Goal: Obtain resource: Obtain resource

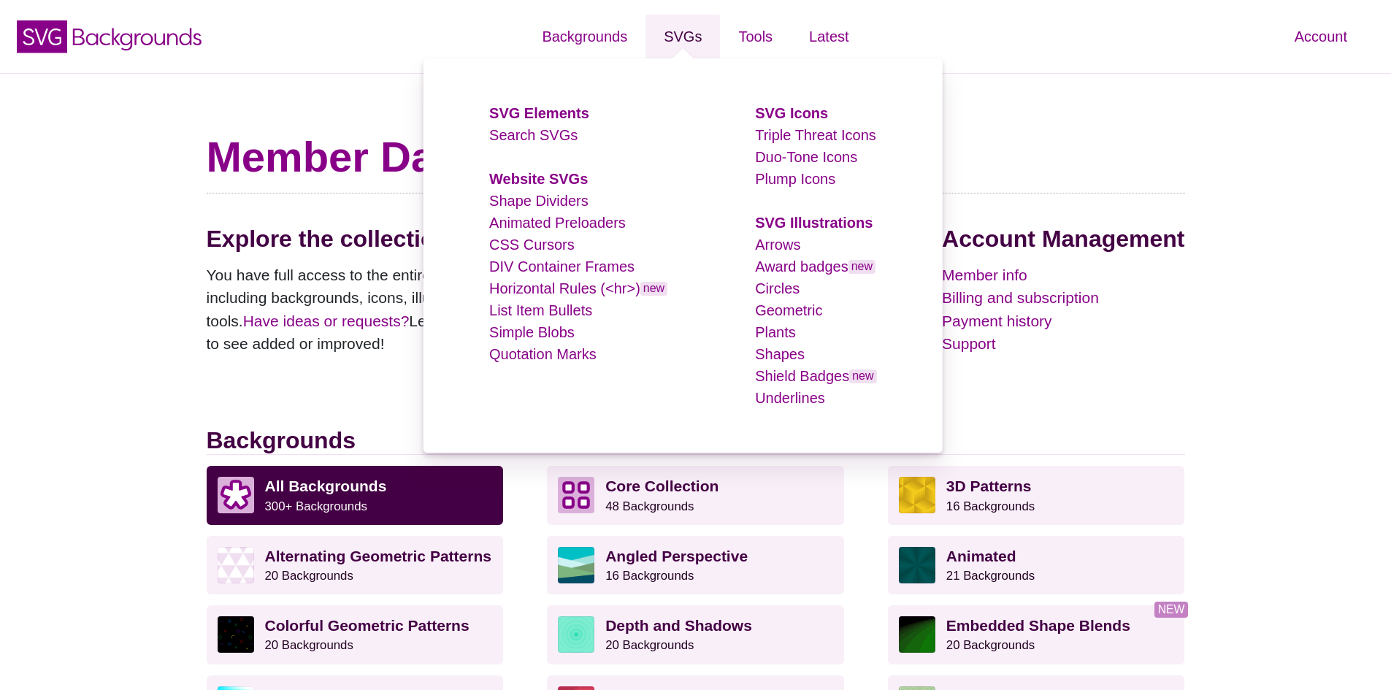
click at [676, 45] on link "SVGs" at bounding box center [683, 37] width 74 height 44
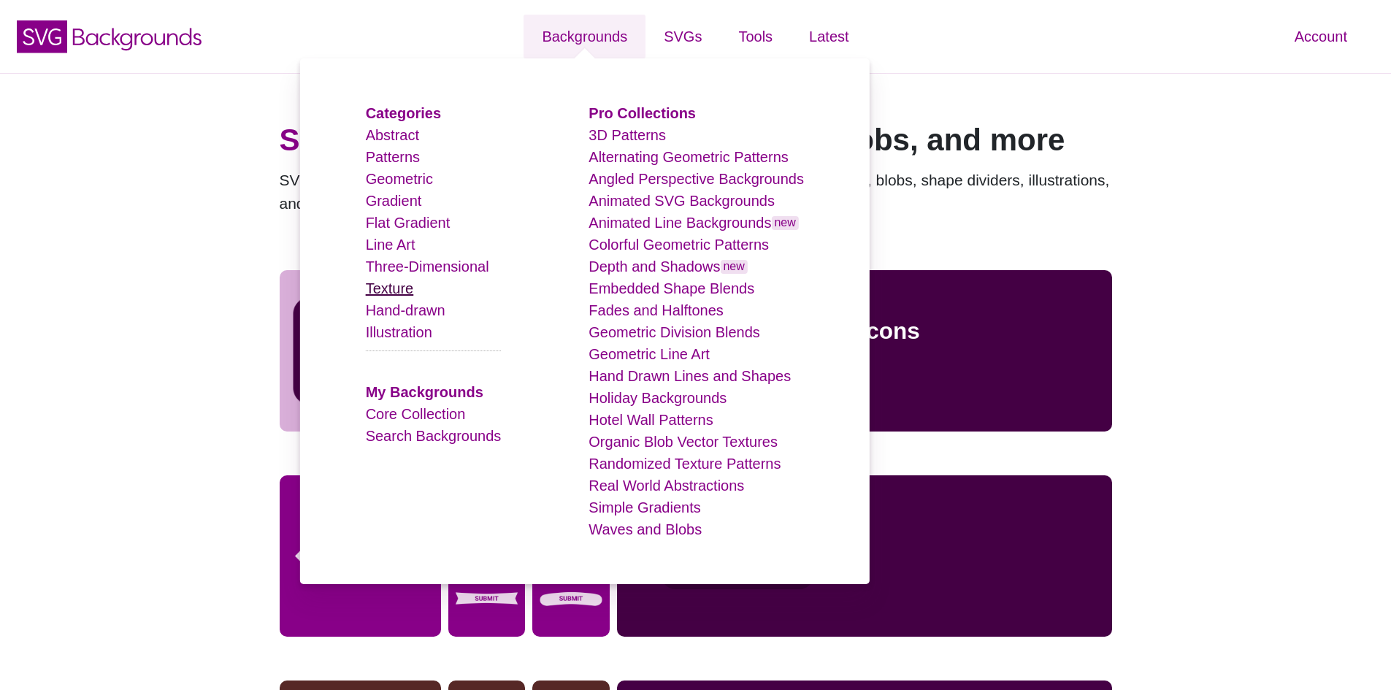
click at [399, 285] on link "Texture" at bounding box center [390, 288] width 48 height 16
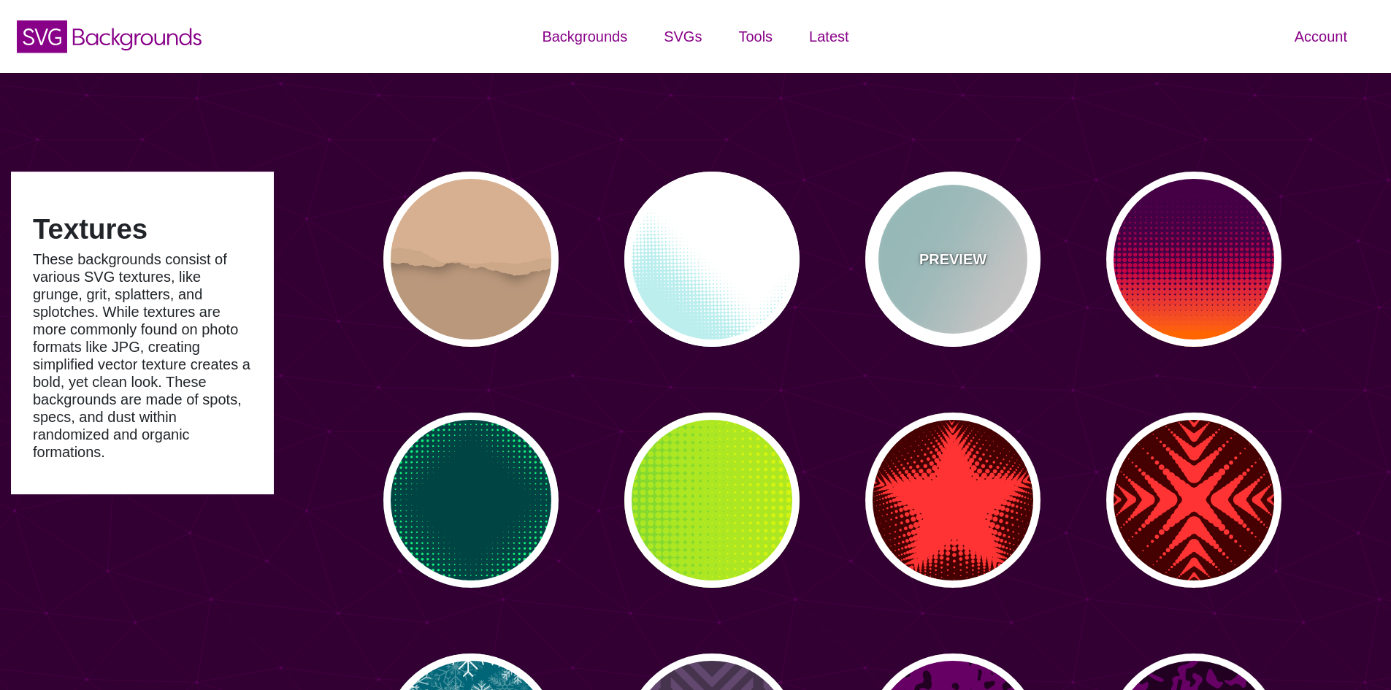
type input "#450057"
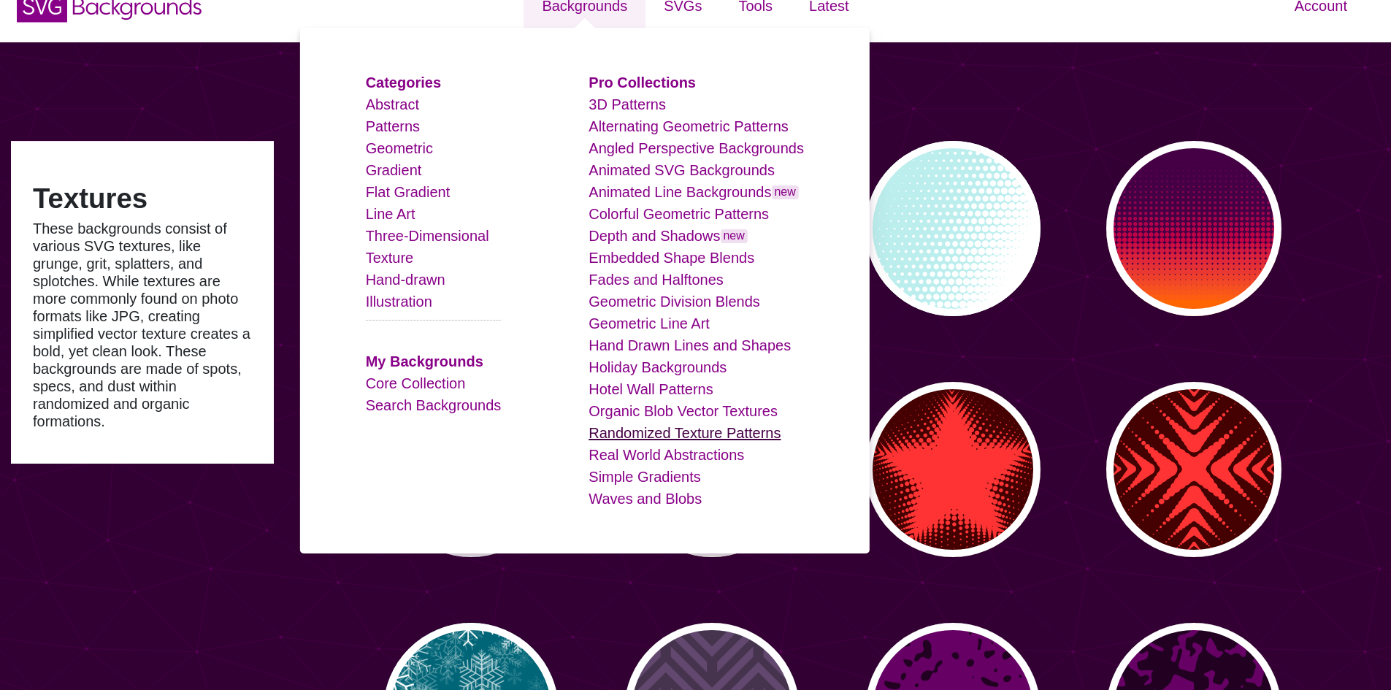
scroll to position [73, 0]
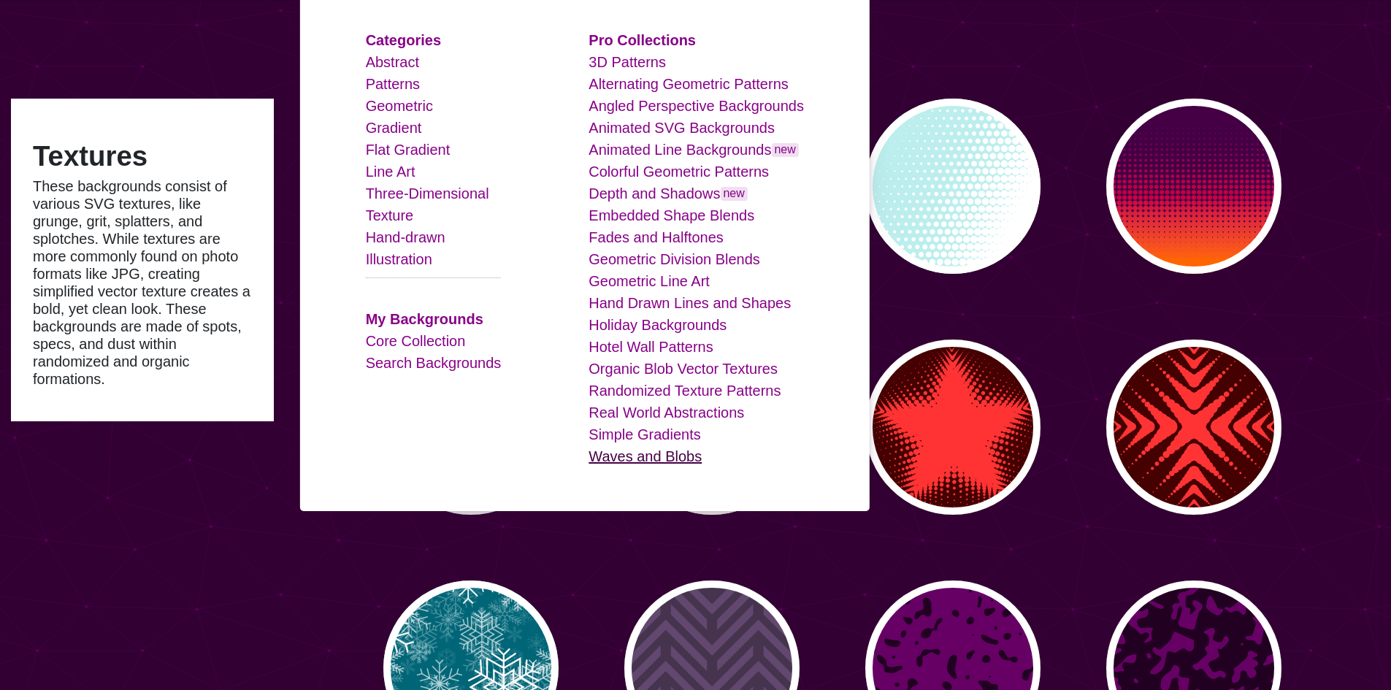
click at [681, 457] on link "Waves and Blobs" at bounding box center [645, 456] width 113 height 16
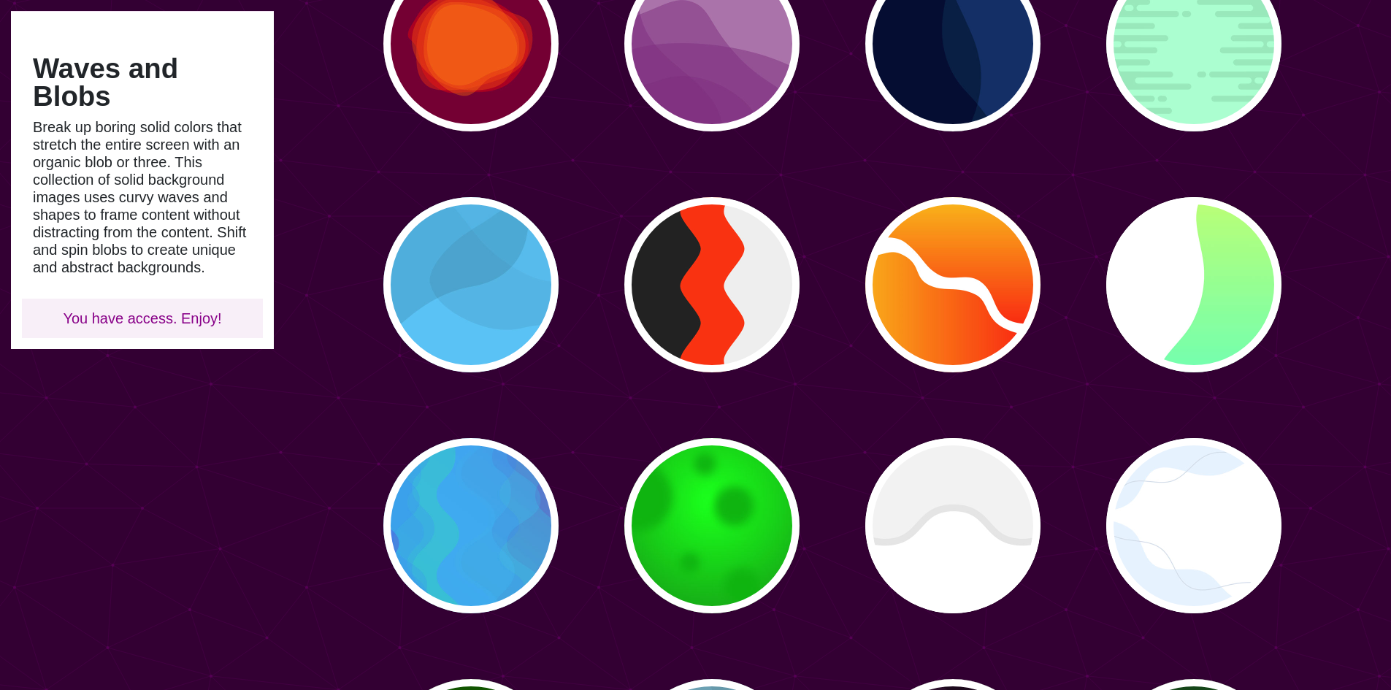
scroll to position [219, 0]
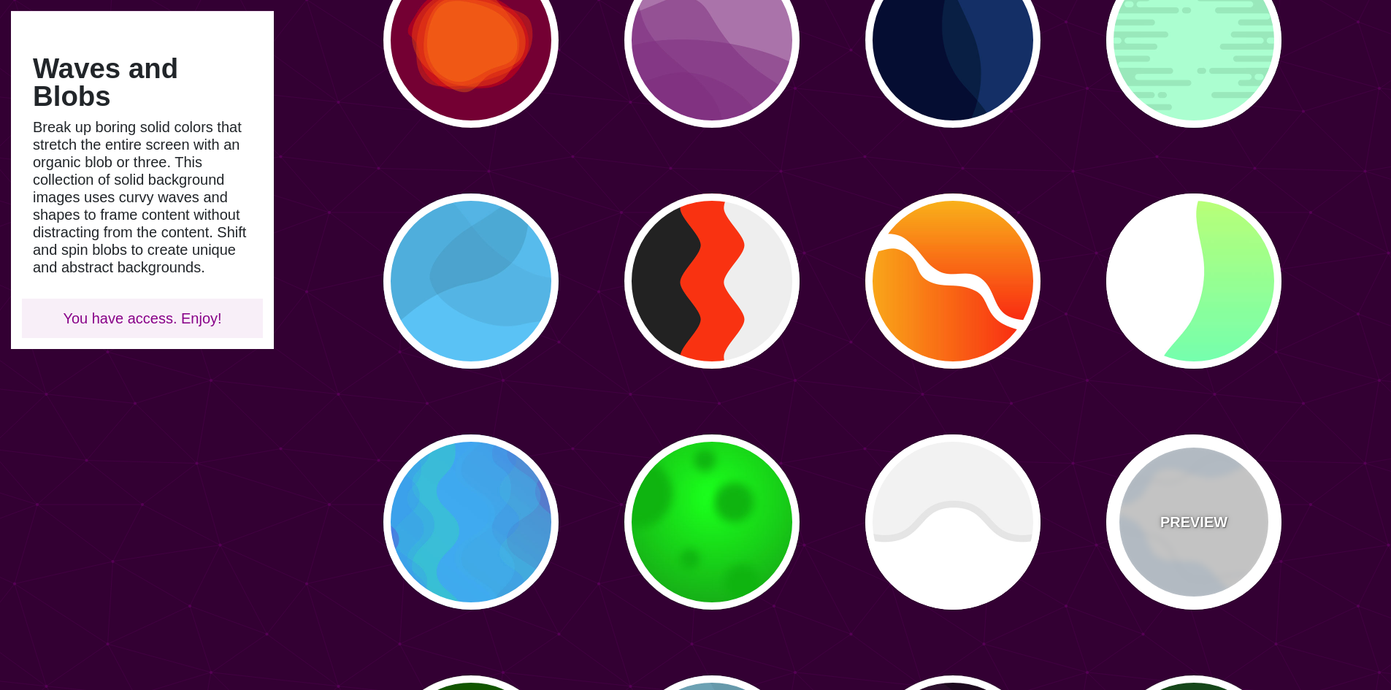
click at [1242, 540] on div "PREVIEW" at bounding box center [1193, 522] width 175 height 175
type input "#FFFFFF"
type input "#E7F2FF"
type input "#D2DCE8"
type input "0"
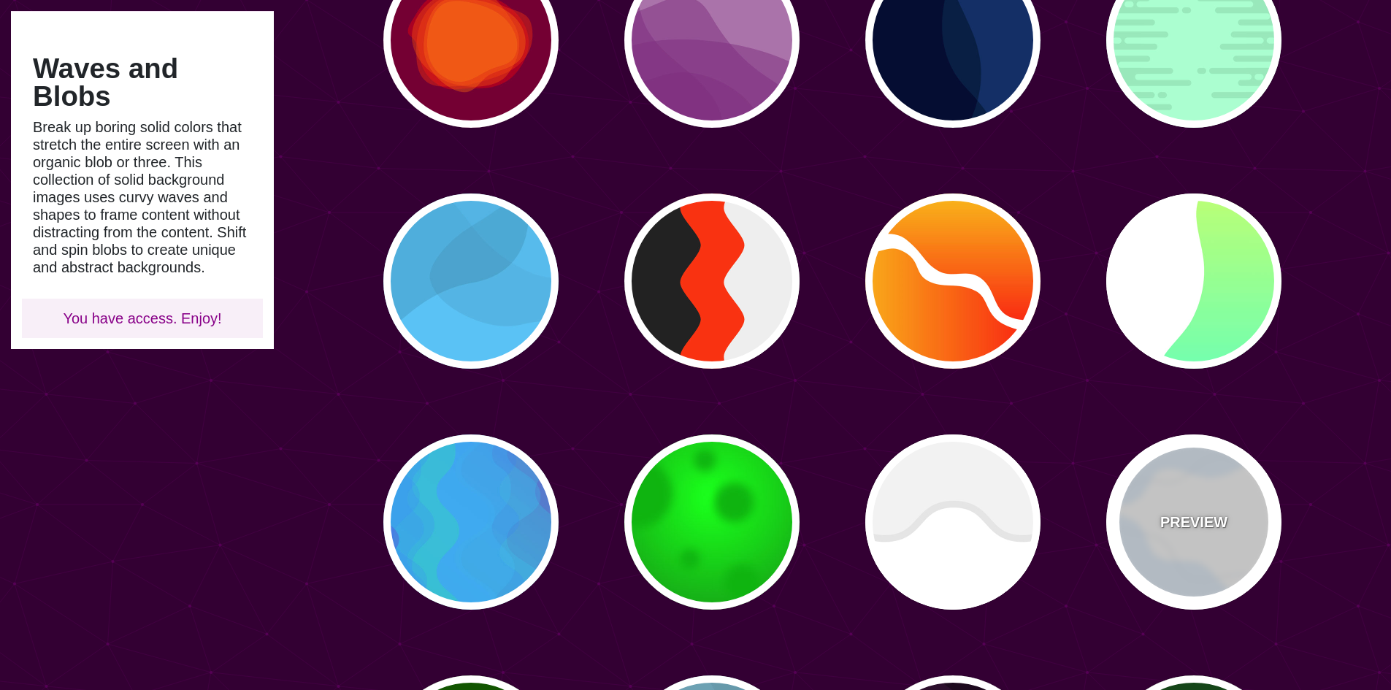
type input "0"
type input "4"
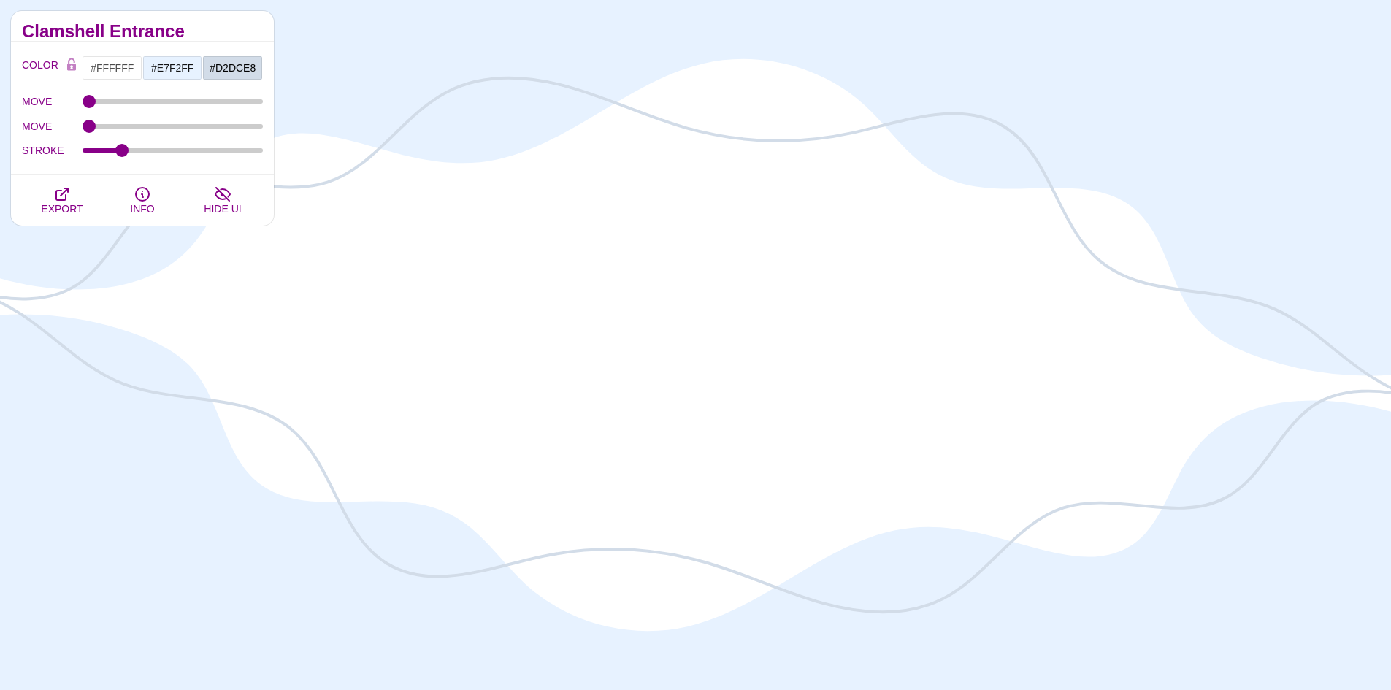
click at [93, 133] on div "MOVE" at bounding box center [142, 126] width 241 height 25
drag, startPoint x: 89, startPoint y: 128, endPoint x: 60, endPoint y: 134, distance: 29.8
click at [83, 129] on input "MOVE" at bounding box center [173, 126] width 181 height 6
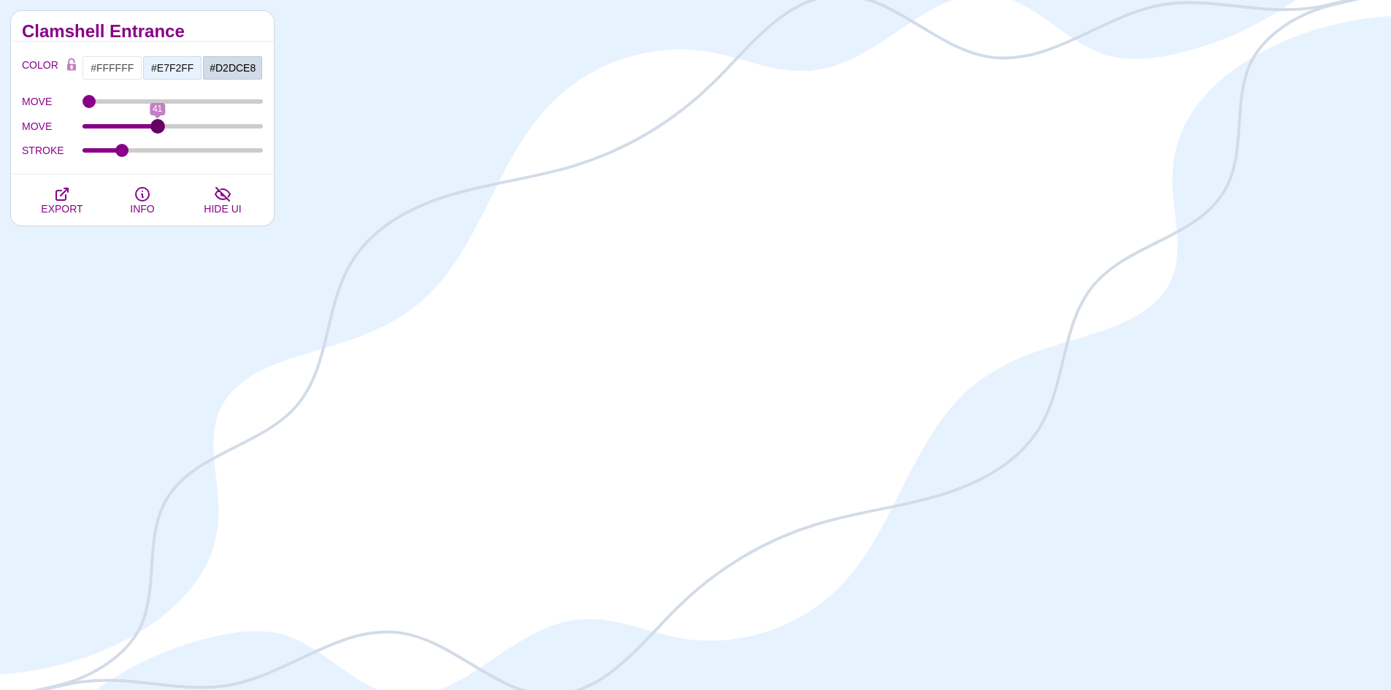
drag, startPoint x: 90, startPoint y: 125, endPoint x: 158, endPoint y: 119, distance: 68.2
type input "41"
click at [158, 123] on input "MOVE" at bounding box center [173, 126] width 181 height 6
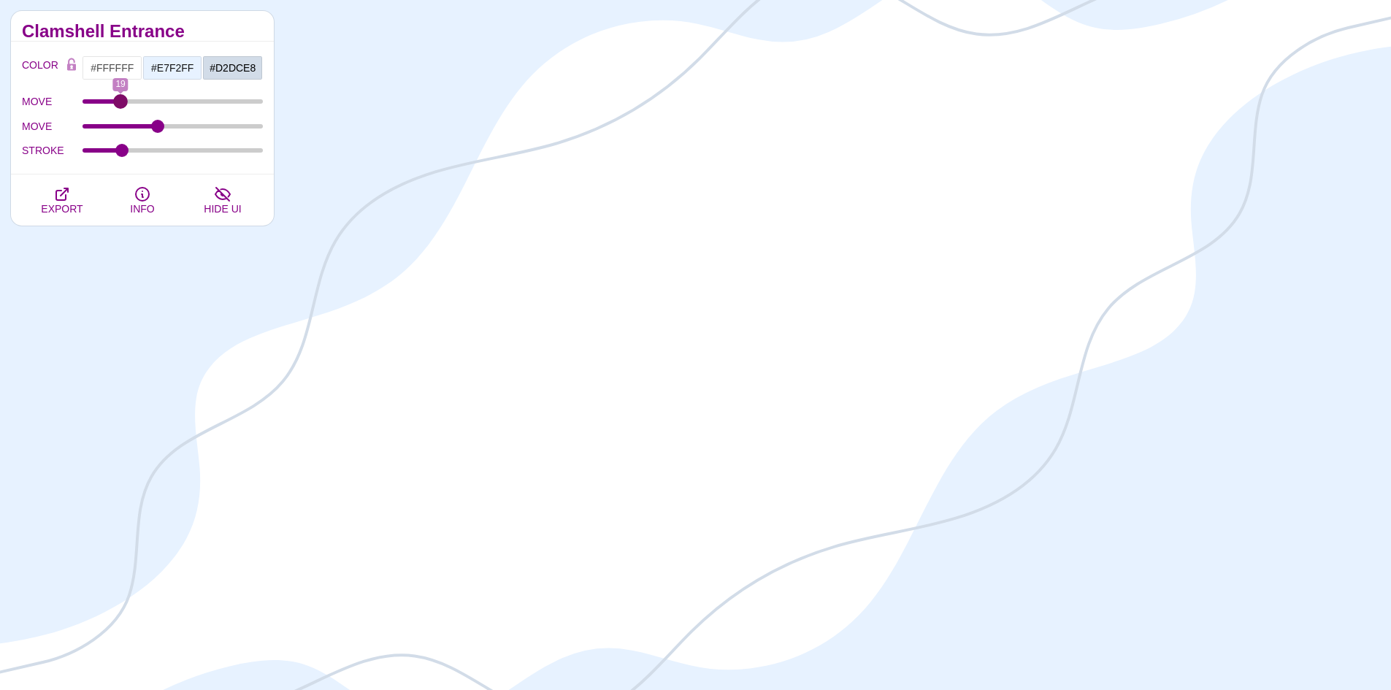
drag, startPoint x: 99, startPoint y: 104, endPoint x: 121, endPoint y: 108, distance: 22.2
type input "19"
click at [121, 104] on input "MOVE" at bounding box center [173, 102] width 181 height 6
drag, startPoint x: 120, startPoint y: 150, endPoint x: 87, endPoint y: 177, distance: 43.0
click at [121, 149] on input "STROKE" at bounding box center [173, 151] width 181 height 6
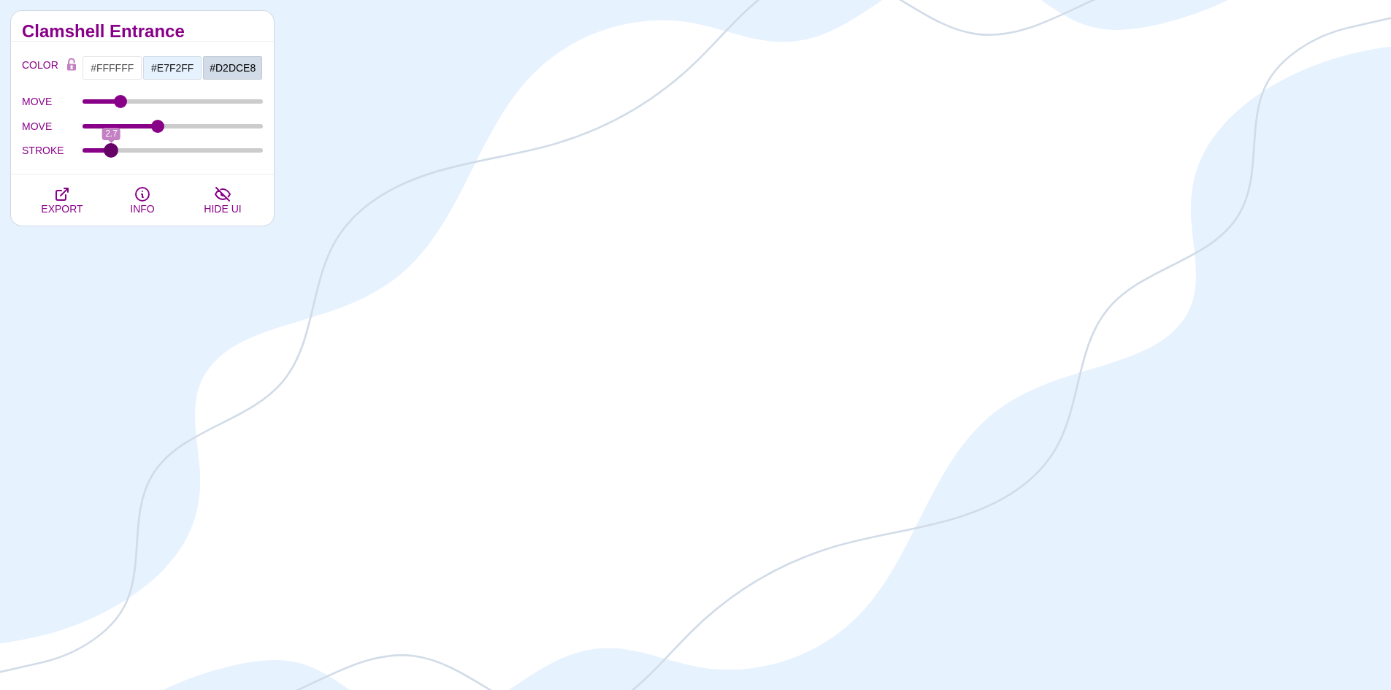
drag, startPoint x: 127, startPoint y: 153, endPoint x: 112, endPoint y: 169, distance: 21.7
type input "2.7"
click at [112, 153] on input "STROKE" at bounding box center [173, 151] width 181 height 6
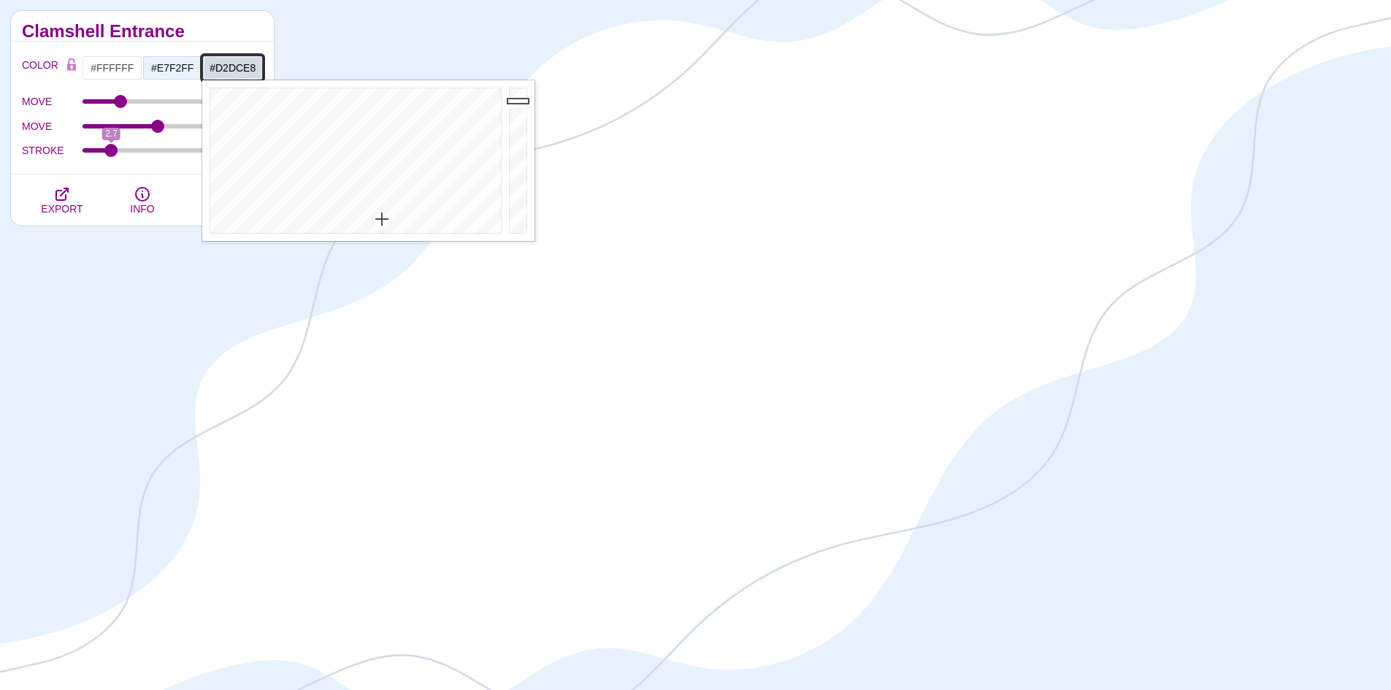
click at [210, 72] on input "#D2DCE8" at bounding box center [232, 68] width 61 height 25
click at [402, 131] on div at bounding box center [353, 160] width 303 height 161
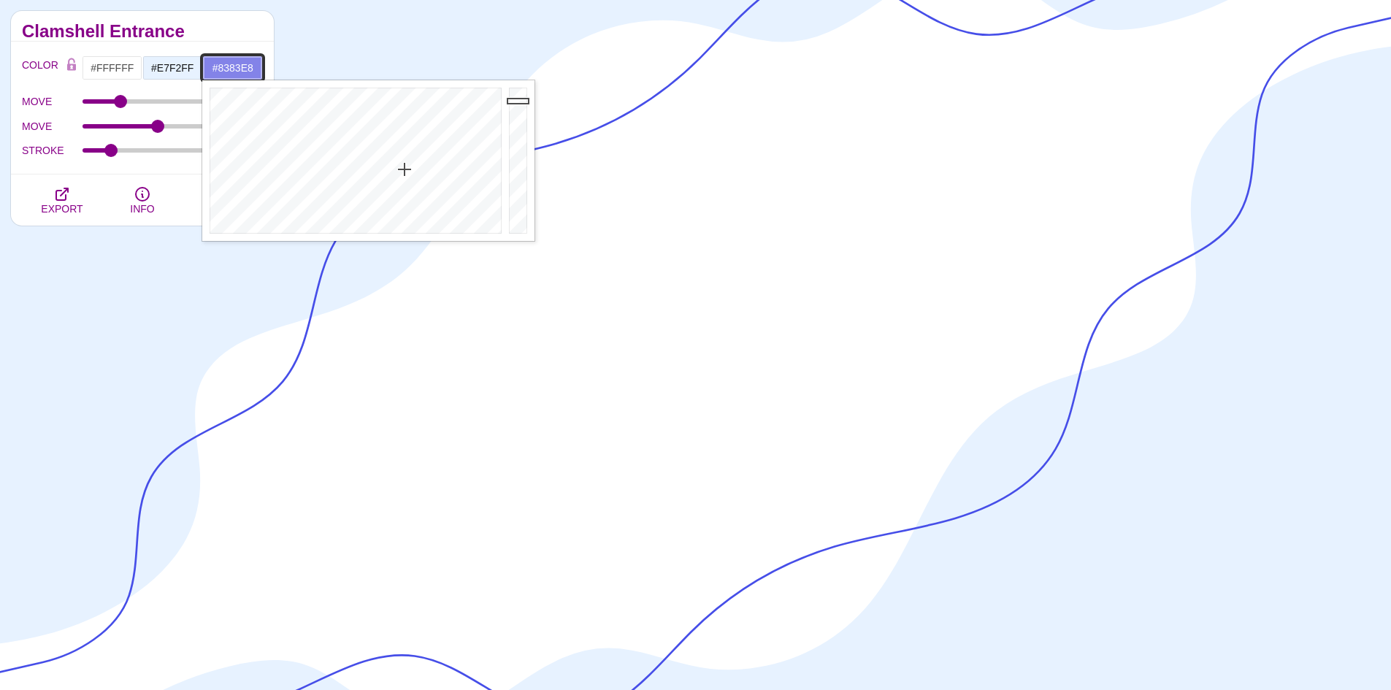
drag, startPoint x: 405, startPoint y: 131, endPoint x: 405, endPoint y: 169, distance: 38.0
click at [405, 169] on div at bounding box center [353, 160] width 303 height 161
drag, startPoint x: 409, startPoint y: 168, endPoint x: 402, endPoint y: 114, distance: 54.5
click at [402, 114] on div at bounding box center [353, 160] width 303 height 161
drag, startPoint x: 520, startPoint y: 100, endPoint x: 520, endPoint y: 137, distance: 36.5
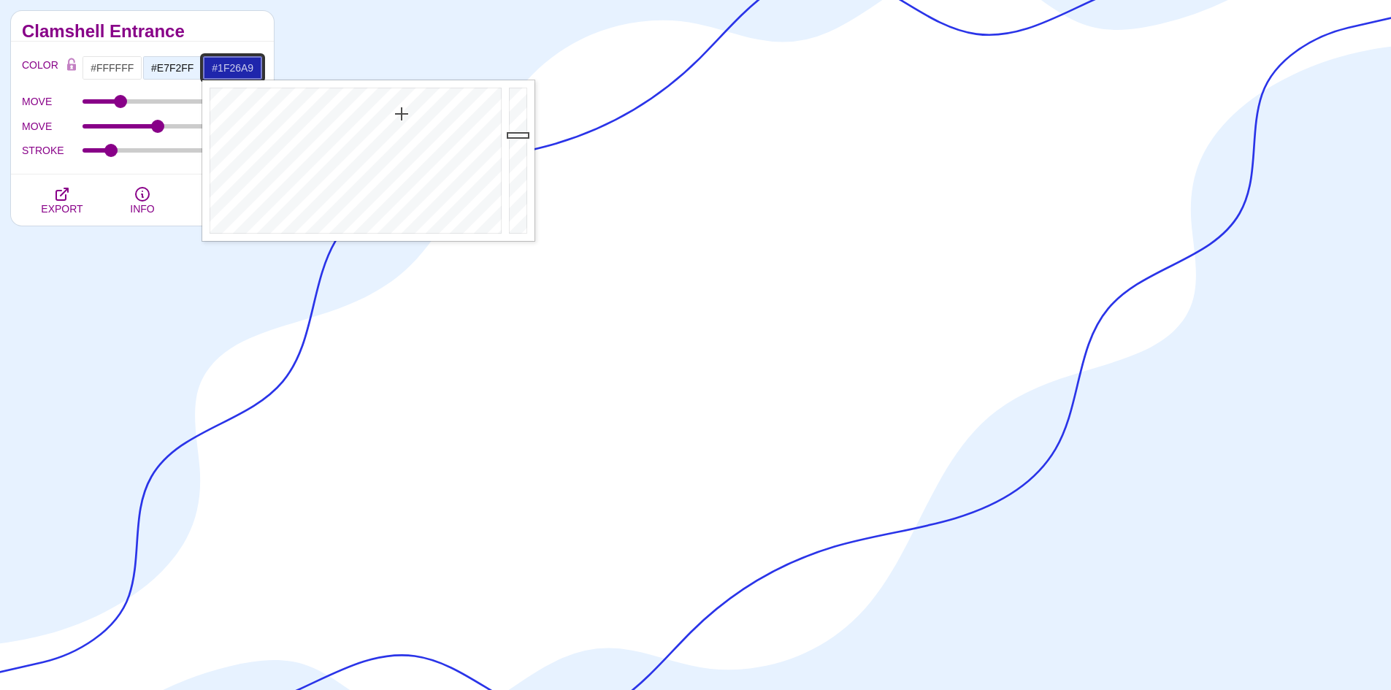
click at [520, 137] on div at bounding box center [519, 160] width 29 height 161
drag, startPoint x: 520, startPoint y: 137, endPoint x: 500, endPoint y: 89, distance: 51.4
click at [512, 88] on div at bounding box center [519, 160] width 29 height 161
drag, startPoint x: 402, startPoint y: 115, endPoint x: 400, endPoint y: 158, distance: 42.4
click at [400, 158] on div at bounding box center [353, 160] width 303 height 161
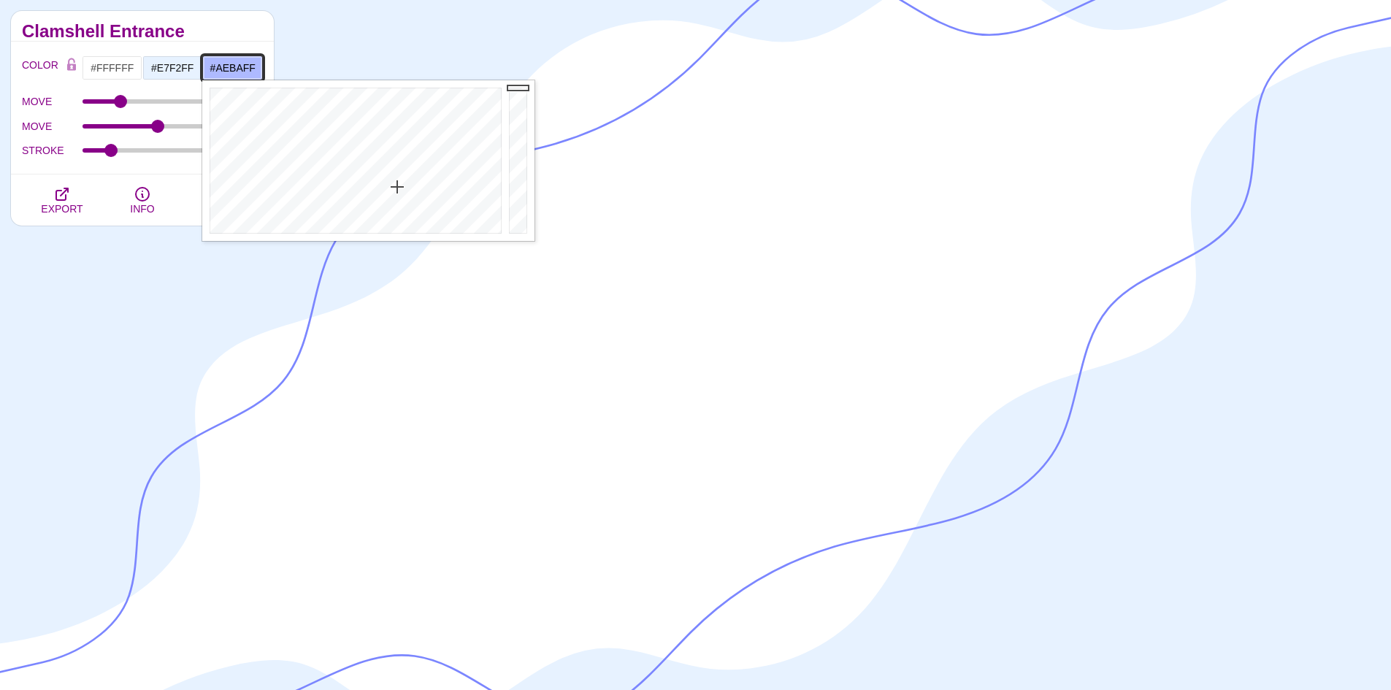
drag, startPoint x: 400, startPoint y: 158, endPoint x: 397, endPoint y: 187, distance: 29.4
click at [397, 187] on div at bounding box center [353, 160] width 303 height 161
type input "#C3C8FF"
drag, startPoint x: 397, startPoint y: 187, endPoint x: 400, endPoint y: 199, distance: 12.0
click at [400, 199] on div at bounding box center [353, 160] width 303 height 161
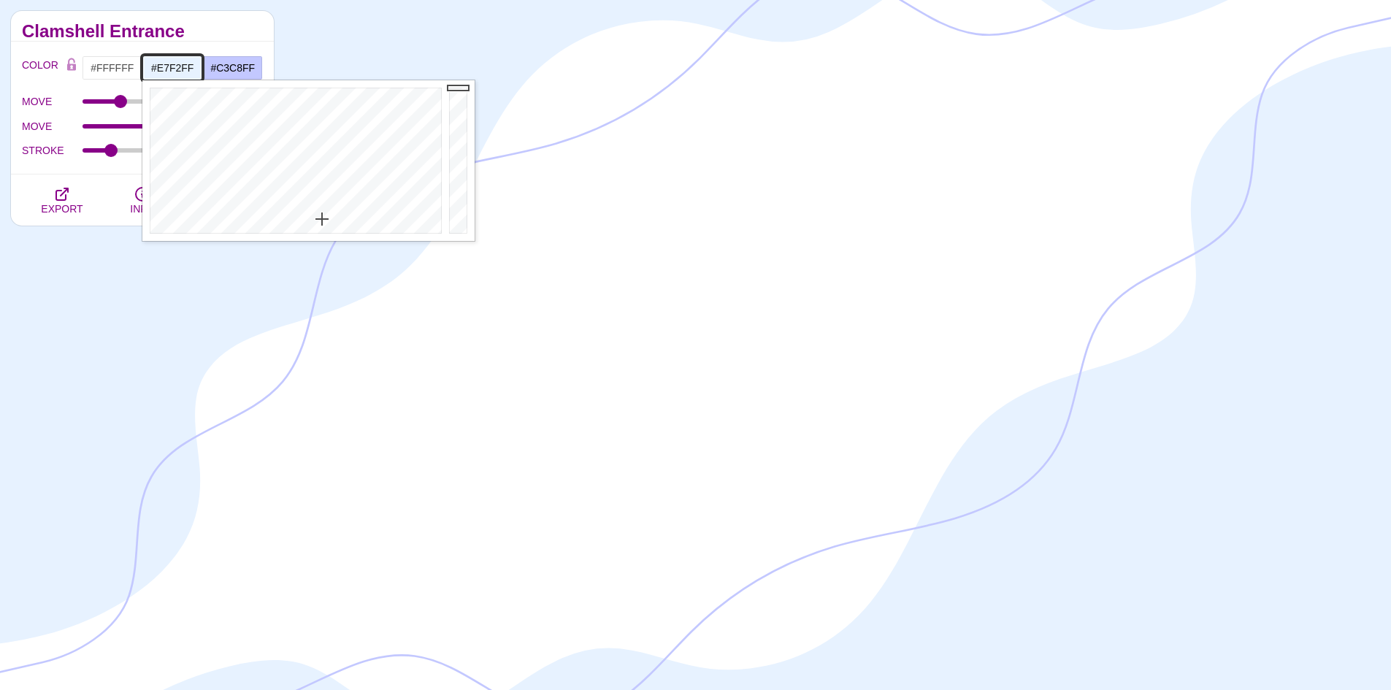
click at [153, 77] on input "#E7F2FF" at bounding box center [172, 68] width 61 height 25
drag, startPoint x: 325, startPoint y: 215, endPoint x: 343, endPoint y: 169, distance: 48.6
click at [343, 169] on div at bounding box center [293, 160] width 303 height 161
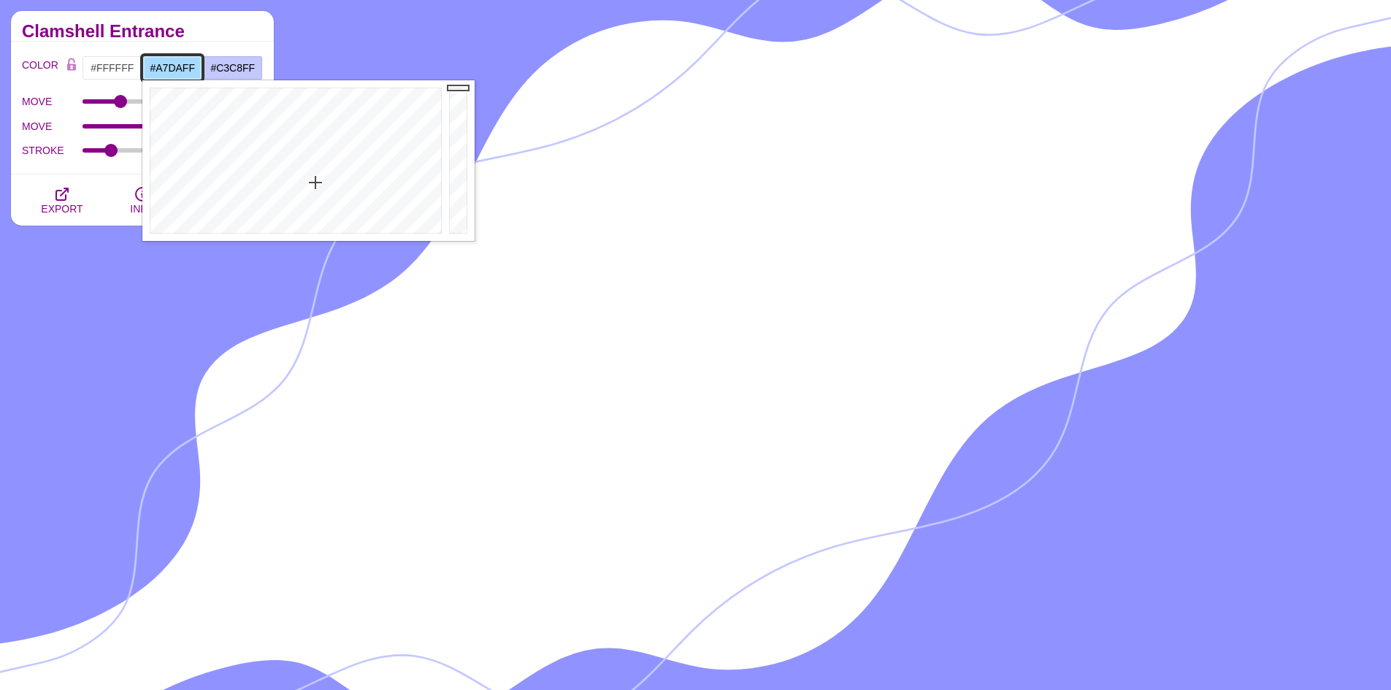
drag, startPoint x: 337, startPoint y: 177, endPoint x: 315, endPoint y: 183, distance: 22.7
click at [315, 183] on div at bounding box center [293, 160] width 303 height 161
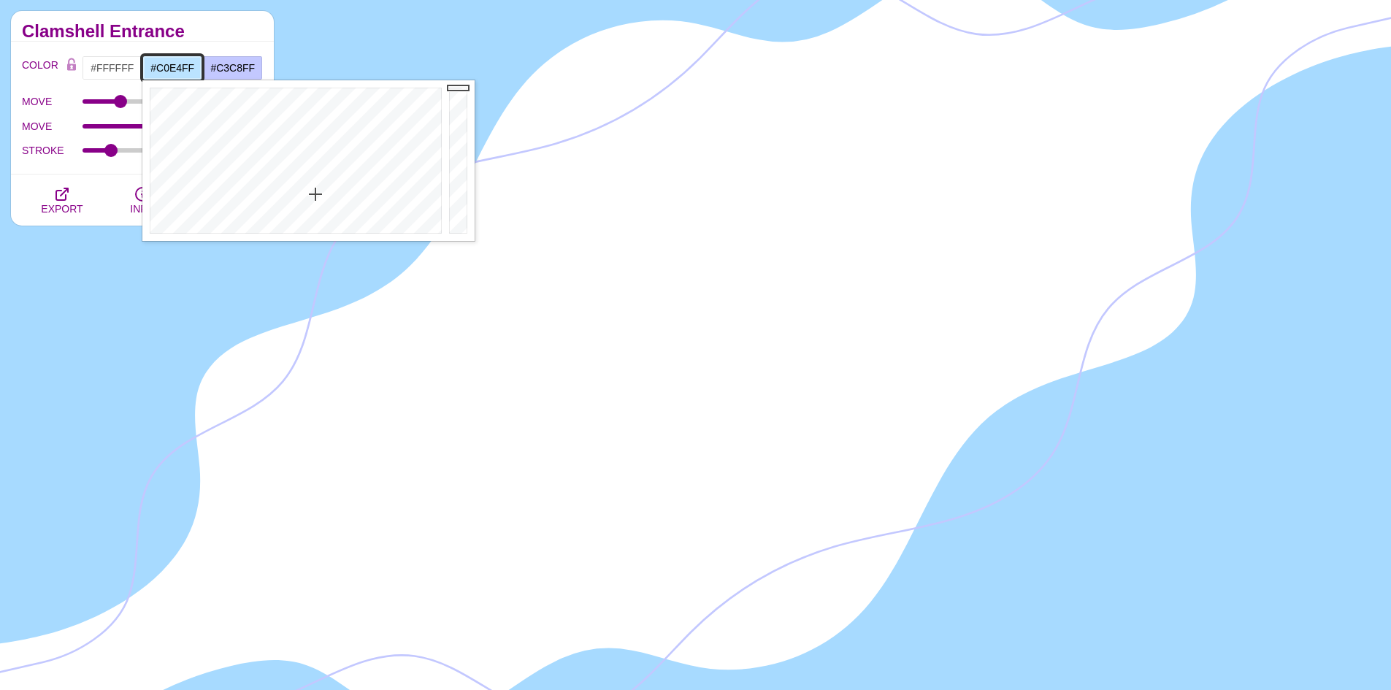
click at [316, 197] on div at bounding box center [293, 160] width 303 height 161
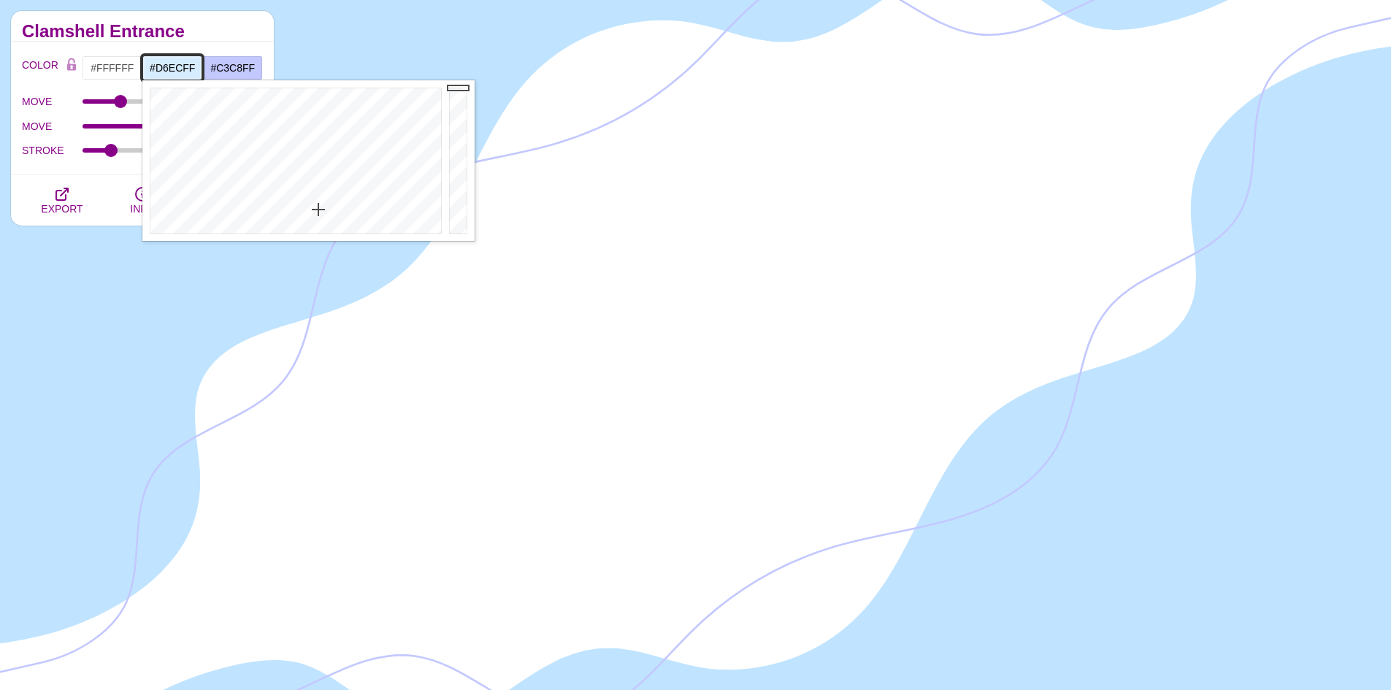
drag, startPoint x: 317, startPoint y: 199, endPoint x: 318, endPoint y: 210, distance: 10.3
click at [318, 210] on div at bounding box center [293, 160] width 303 height 161
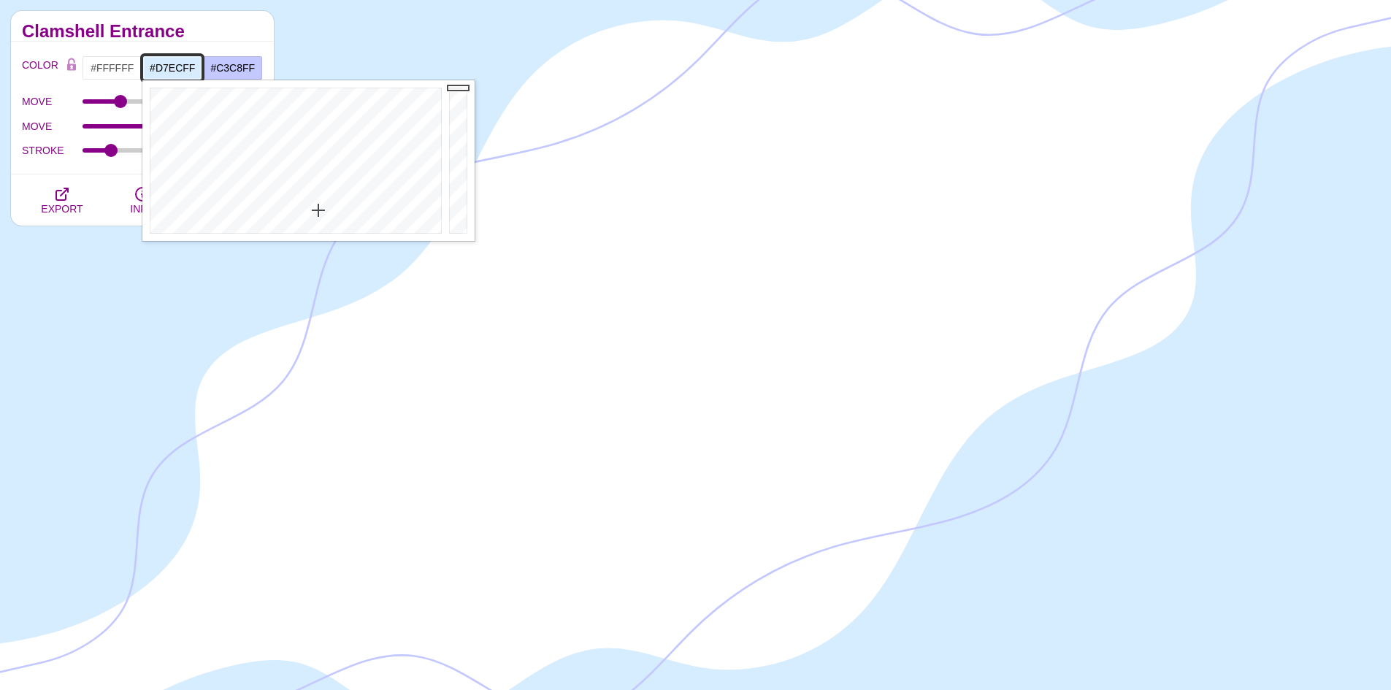
click at [318, 210] on div at bounding box center [293, 160] width 303 height 161
click at [319, 205] on div at bounding box center [293, 160] width 303 height 161
type input "#D5EAFF"
click at [319, 209] on div at bounding box center [293, 160] width 303 height 161
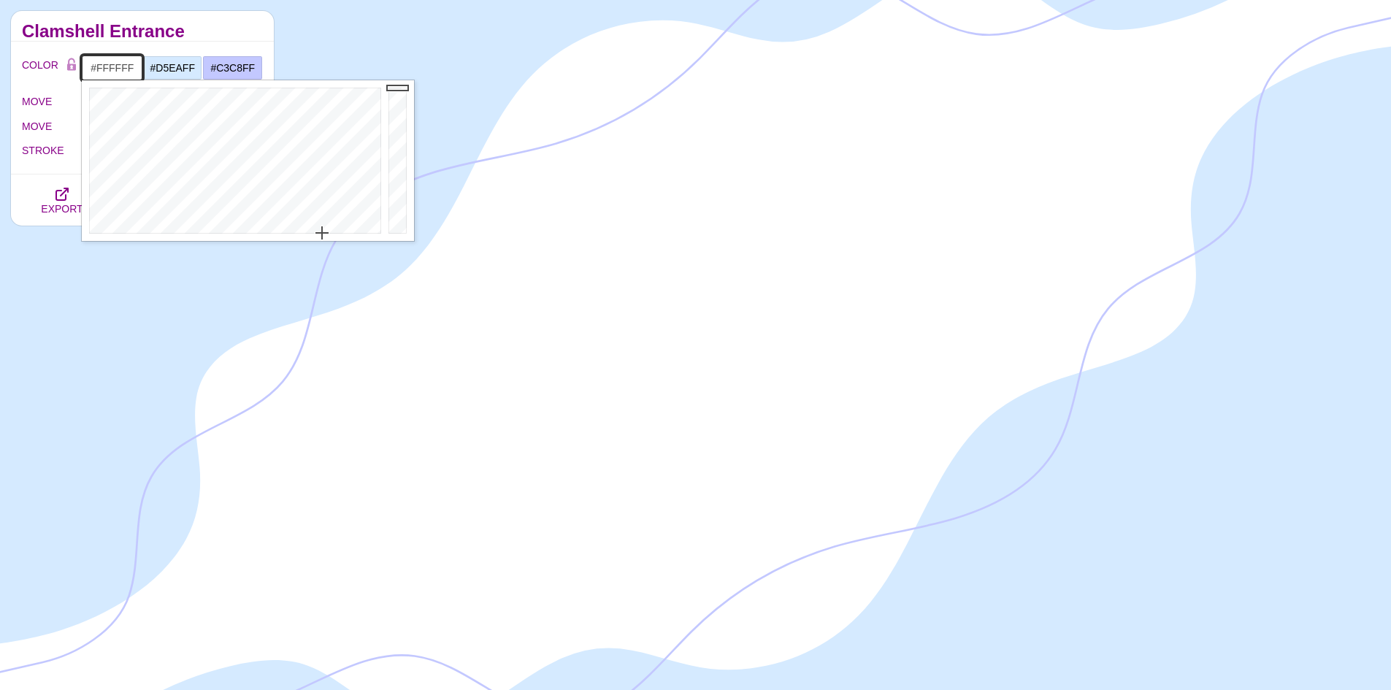
click at [89, 74] on input "#FFFFFF" at bounding box center [112, 68] width 61 height 25
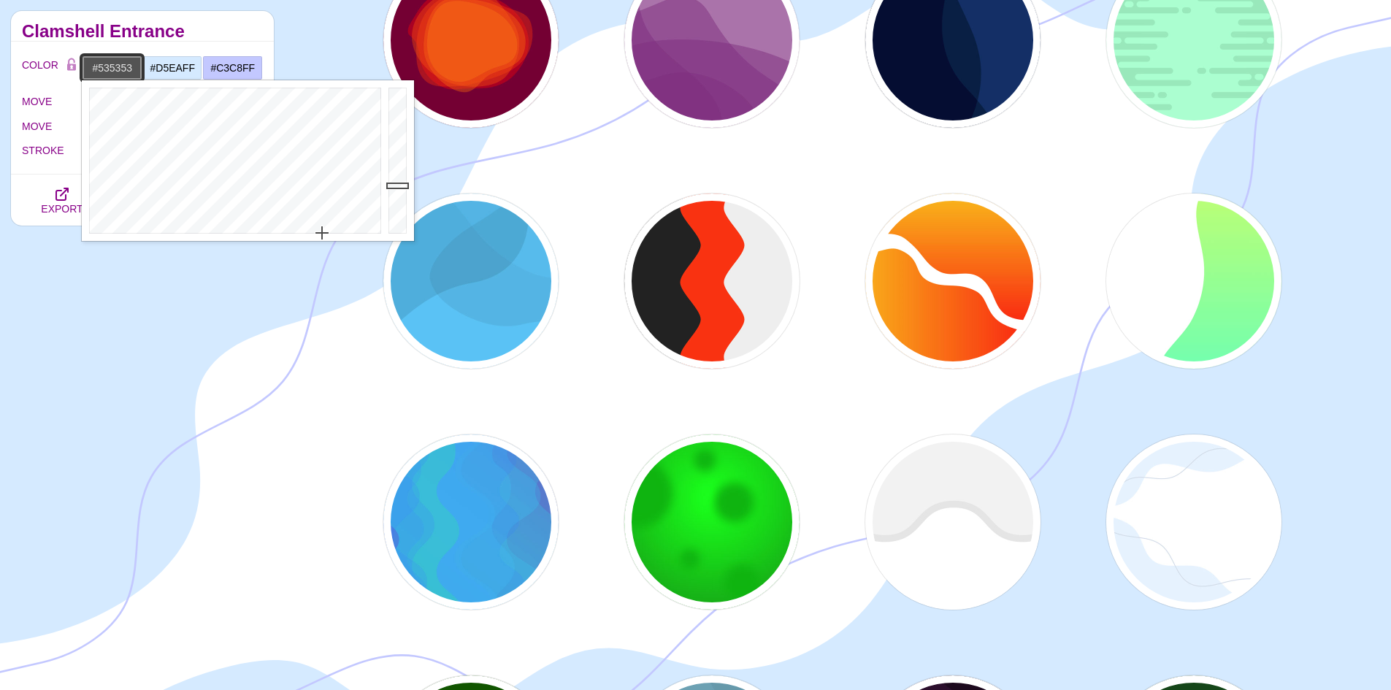
drag, startPoint x: 395, startPoint y: 90, endPoint x: 399, endPoint y: 186, distance: 95.7
click at [399, 186] on div at bounding box center [399, 160] width 29 height 161
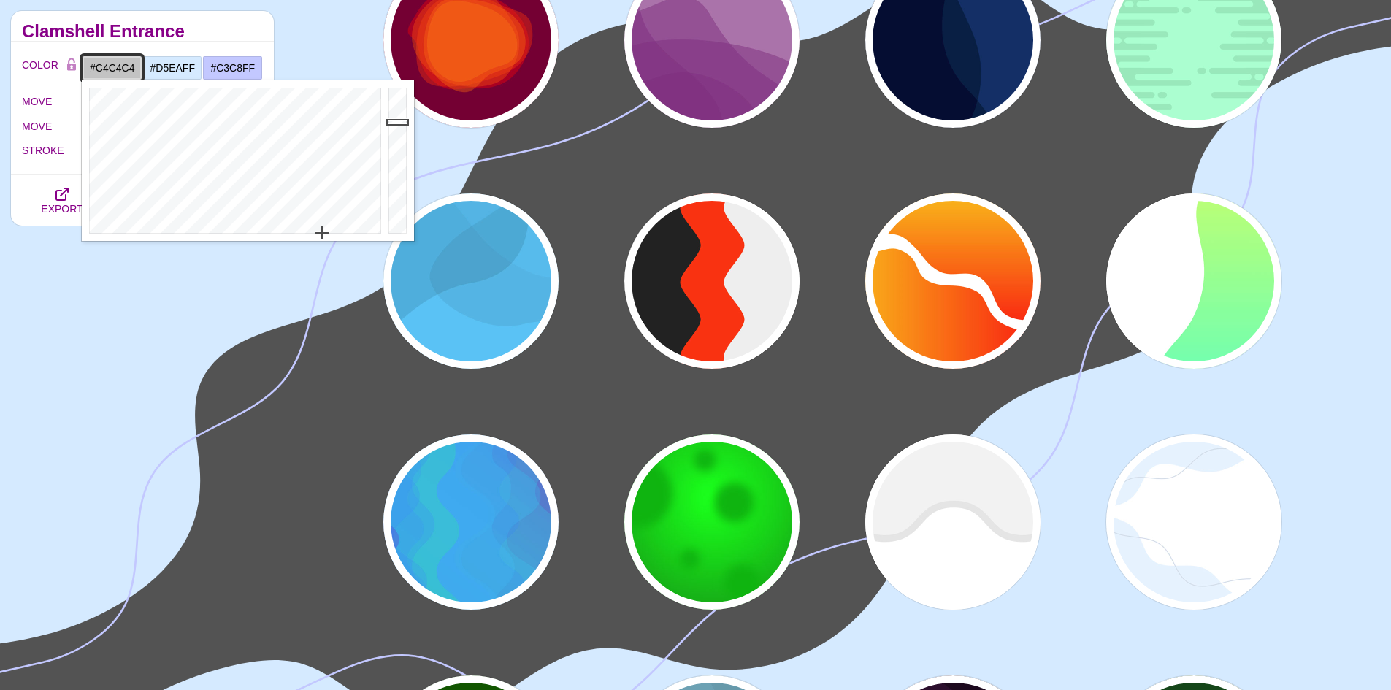
drag, startPoint x: 399, startPoint y: 182, endPoint x: 405, endPoint y: 121, distance: 60.9
click at [405, 121] on div at bounding box center [399, 160] width 29 height 161
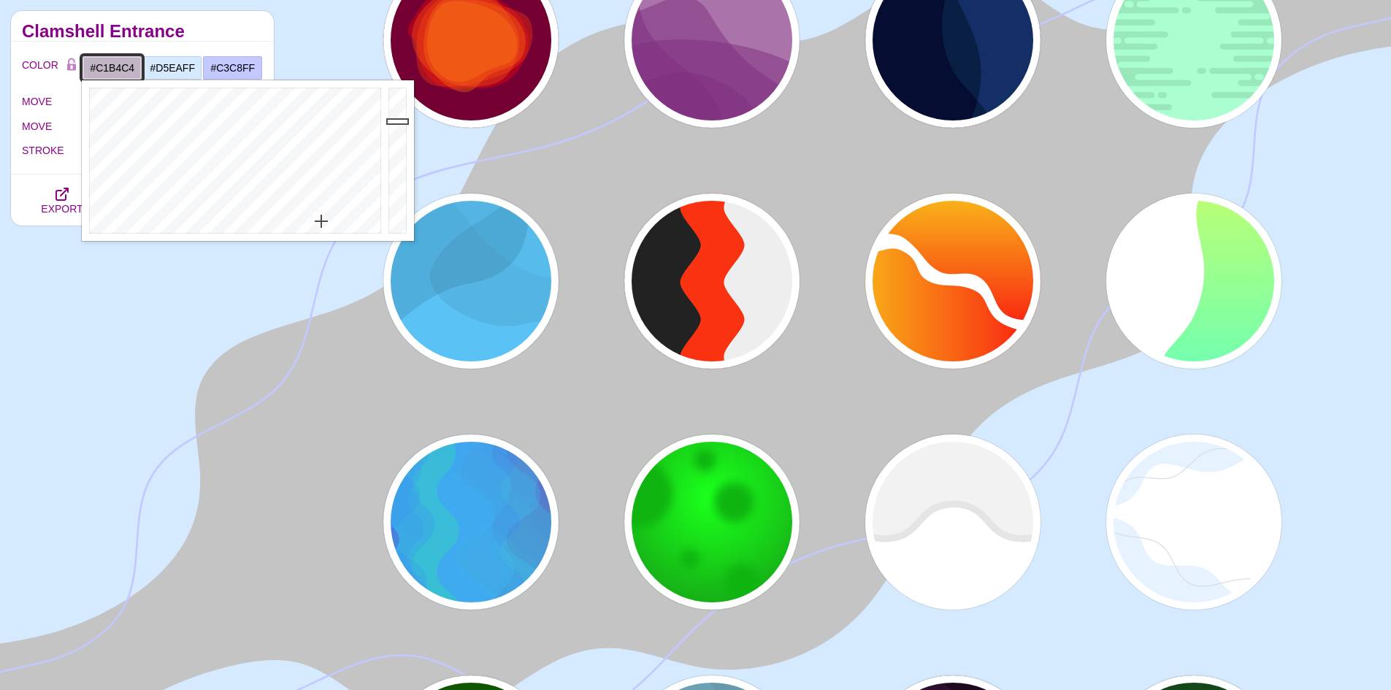
drag, startPoint x: 321, startPoint y: 232, endPoint x: 321, endPoint y: 221, distance: 10.3
click at [321, 221] on div at bounding box center [233, 160] width 303 height 161
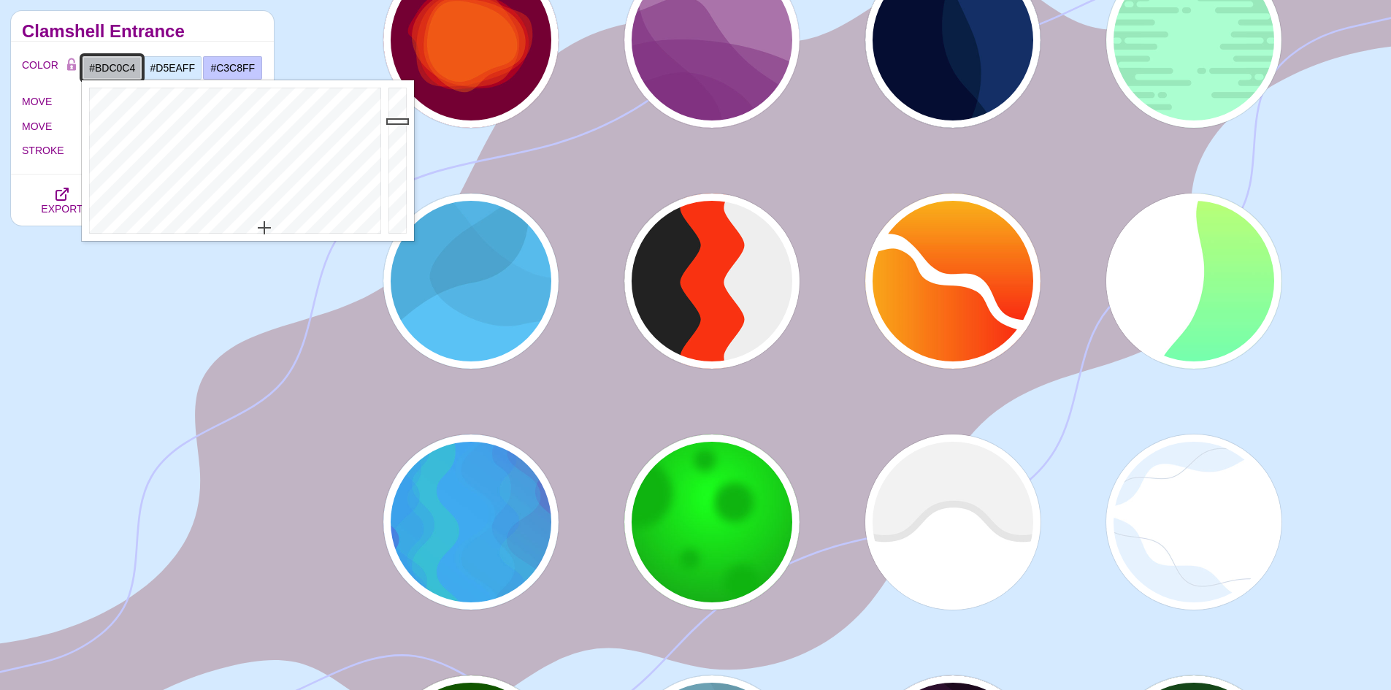
drag, startPoint x: 321, startPoint y: 221, endPoint x: 269, endPoint y: 226, distance: 52.8
click at [265, 228] on div at bounding box center [233, 160] width 303 height 161
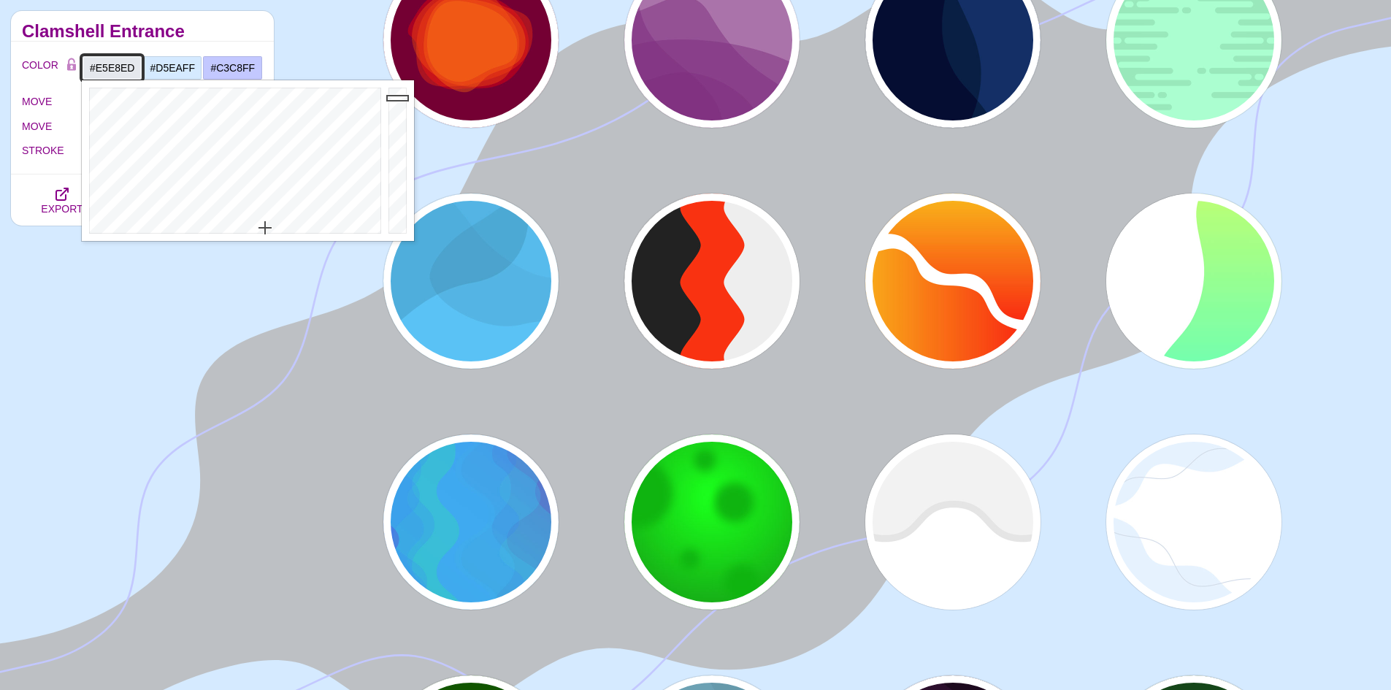
drag, startPoint x: 394, startPoint y: 122, endPoint x: 394, endPoint y: 98, distance: 24.1
click at [394, 98] on div at bounding box center [399, 160] width 29 height 161
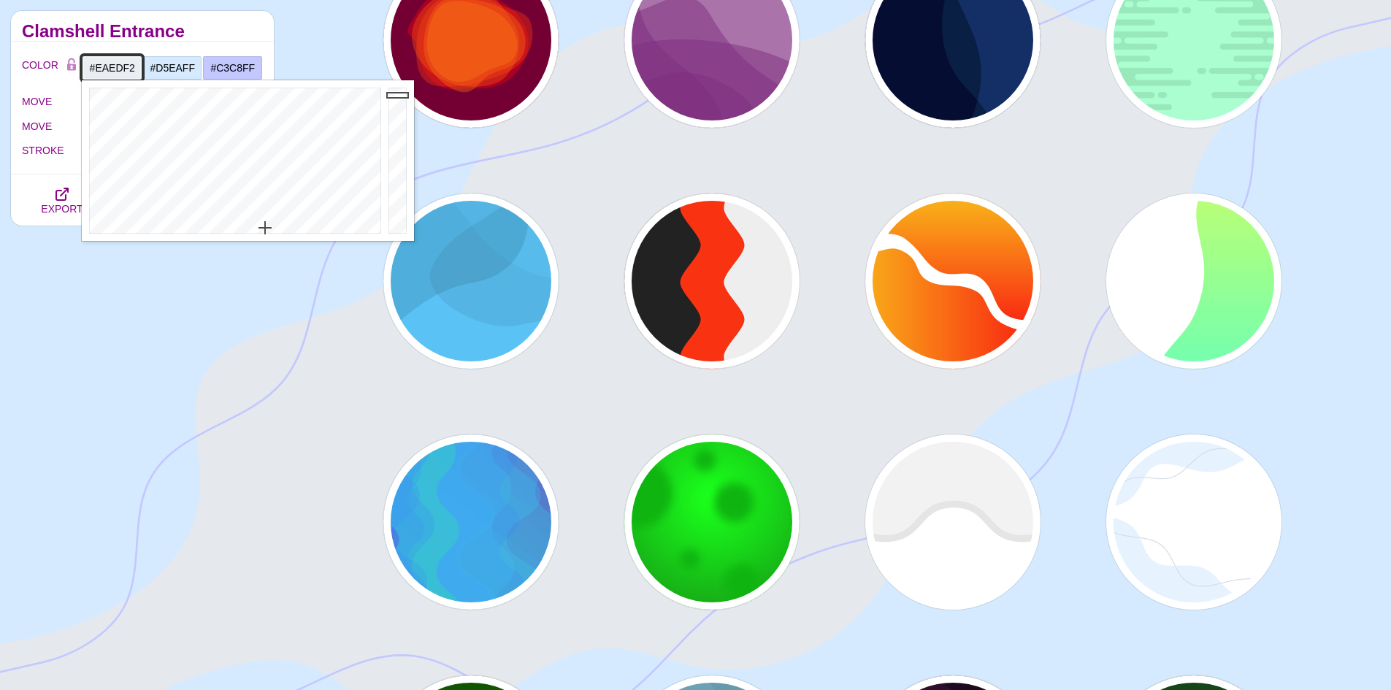
click at [396, 95] on div at bounding box center [399, 160] width 29 height 161
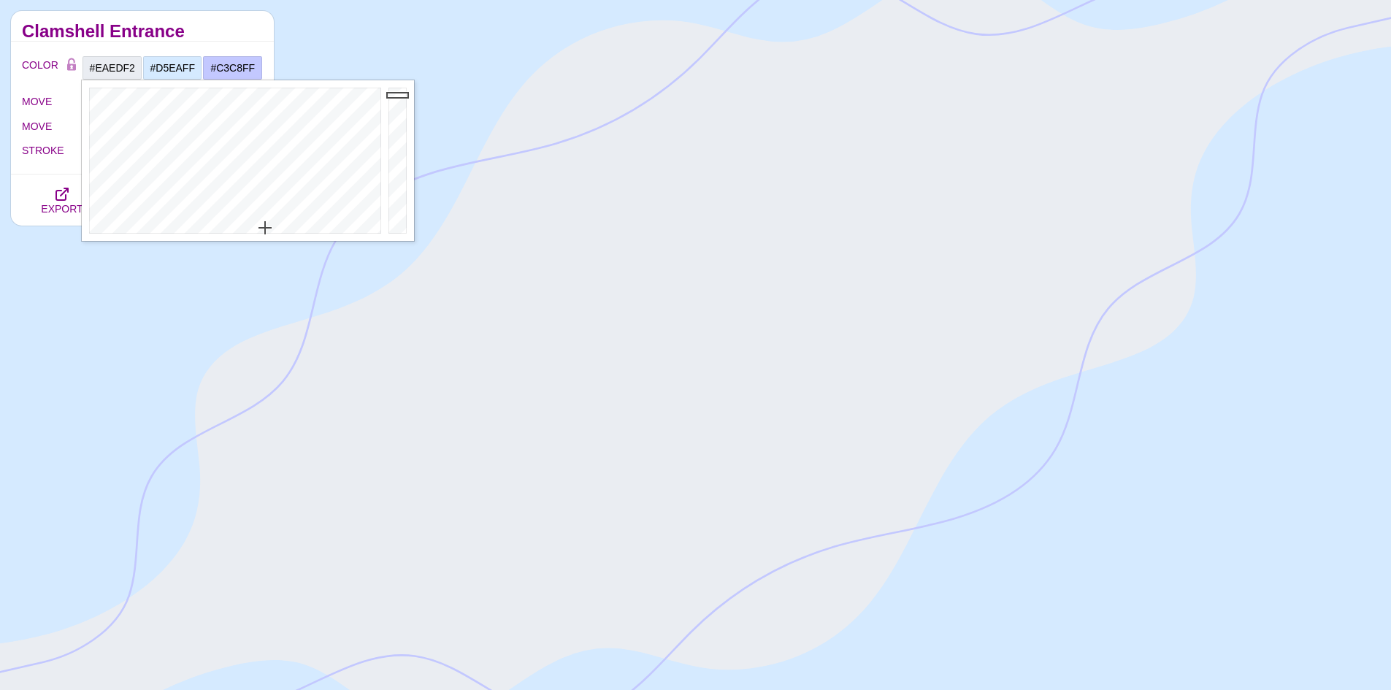
click at [227, 31] on h2 "Clamshell Entrance" at bounding box center [142, 32] width 241 height 12
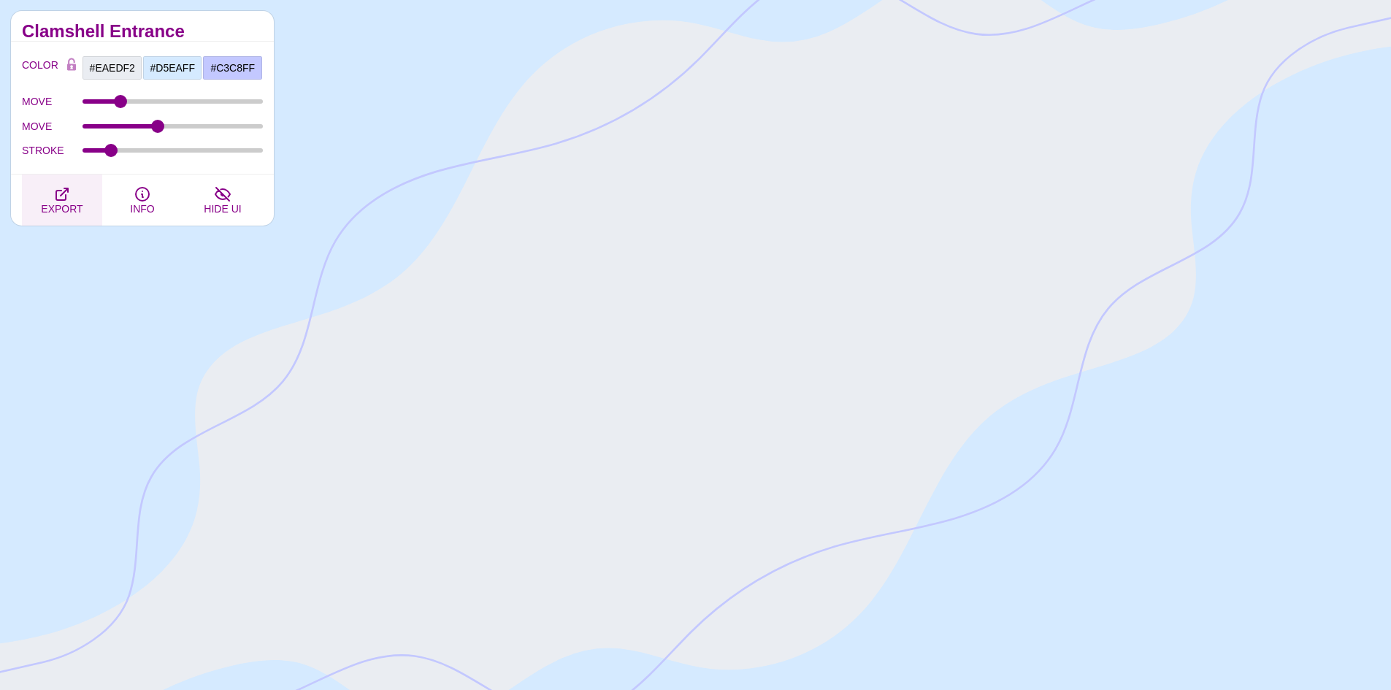
click at [65, 195] on icon "button" at bounding box center [62, 195] width 18 height 18
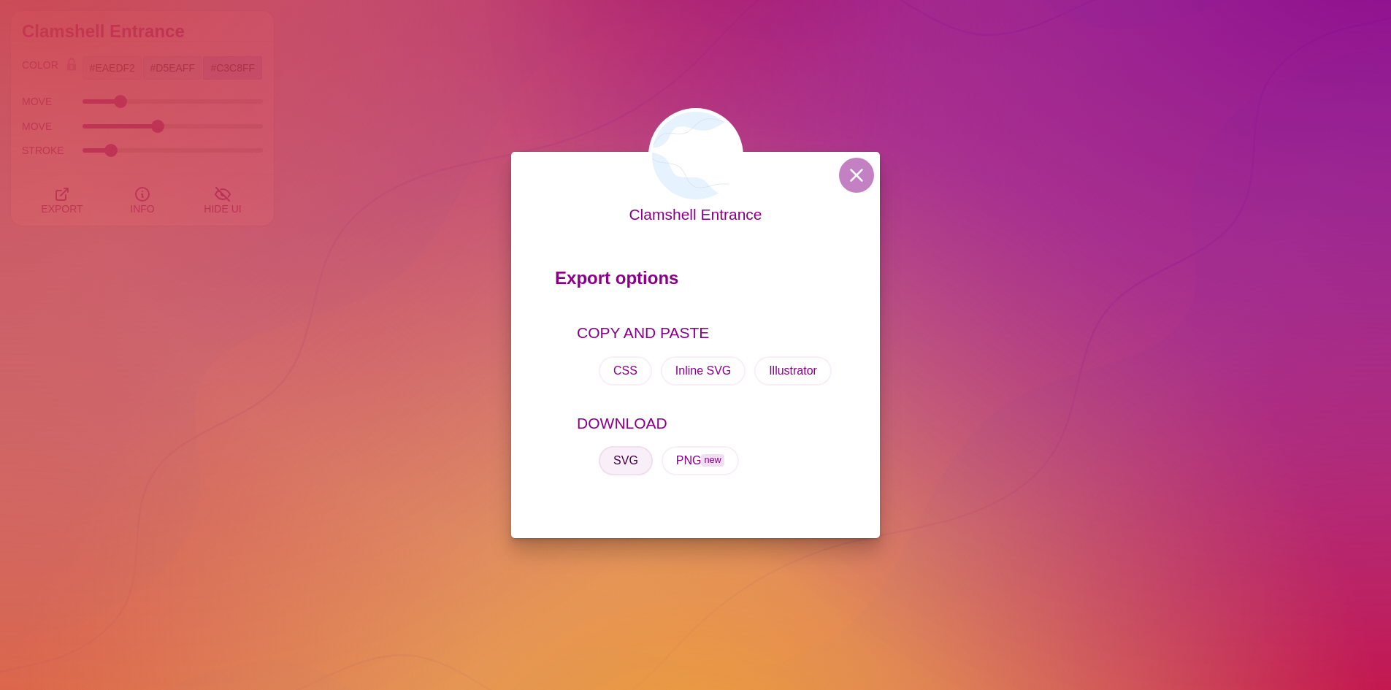
click at [629, 462] on button "SVG" at bounding box center [626, 460] width 54 height 29
click at [830, 256] on div "Export options COPY AND PASTE CSS Inline SVG Illustrator DOWNLOAD SVG PNG new" at bounding box center [695, 378] width 369 height 277
click at [854, 180] on button at bounding box center [856, 175] width 35 height 35
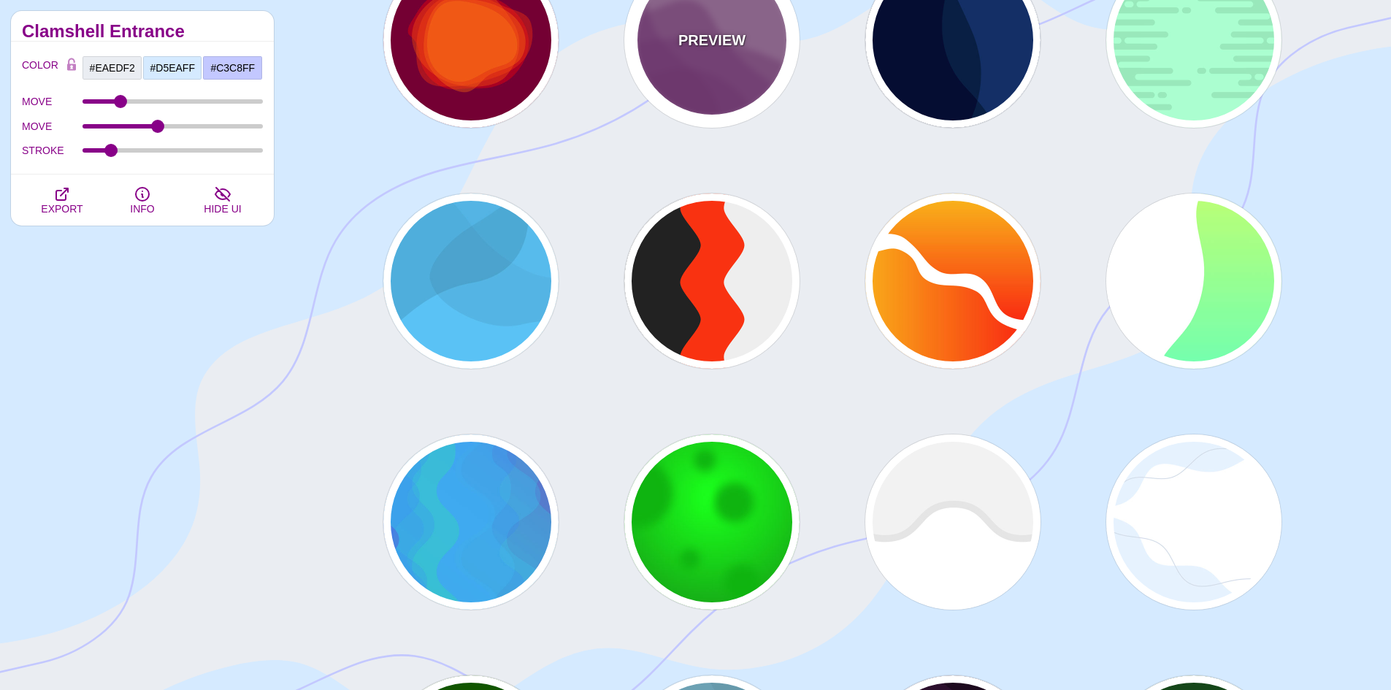
click at [695, 50] on p "PREVIEW" at bounding box center [711, 40] width 67 height 22
type input "#AA77AA"
type input "#7F3681"
type input "0"
type input "0.5"
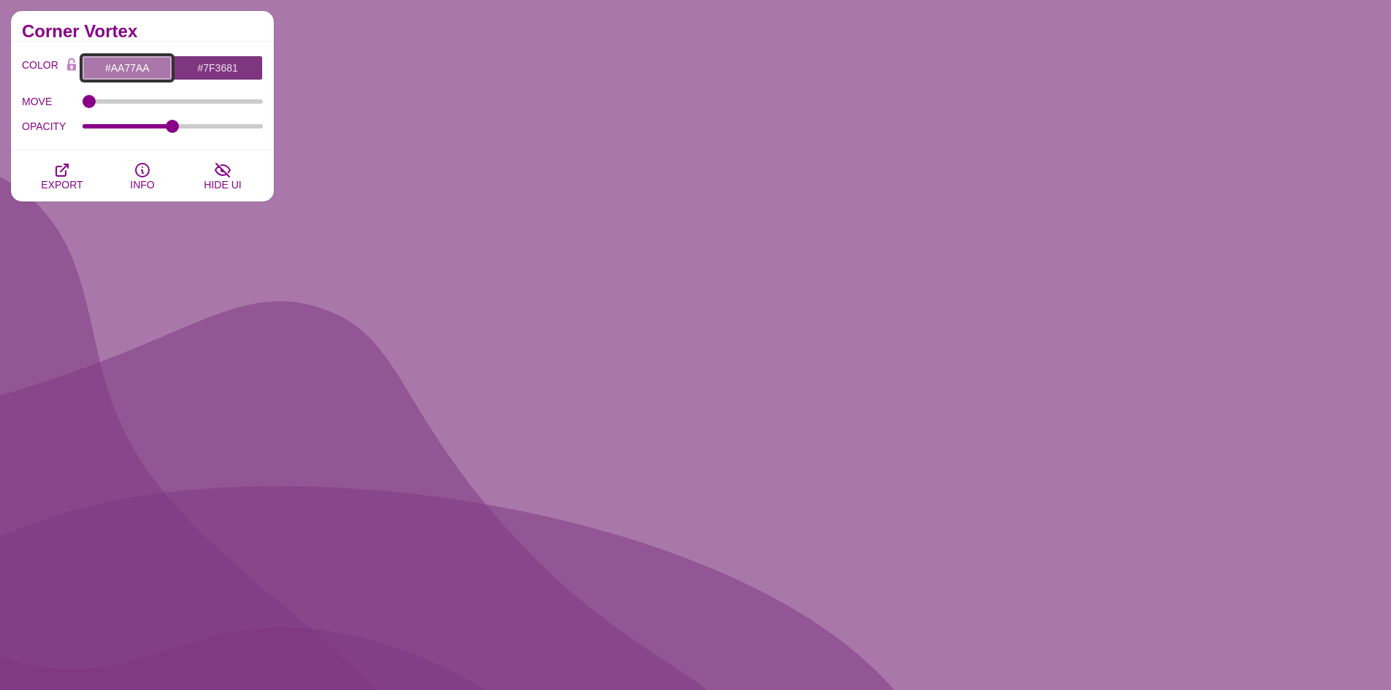
click at [161, 72] on input "#AA77AA" at bounding box center [127, 68] width 91 height 25
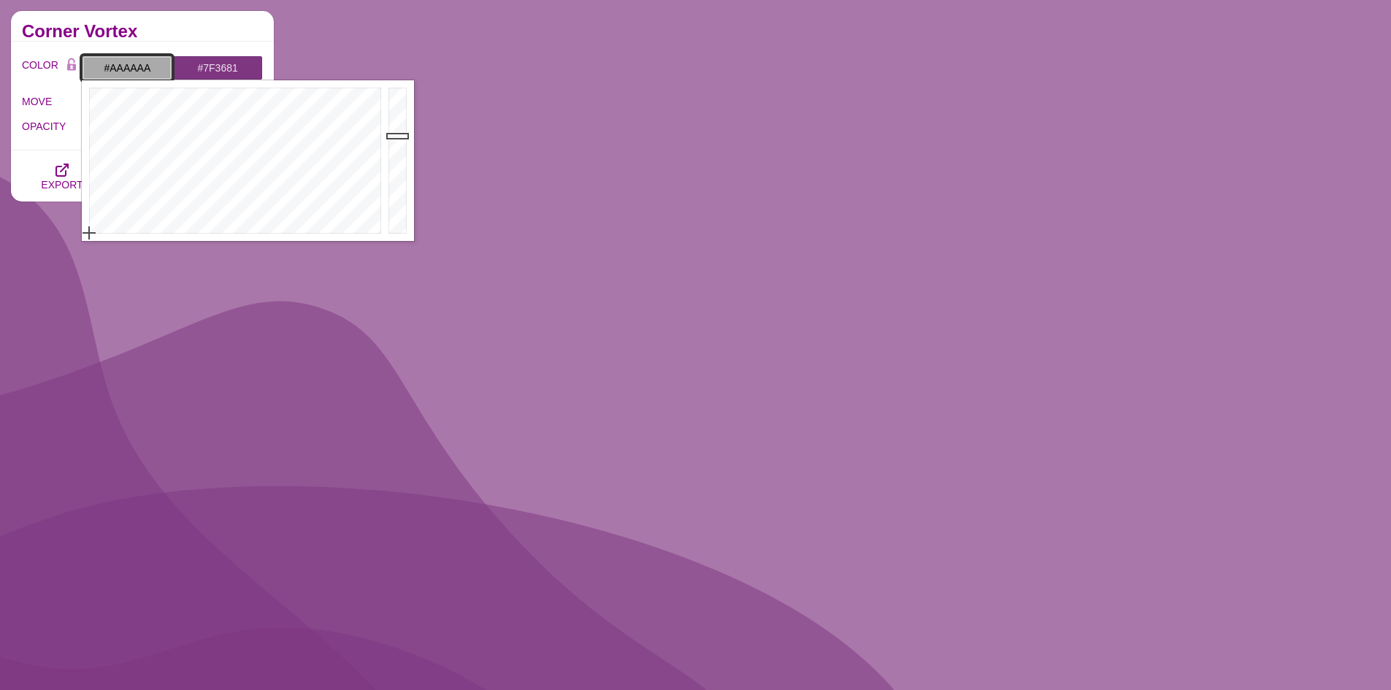
drag, startPoint x: 137, startPoint y: 221, endPoint x: 86, endPoint y: 248, distance: 57.2
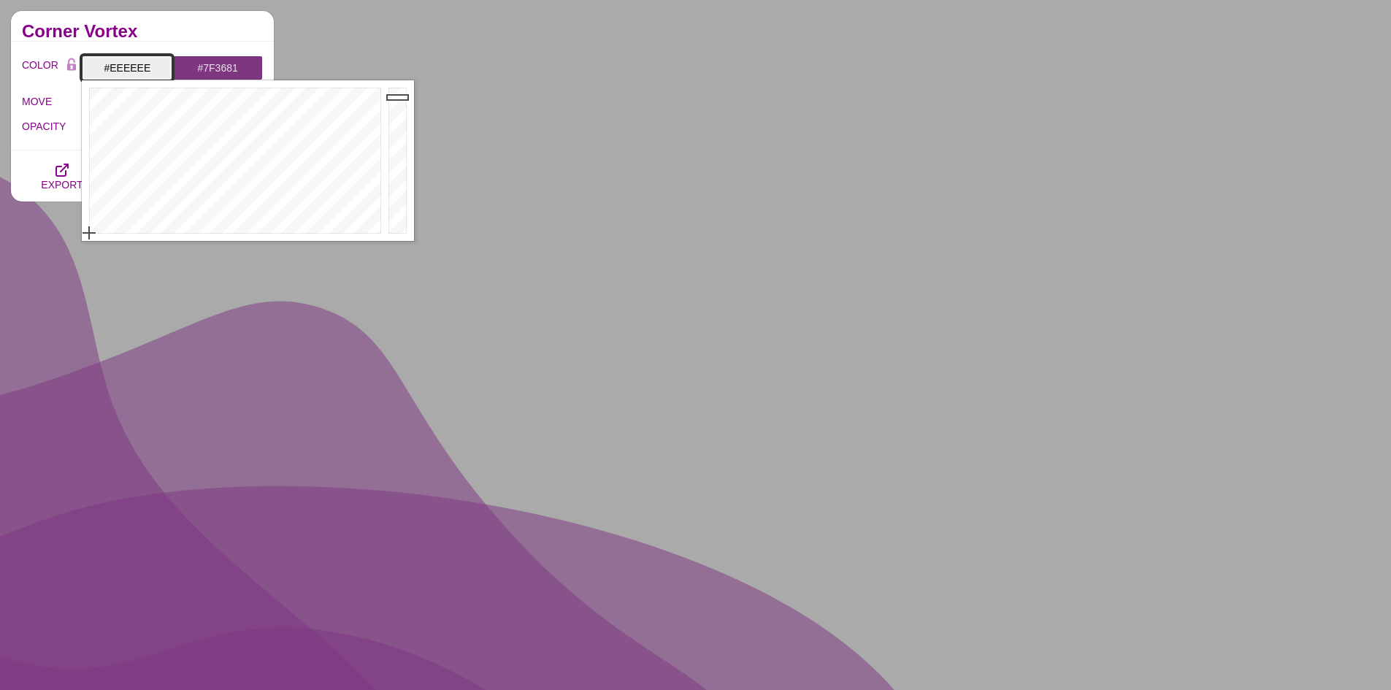
type input "#F0F0F0"
drag, startPoint x: 397, startPoint y: 130, endPoint x: 399, endPoint y: 96, distance: 33.7
click at [399, 96] on div at bounding box center [399, 160] width 29 height 161
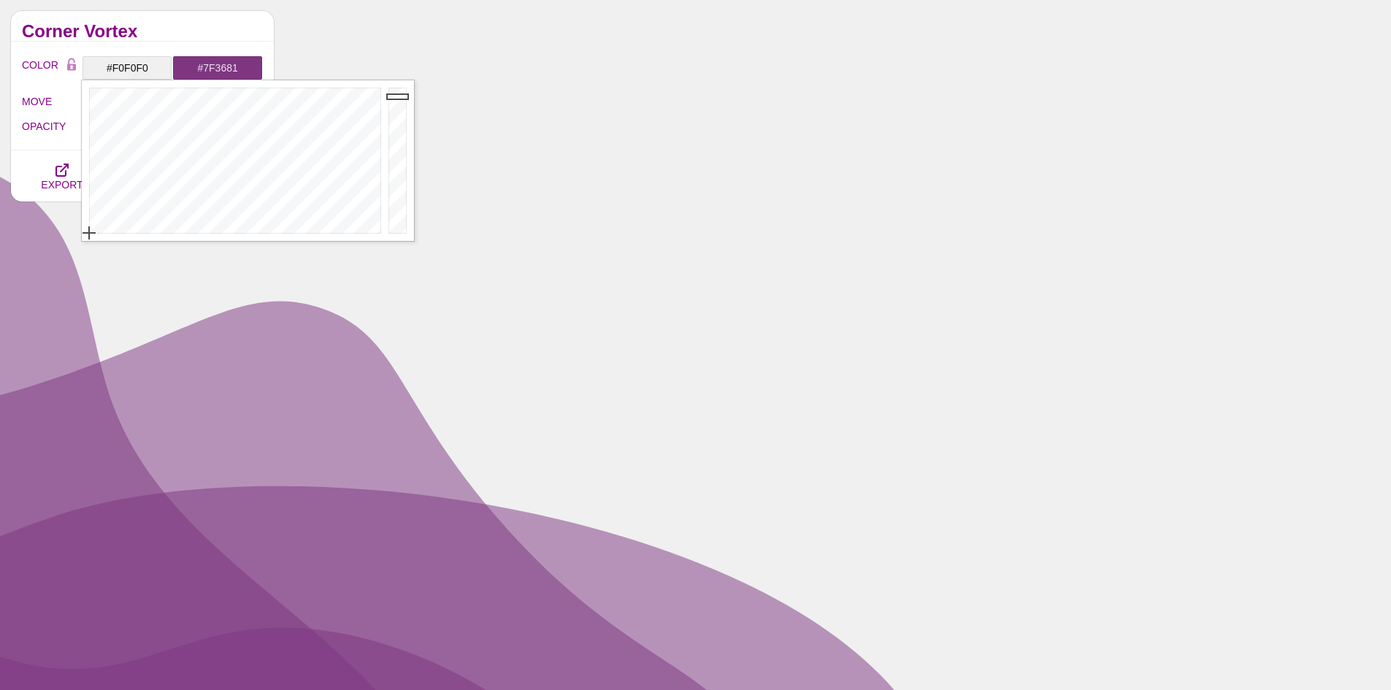
click at [215, 29] on h2 "Corner Vortex" at bounding box center [142, 32] width 241 height 12
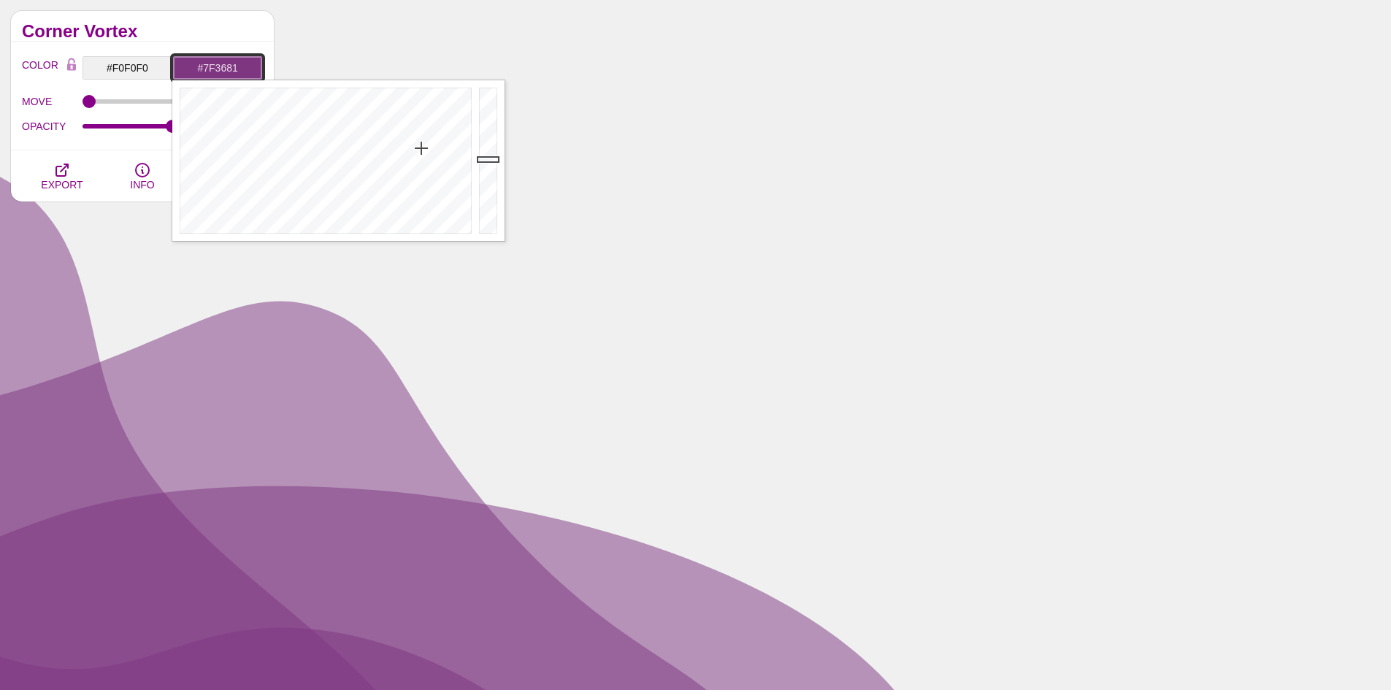
click at [241, 62] on input "#7F3681" at bounding box center [217, 68] width 91 height 25
drag, startPoint x: 422, startPoint y: 152, endPoint x: 360, endPoint y: 194, distance: 75.2
click at [360, 194] on div at bounding box center [323, 160] width 303 height 161
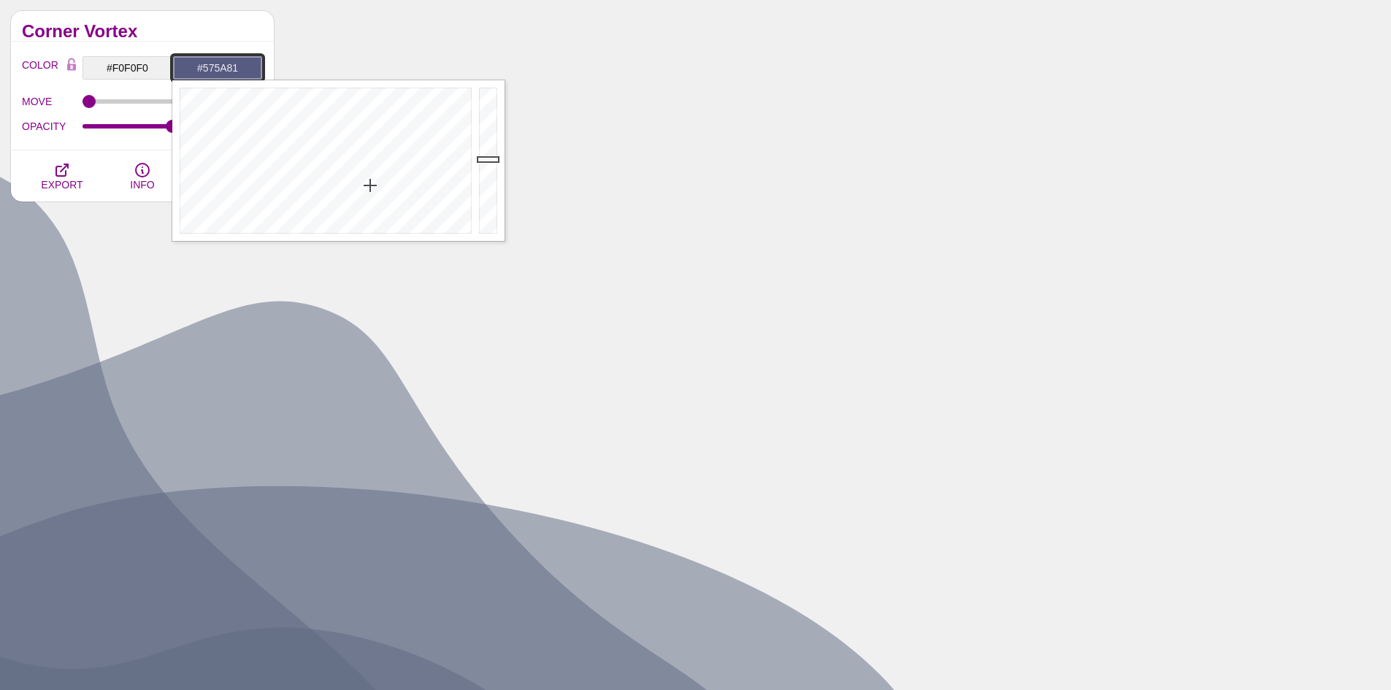
drag, startPoint x: 363, startPoint y: 193, endPoint x: 370, endPoint y: 186, distance: 10.3
click at [370, 186] on div at bounding box center [323, 160] width 303 height 161
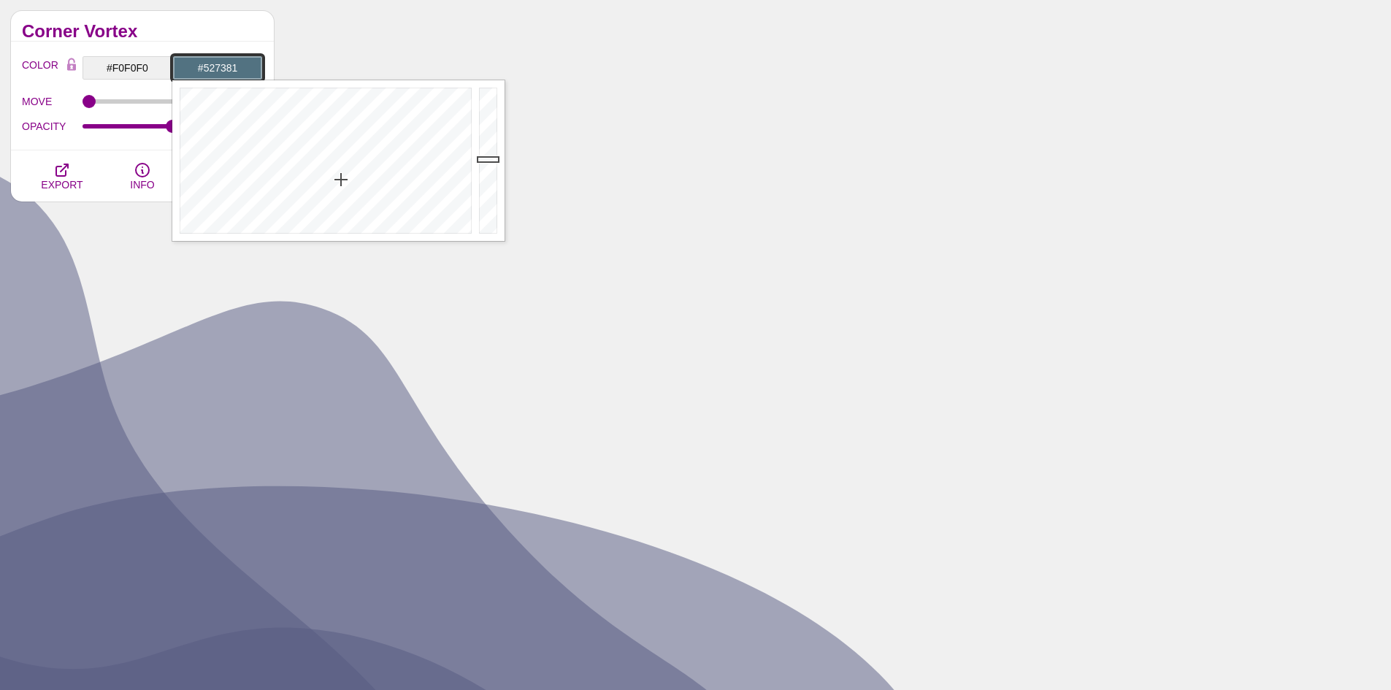
drag, startPoint x: 368, startPoint y: 185, endPoint x: 340, endPoint y: 180, distance: 28.9
click at [340, 180] on div at bounding box center [323, 160] width 303 height 161
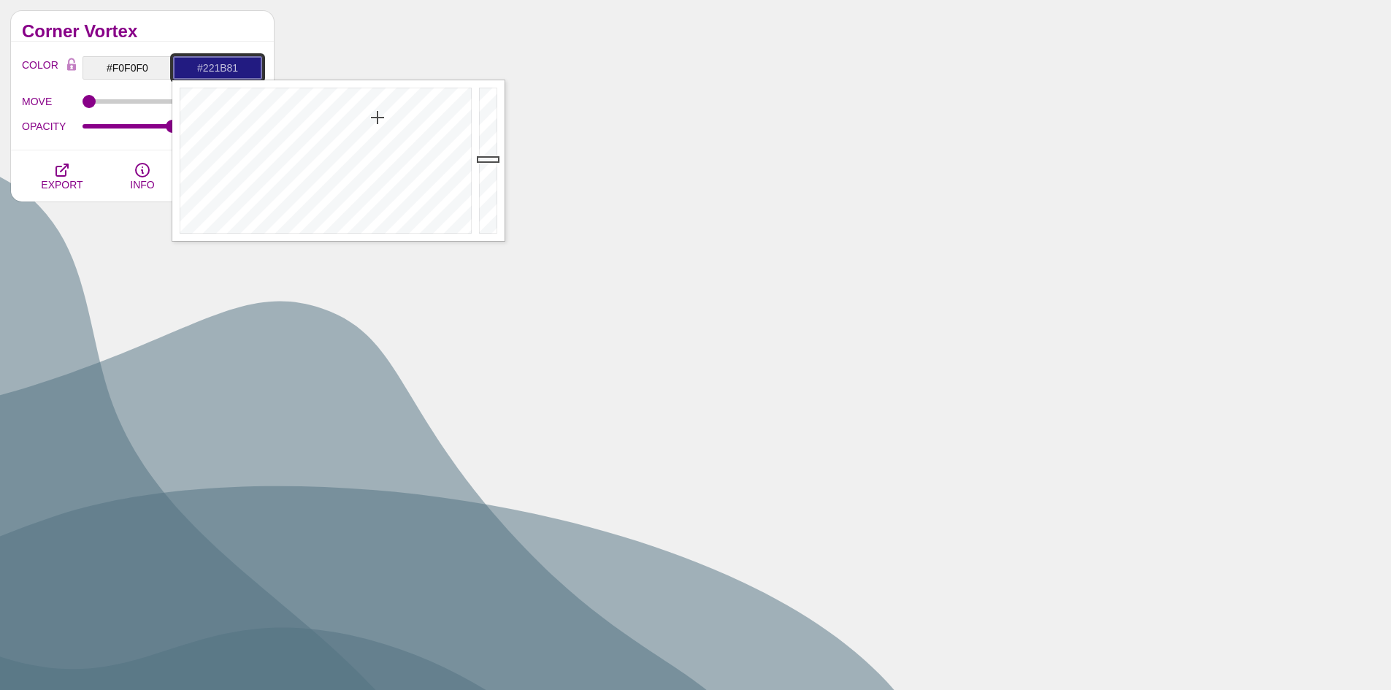
drag, startPoint x: 340, startPoint y: 177, endPoint x: 378, endPoint y: 118, distance: 70.9
click at [378, 118] on div at bounding box center [323, 160] width 303 height 161
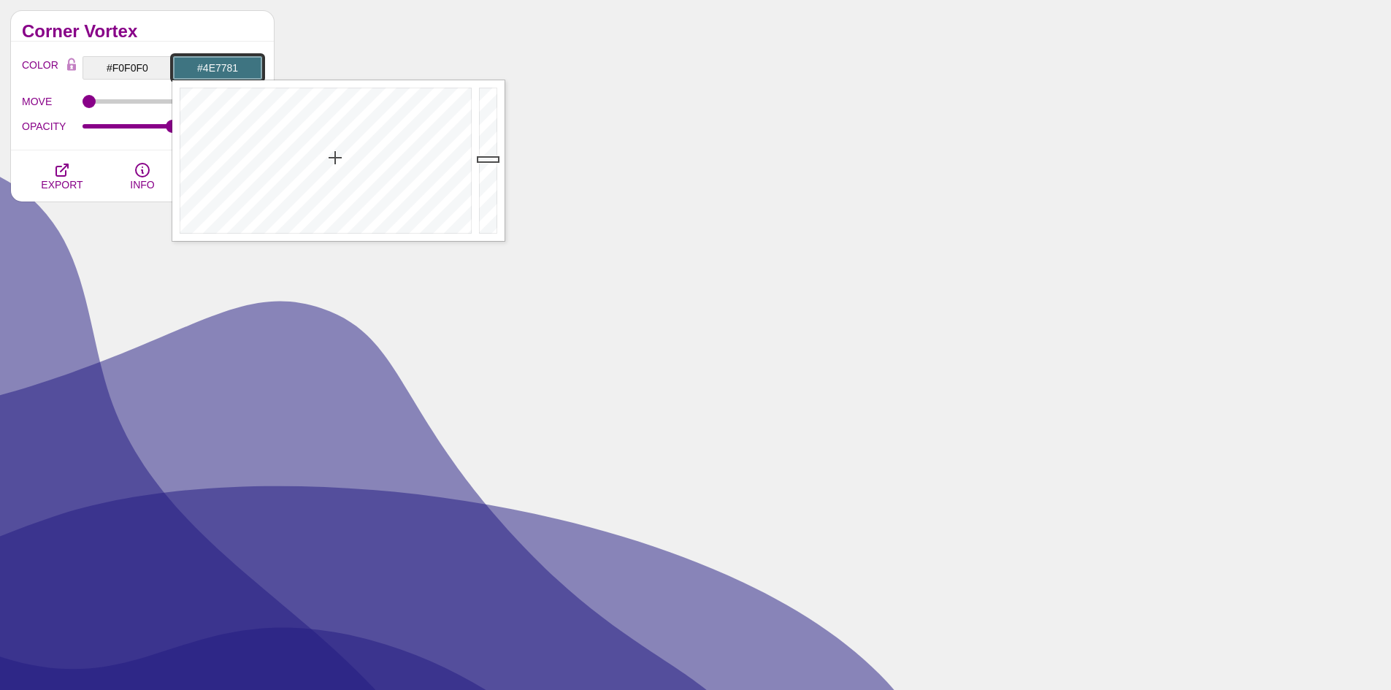
type input "#4F7781"
drag, startPoint x: 378, startPoint y: 118, endPoint x: 335, endPoint y: 177, distance: 72.8
click at [335, 177] on div at bounding box center [323, 160] width 303 height 161
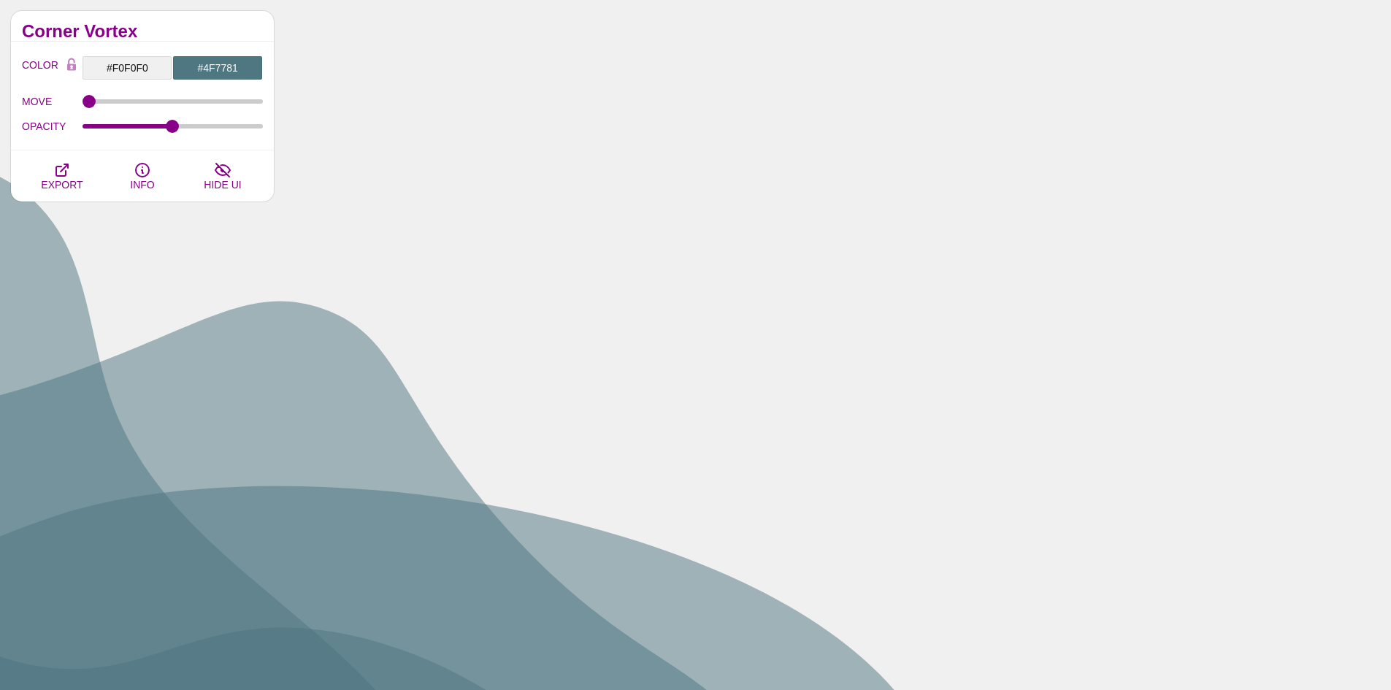
drag, startPoint x: 193, startPoint y: 18, endPoint x: 172, endPoint y: 44, distance: 32.7
click at [192, 18] on div "Corner Vortex" at bounding box center [142, 26] width 263 height 31
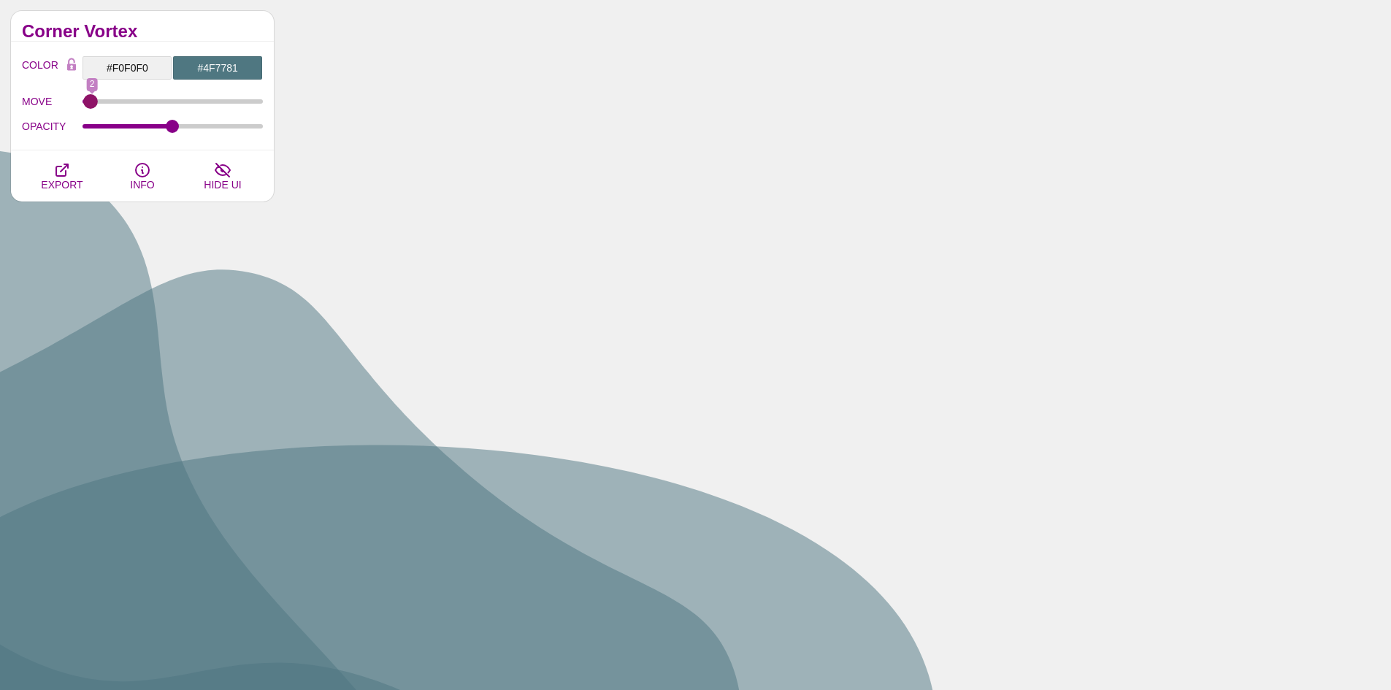
type input "0"
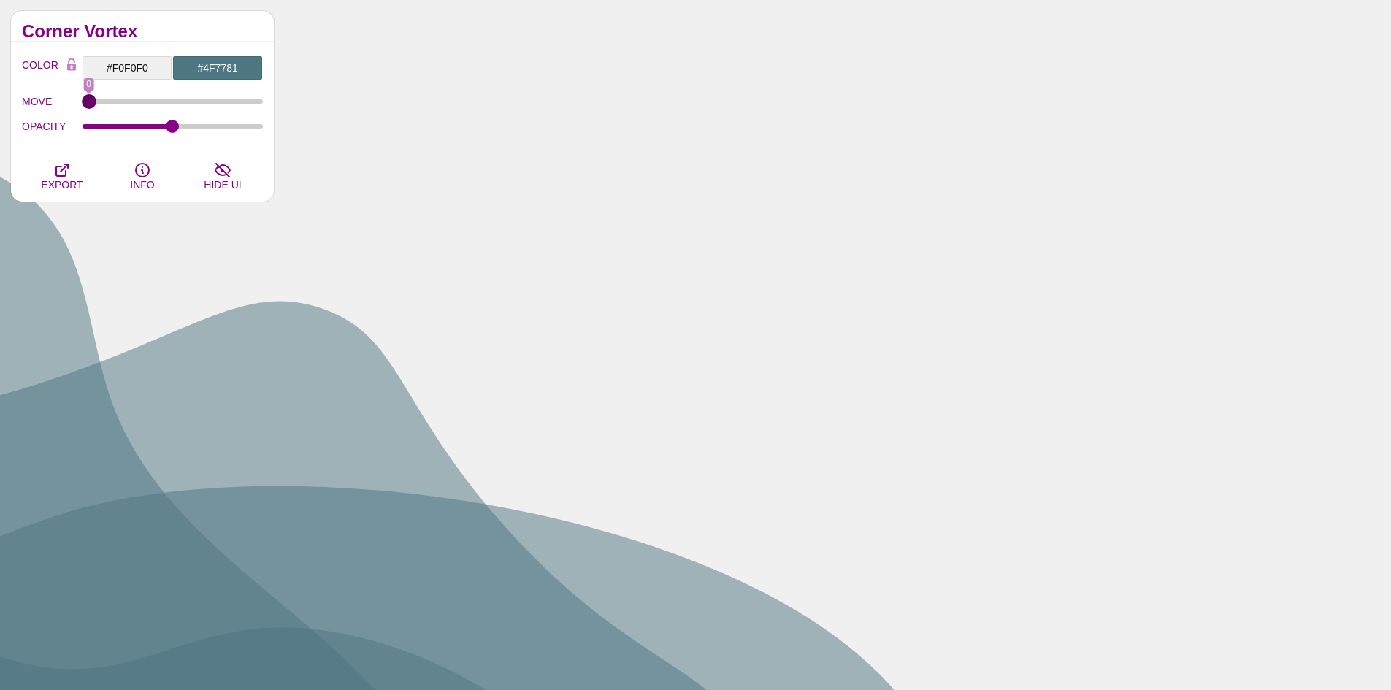
click at [88, 102] on input "MOVE" at bounding box center [173, 102] width 181 height 6
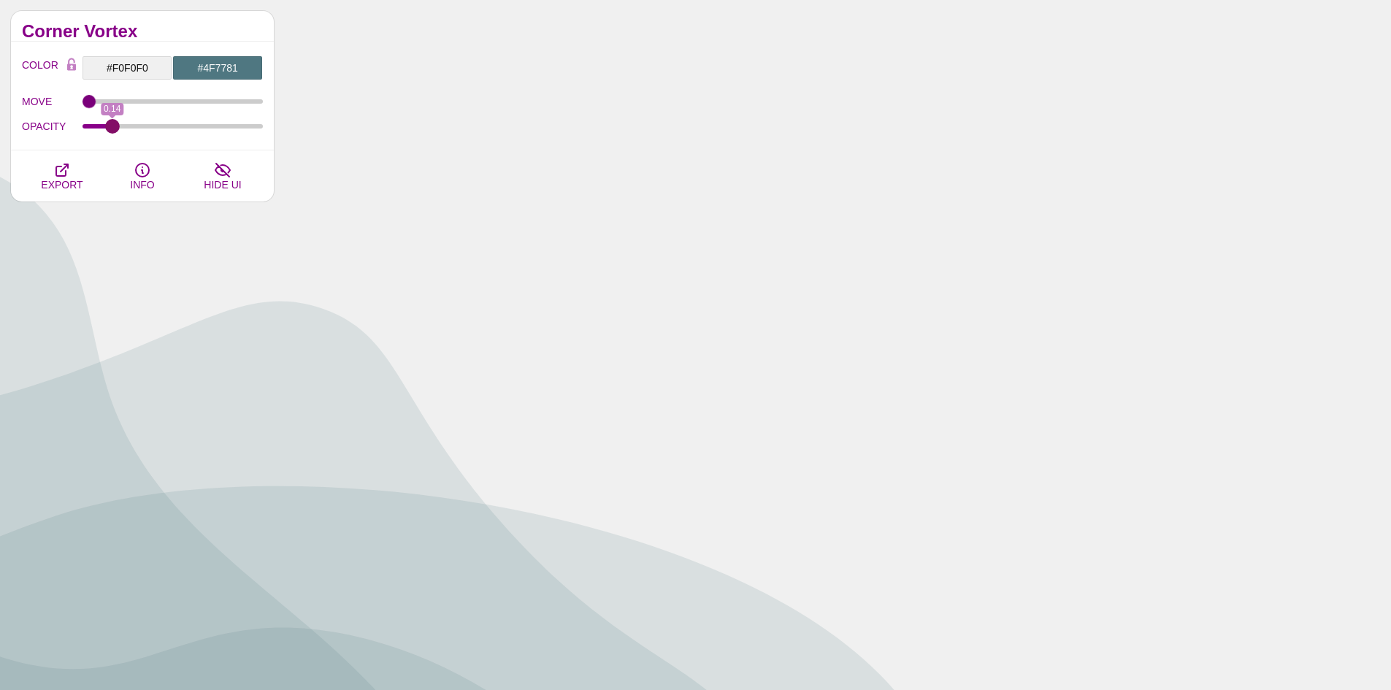
drag, startPoint x: 175, startPoint y: 127, endPoint x: 133, endPoint y: 129, distance: 41.7
type input "0.15"
click at [113, 129] on input "OPACITY" at bounding box center [173, 126] width 181 height 6
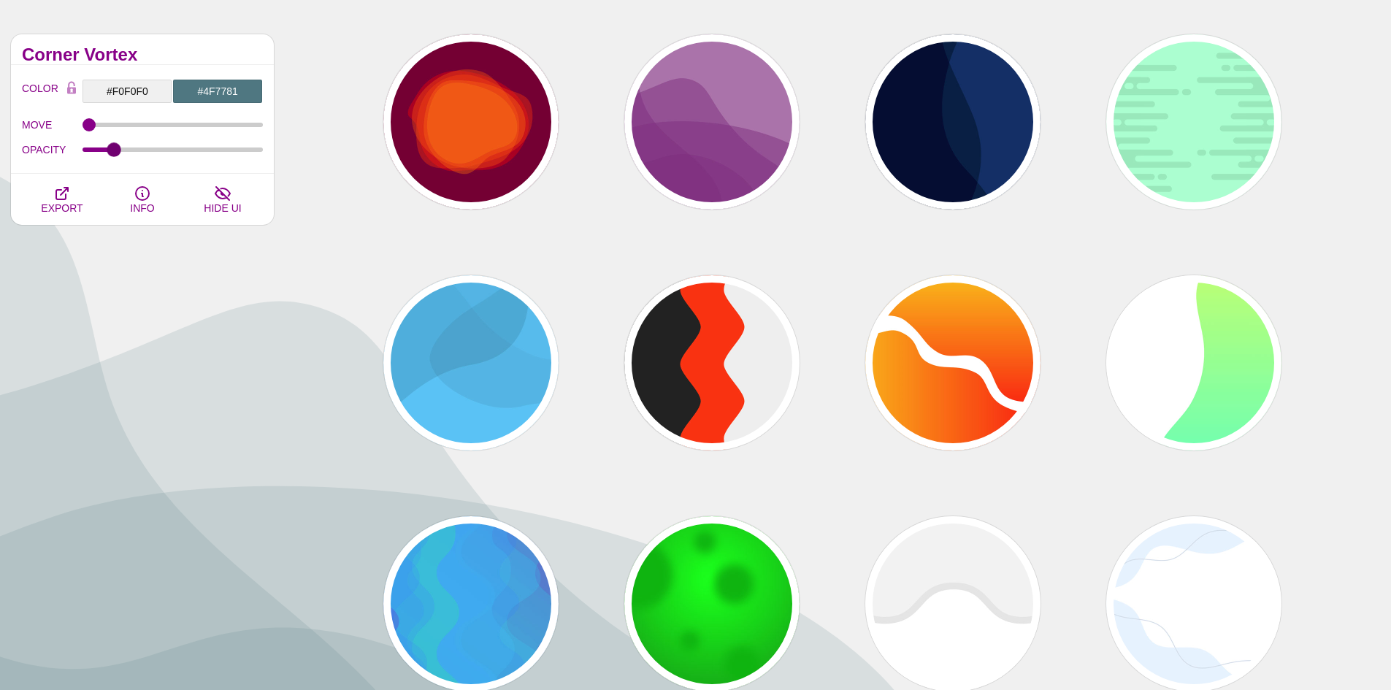
scroll to position [0, 0]
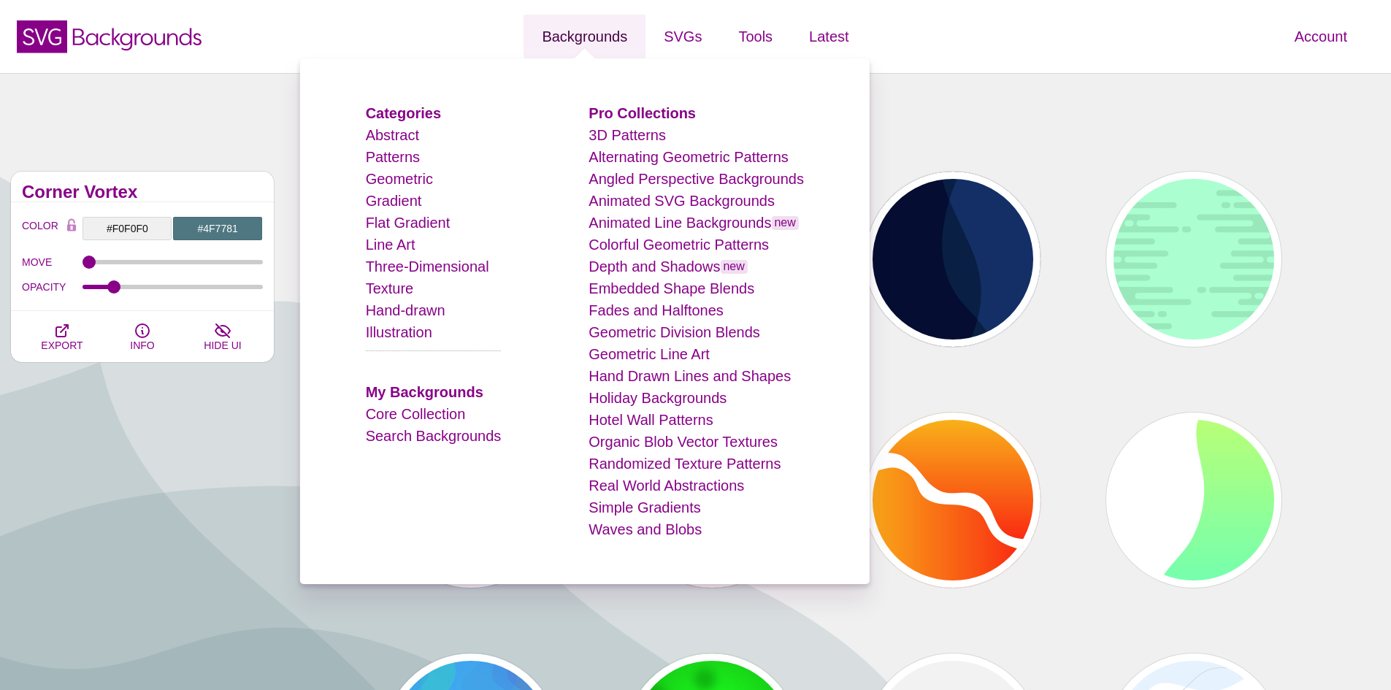
click at [605, 36] on link "Backgrounds" at bounding box center [585, 37] width 122 height 44
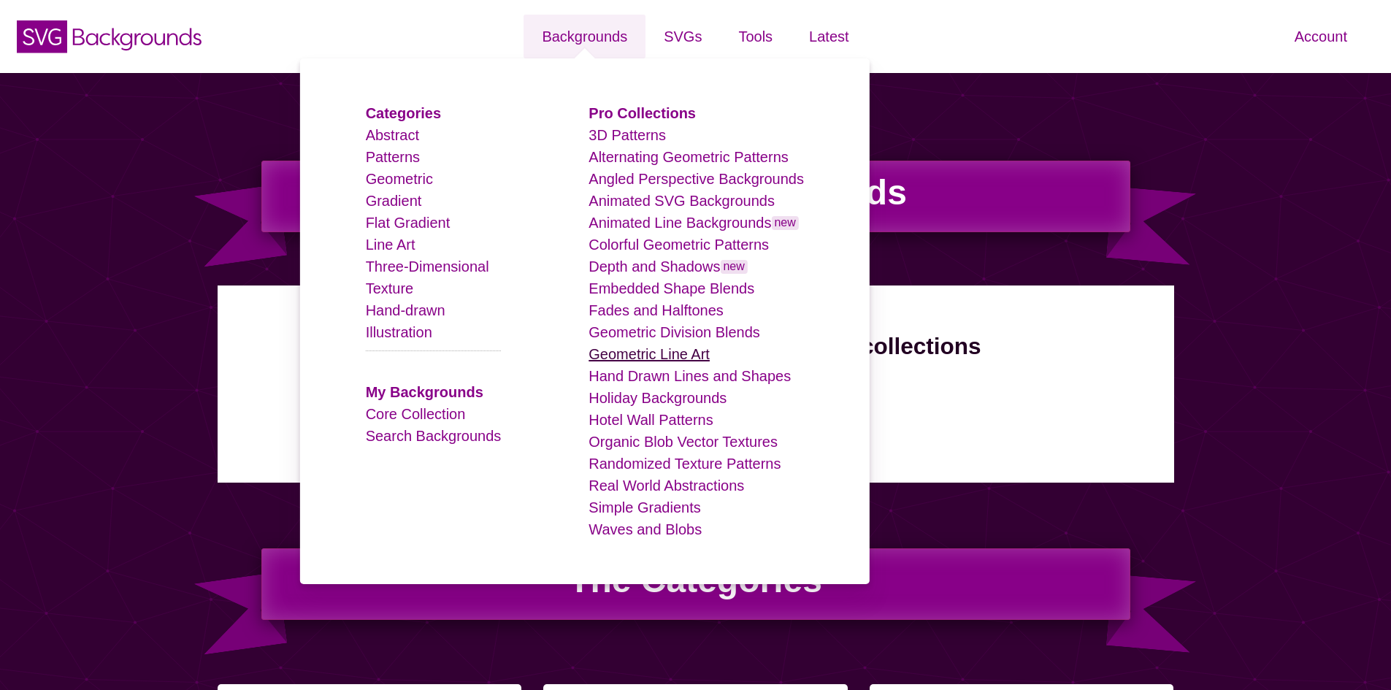
click at [676, 355] on link "Geometric Line Art" at bounding box center [649, 354] width 121 height 16
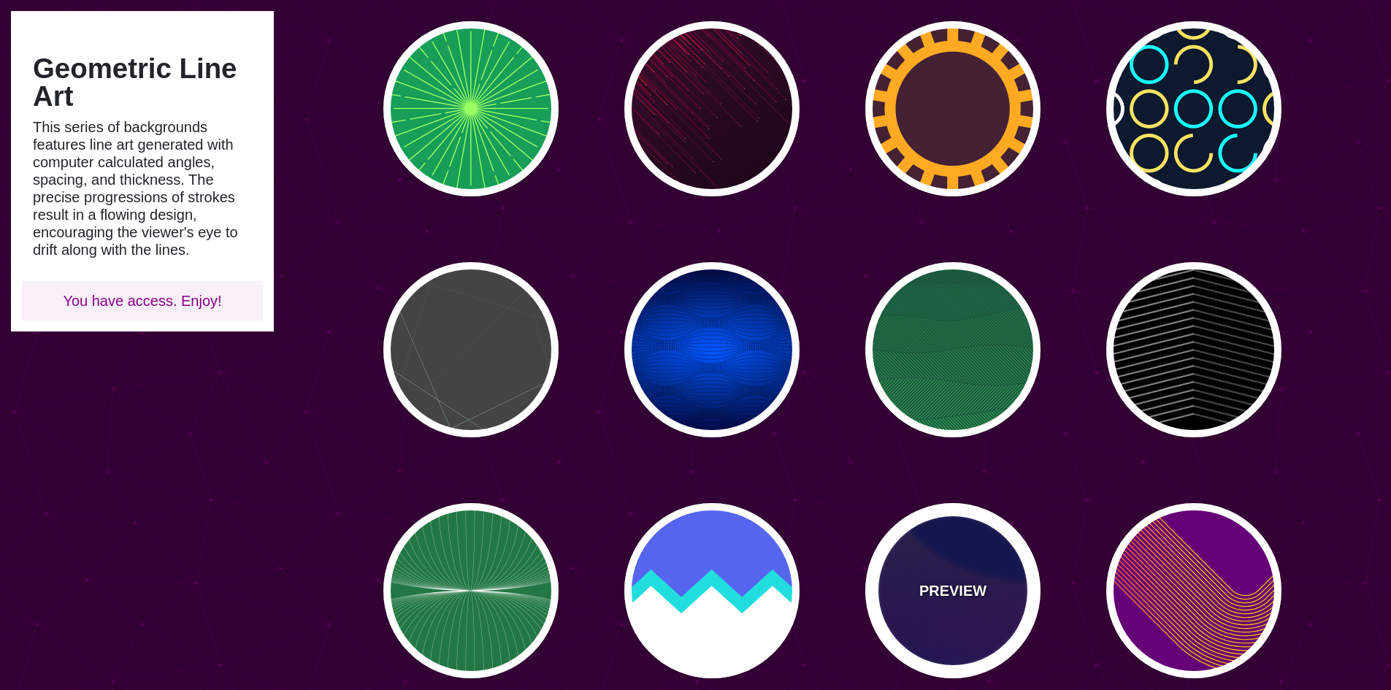
scroll to position [438, 0]
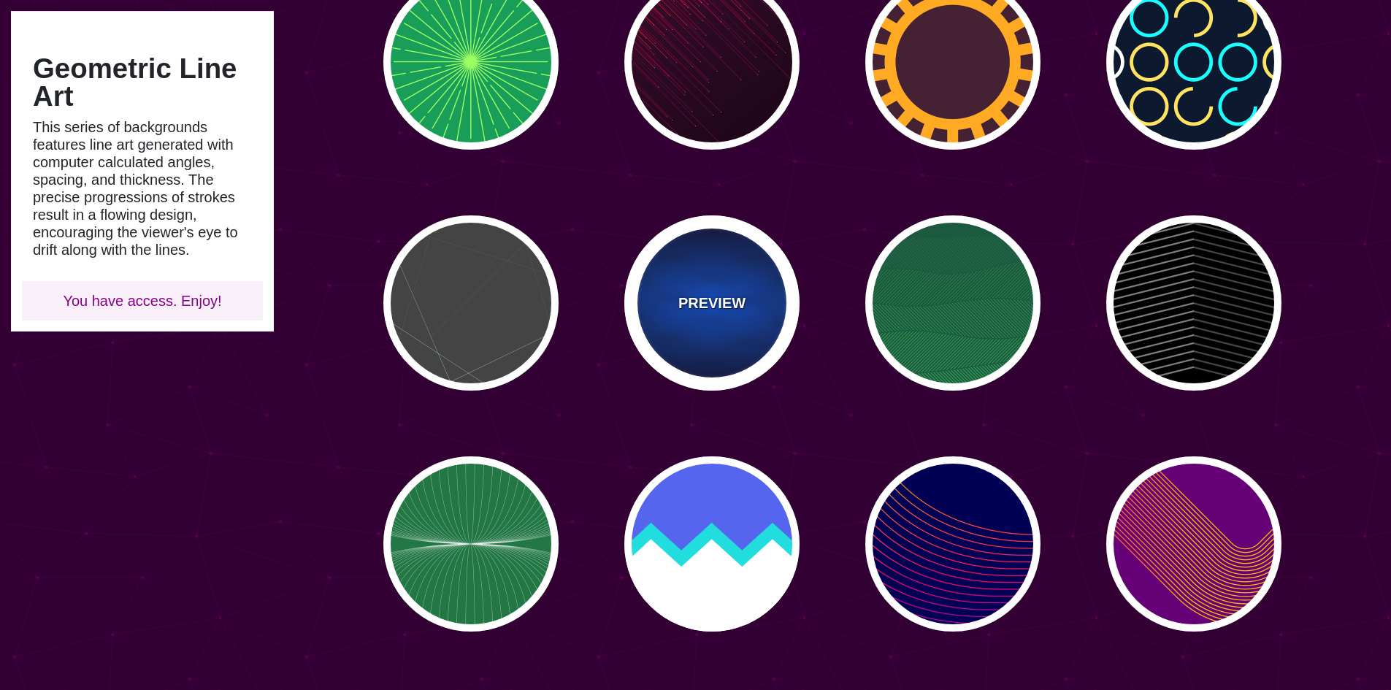
click at [727, 255] on div "PREVIEW" at bounding box center [711, 302] width 175 height 175
type input "#0055FF"
type input "#000033"
type input "#000000"
type input "0"
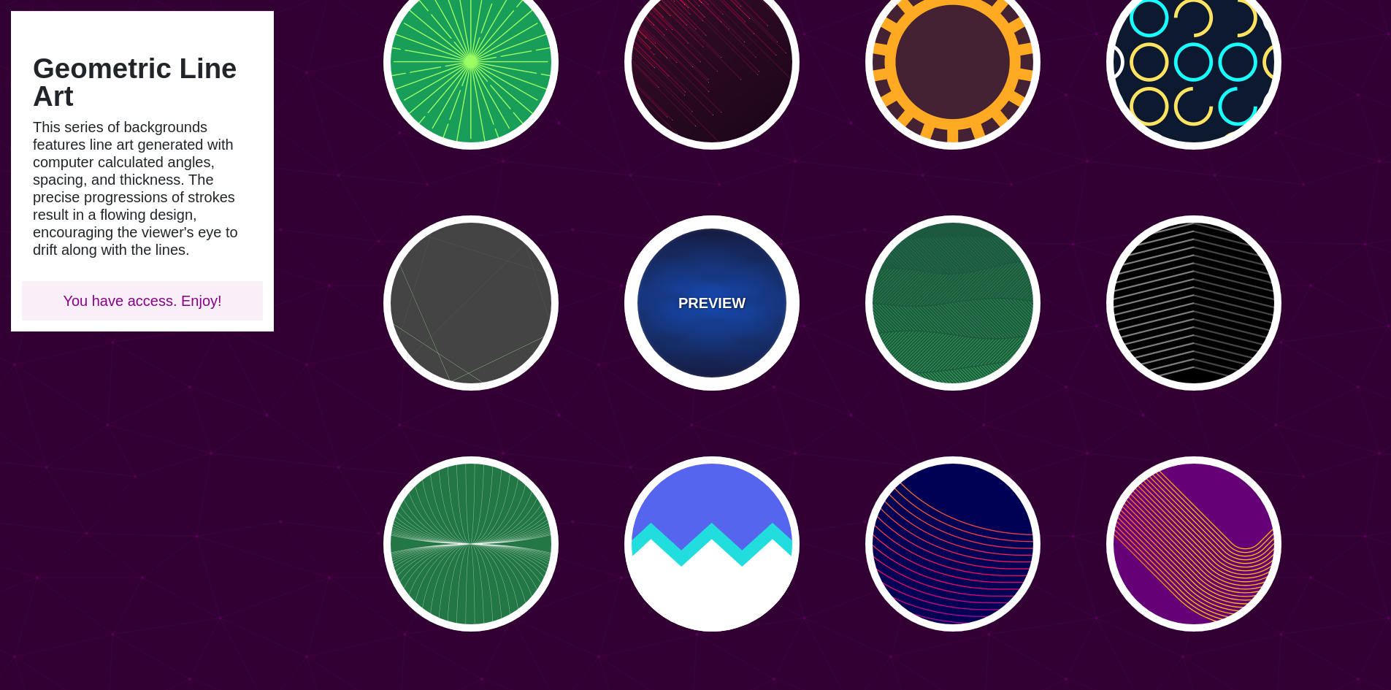
type input "0.25"
type input "15"
type input "50"
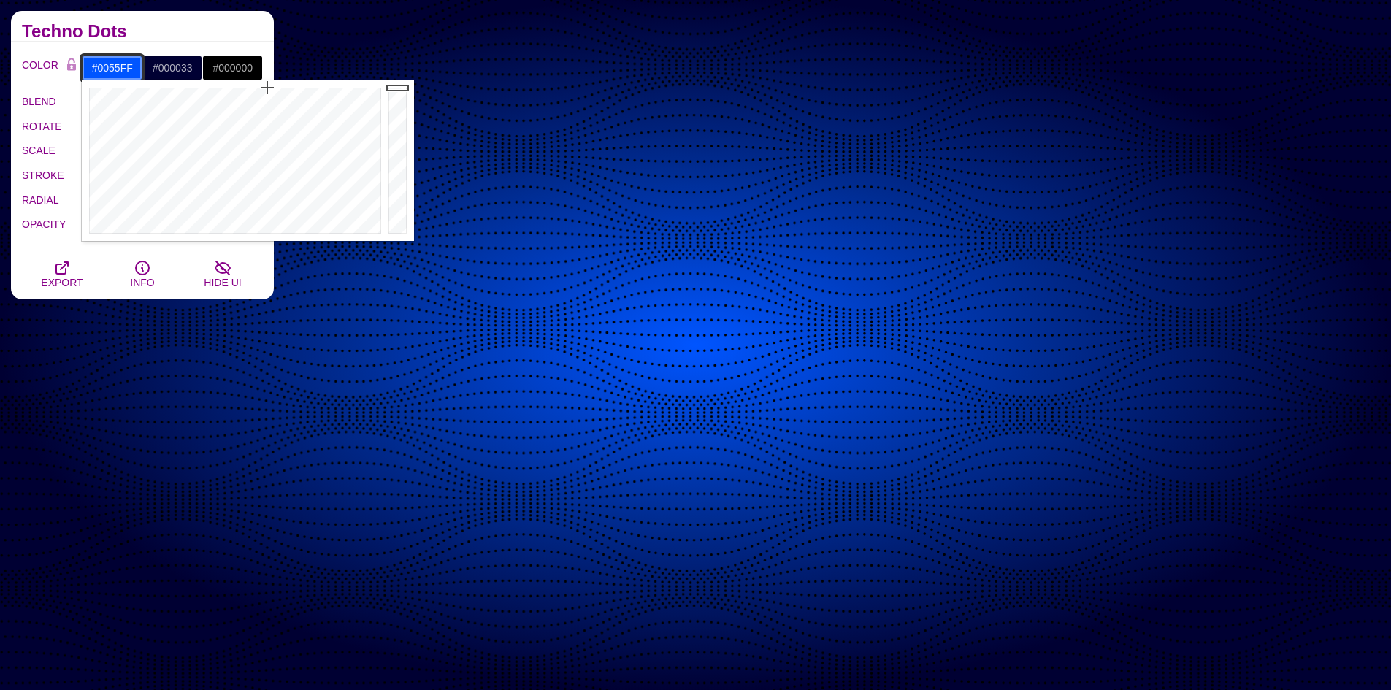
click at [131, 70] on input "#0055FF" at bounding box center [112, 68] width 61 height 25
click at [133, 64] on input "#0055FF" at bounding box center [112, 68] width 61 height 25
type input "#FFE9FE"
drag, startPoint x: 329, startPoint y: 210, endPoint x: 334, endPoint y: 221, distance: 11.1
click at [334, 221] on div at bounding box center [233, 160] width 303 height 161
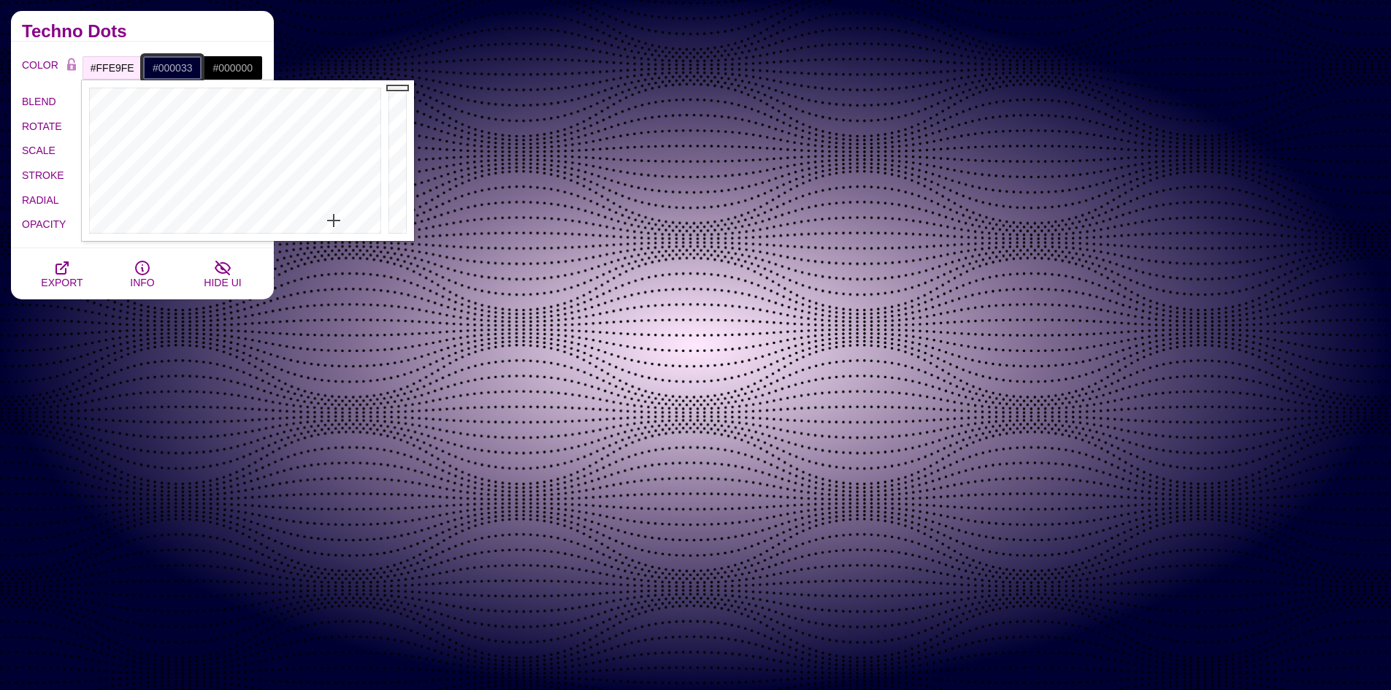
click at [199, 70] on input "#000033" at bounding box center [172, 68] width 61 height 25
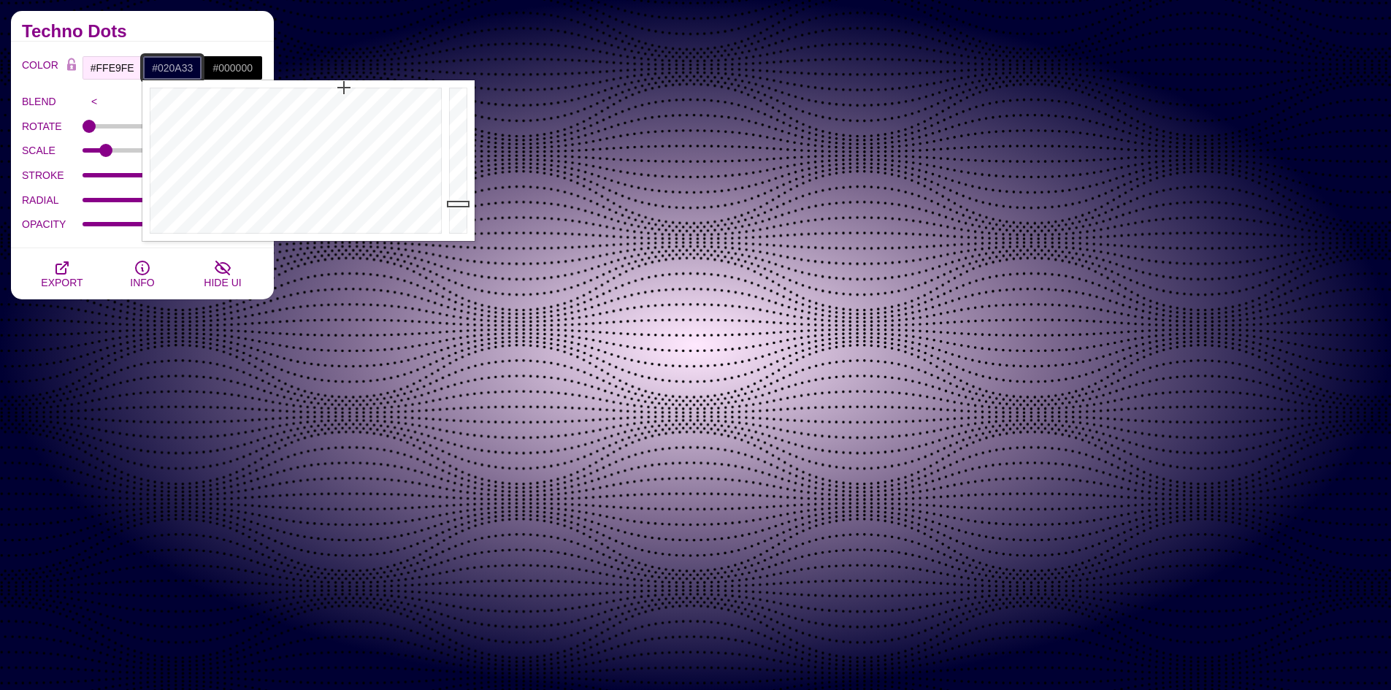
click at [337, 94] on div at bounding box center [293, 160] width 303 height 161
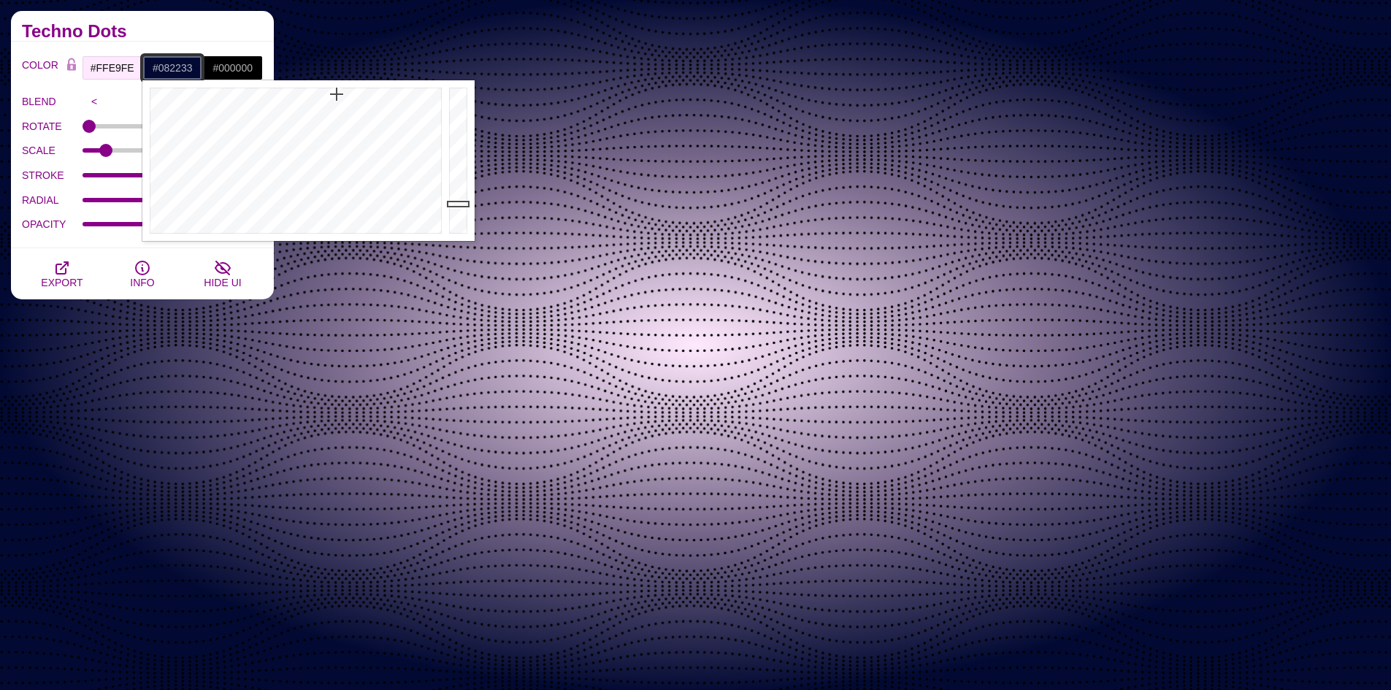
click at [314, 110] on div at bounding box center [293, 160] width 303 height 161
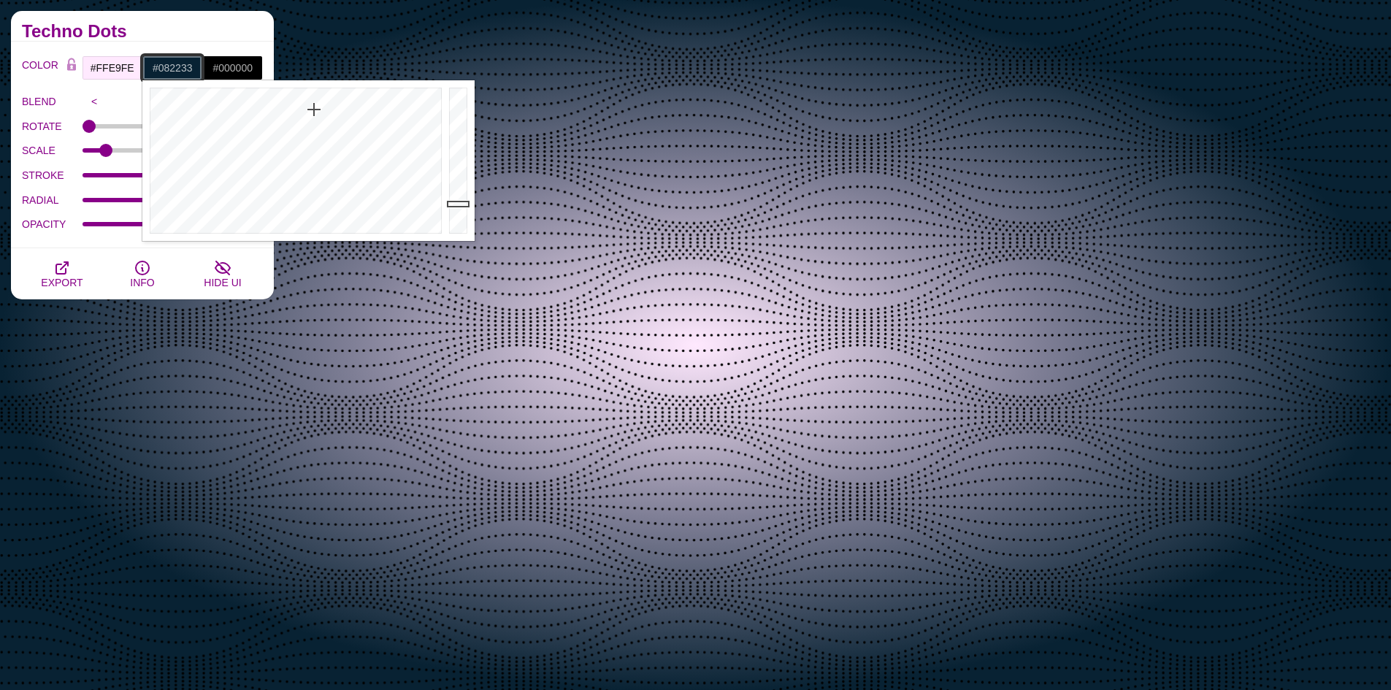
type input "#022833"
click at [306, 94] on div at bounding box center [293, 160] width 303 height 161
click at [260, 69] on input "#000000" at bounding box center [232, 68] width 61 height 25
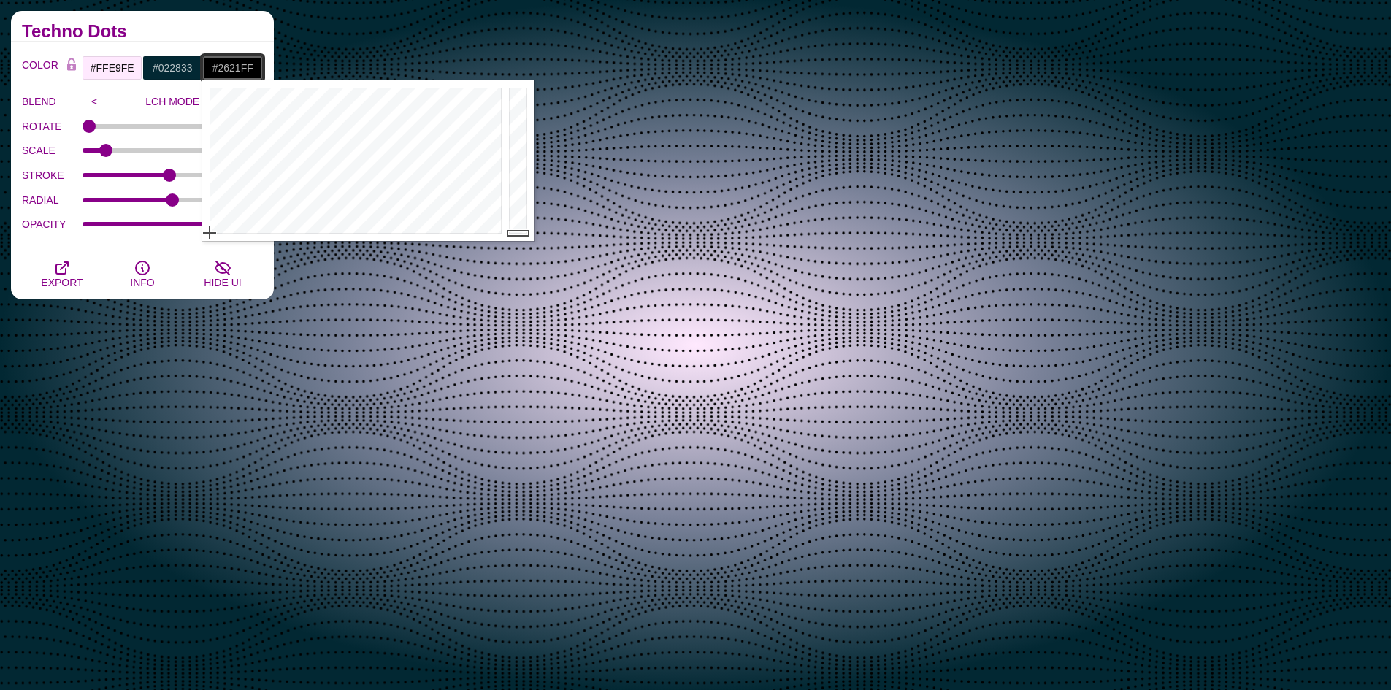
click at [405, 107] on div at bounding box center [353, 160] width 303 height 161
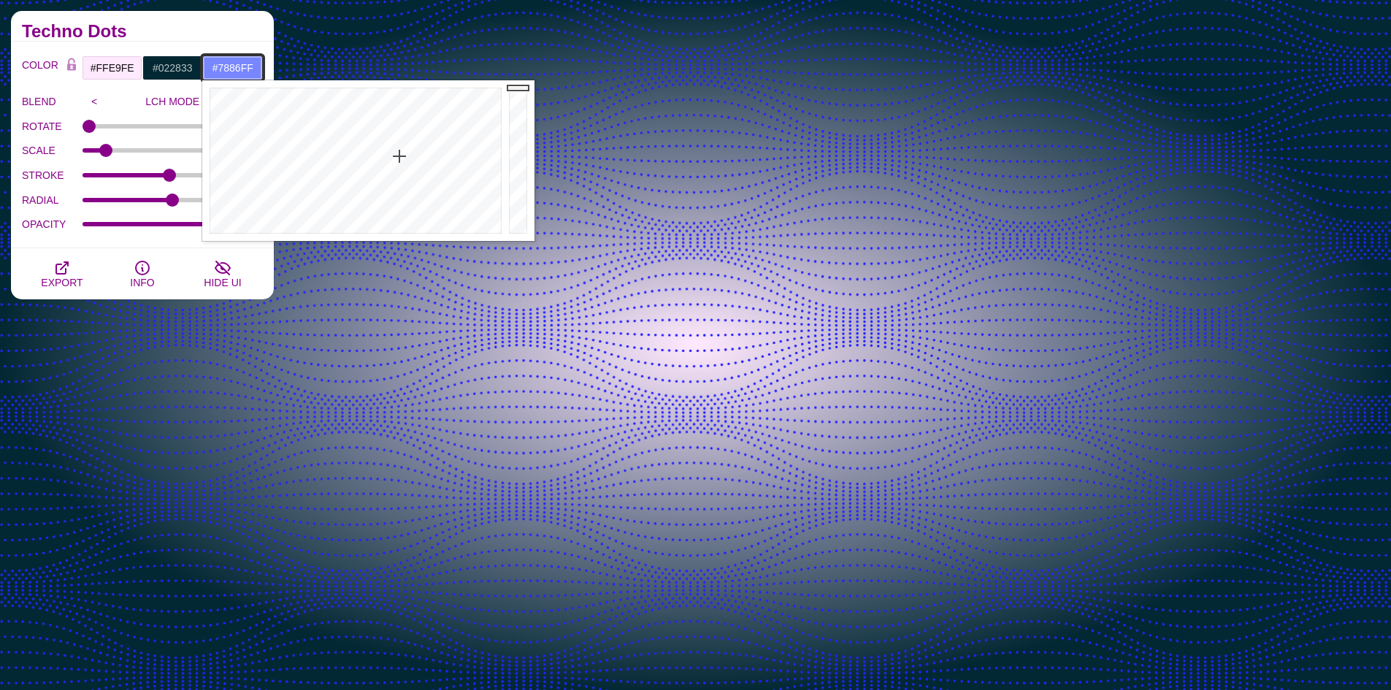
drag, startPoint x: 398, startPoint y: 140, endPoint x: 399, endPoint y: 156, distance: 16.1
click at [399, 156] on div at bounding box center [353, 160] width 303 height 161
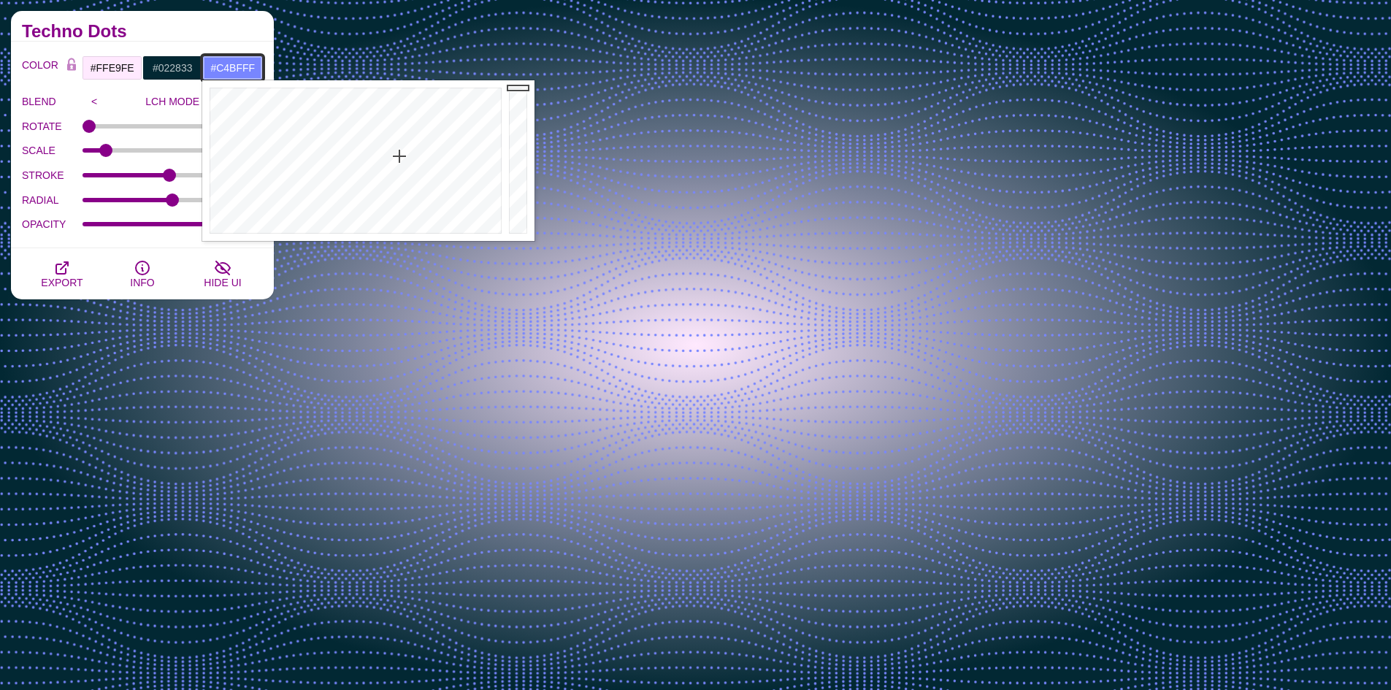
click at [408, 196] on div at bounding box center [353, 160] width 303 height 161
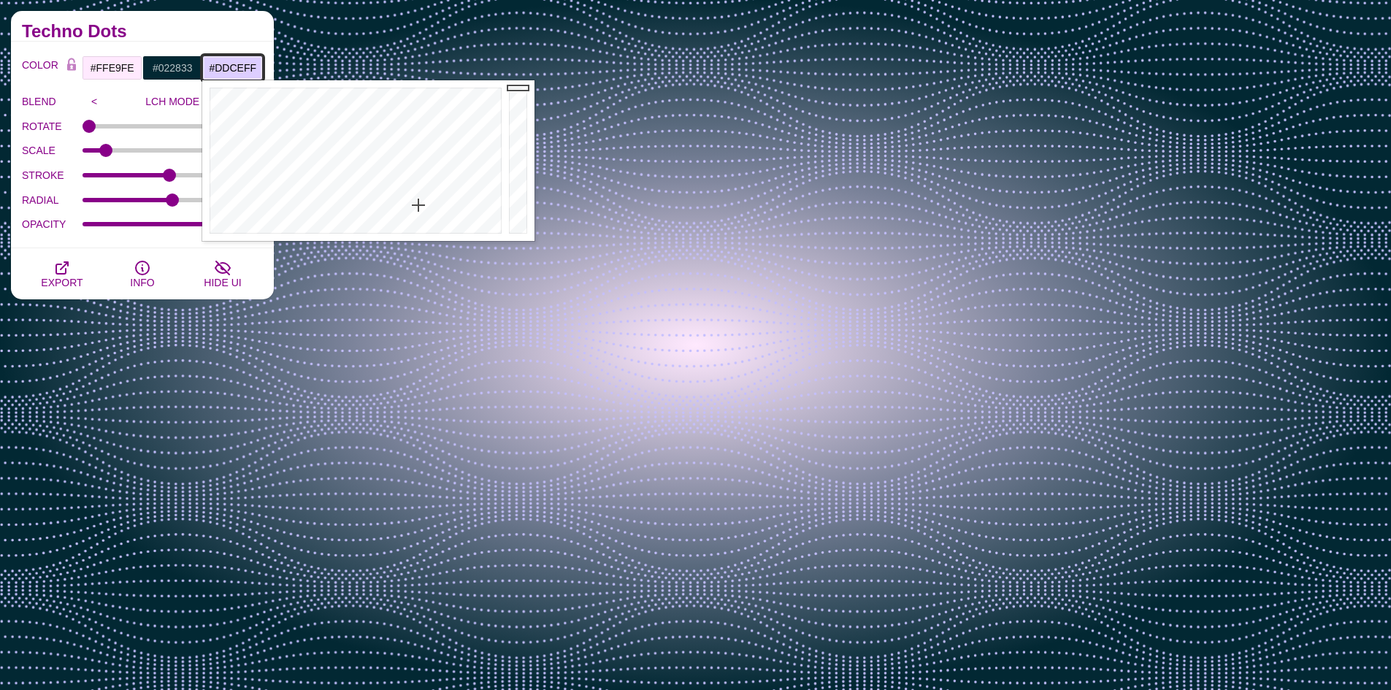
click at [418, 205] on div at bounding box center [353, 160] width 303 height 161
click at [393, 199] on div at bounding box center [353, 160] width 303 height 161
click at [370, 204] on div at bounding box center [353, 160] width 303 height 161
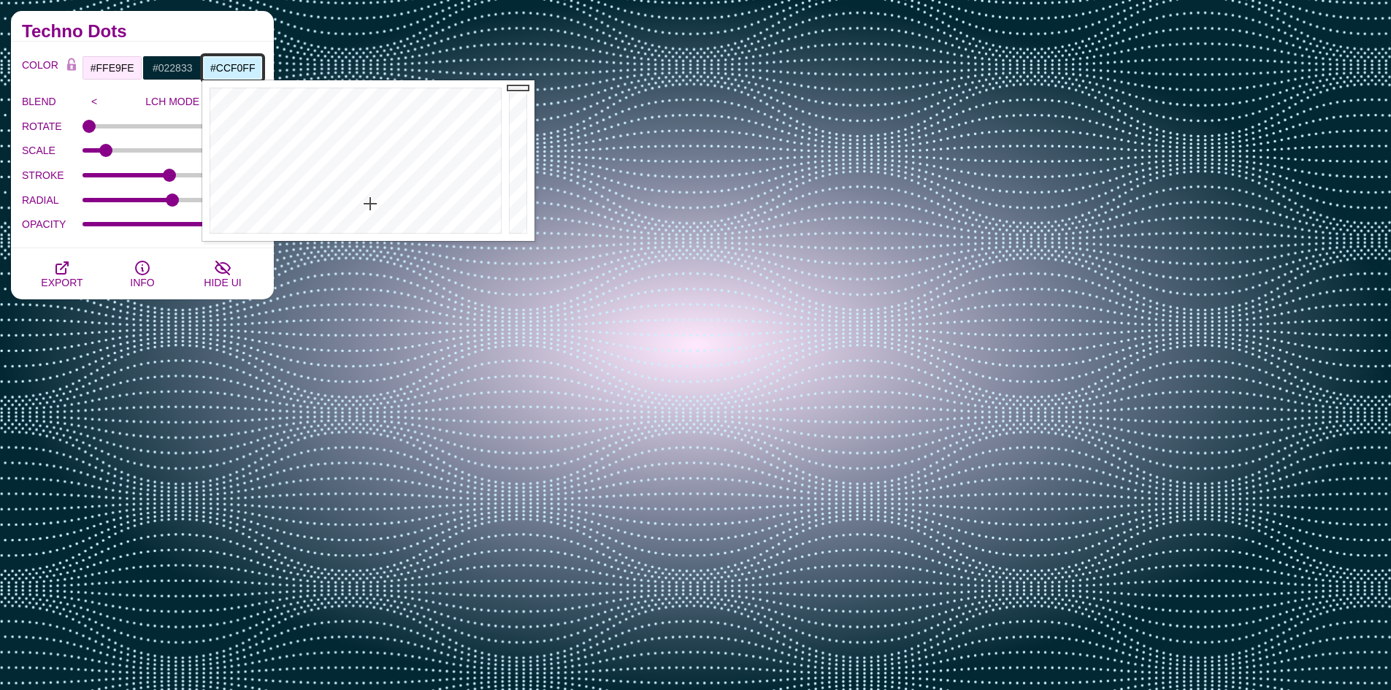
type input "#B0F7FF"
click at [361, 188] on div at bounding box center [353, 160] width 303 height 161
click at [224, 26] on h2 "Techno Dots" at bounding box center [142, 32] width 241 height 12
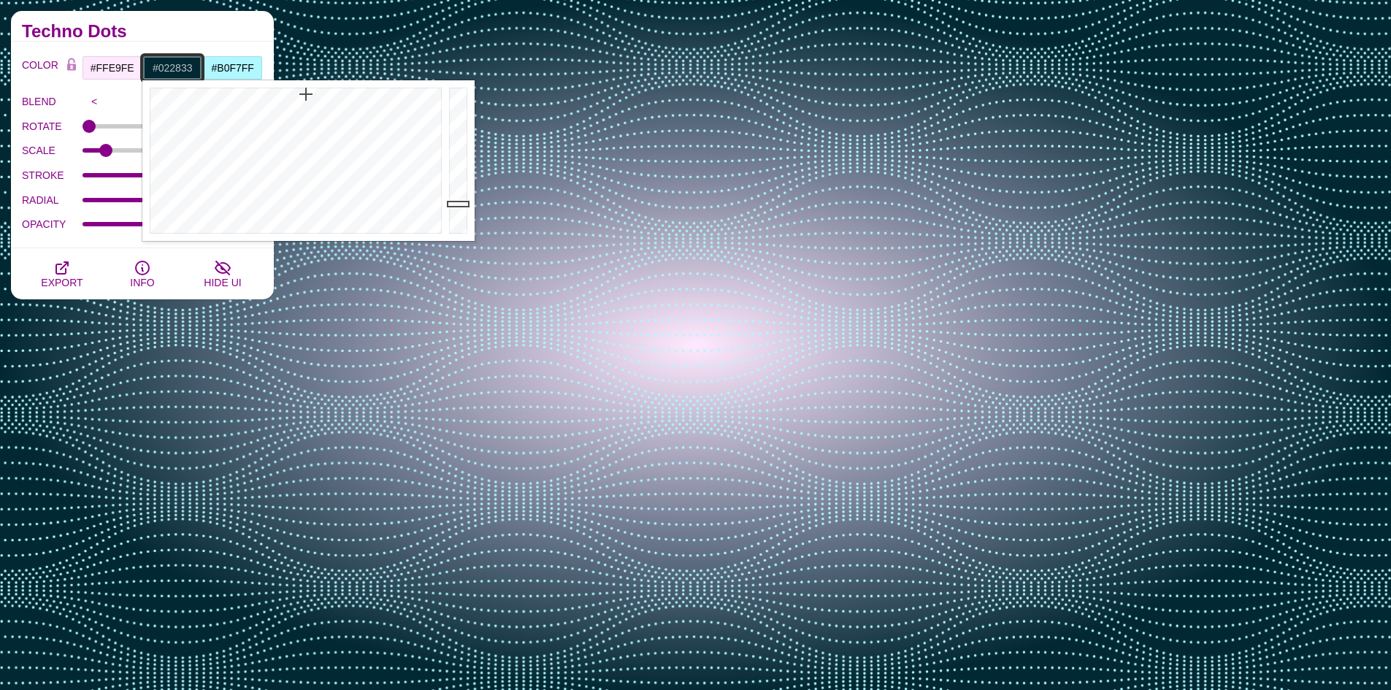
click at [152, 77] on input "#022833" at bounding box center [172, 68] width 61 height 25
click at [336, 118] on div at bounding box center [293, 160] width 303 height 161
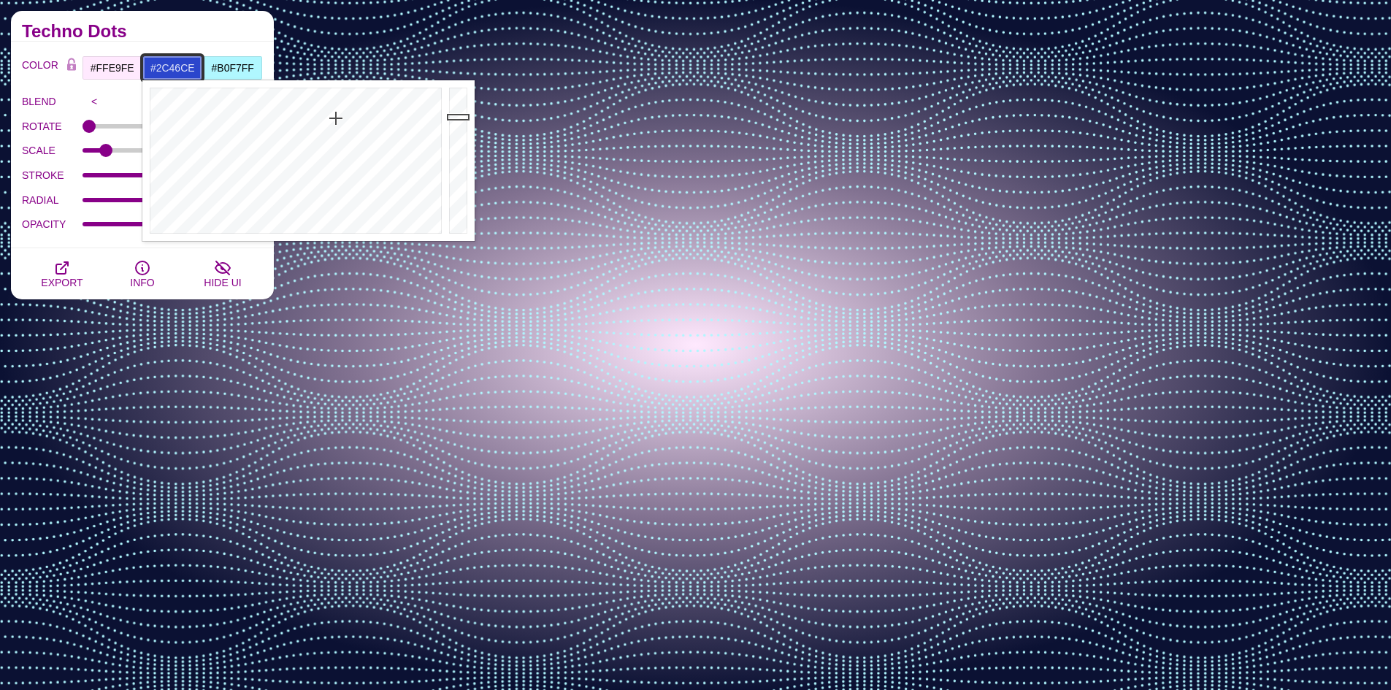
drag, startPoint x: 459, startPoint y: 176, endPoint x: 453, endPoint y: 115, distance: 60.9
click at [453, 115] on div at bounding box center [459, 160] width 29 height 161
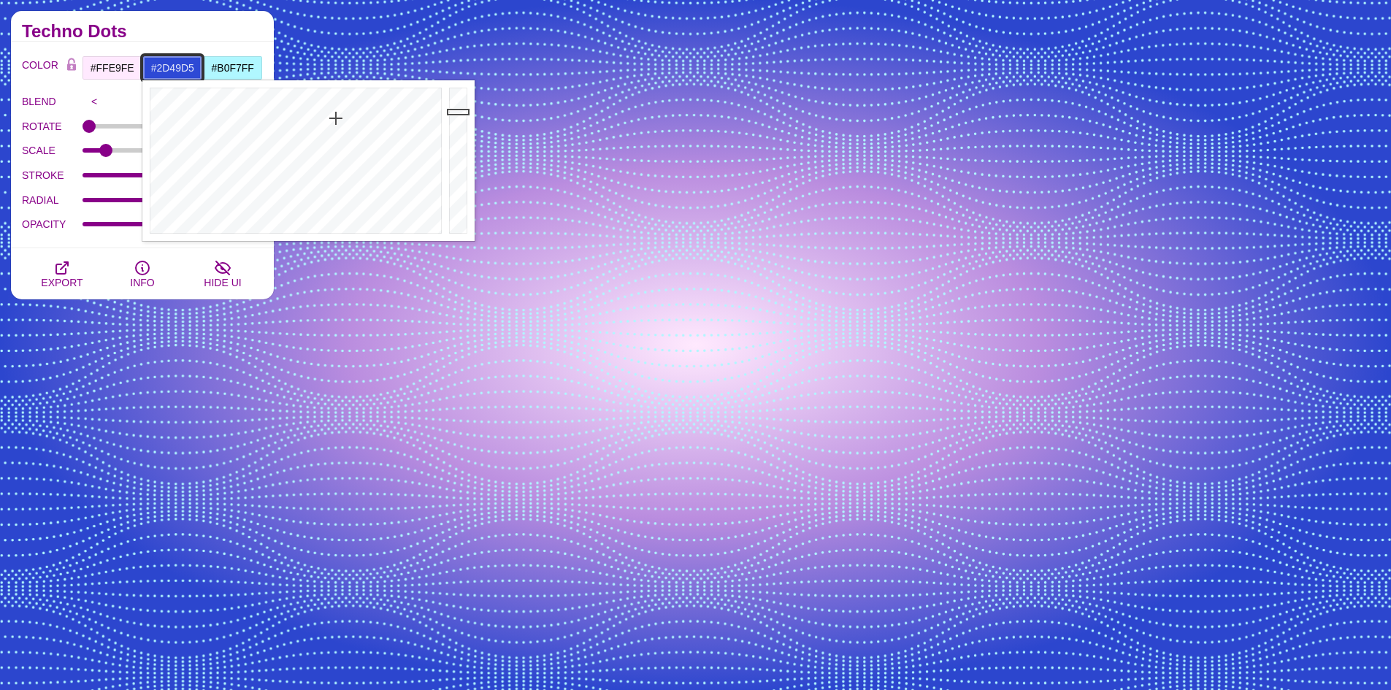
click at [448, 112] on div at bounding box center [459, 160] width 29 height 161
click at [332, 183] on div at bounding box center [293, 160] width 303 height 161
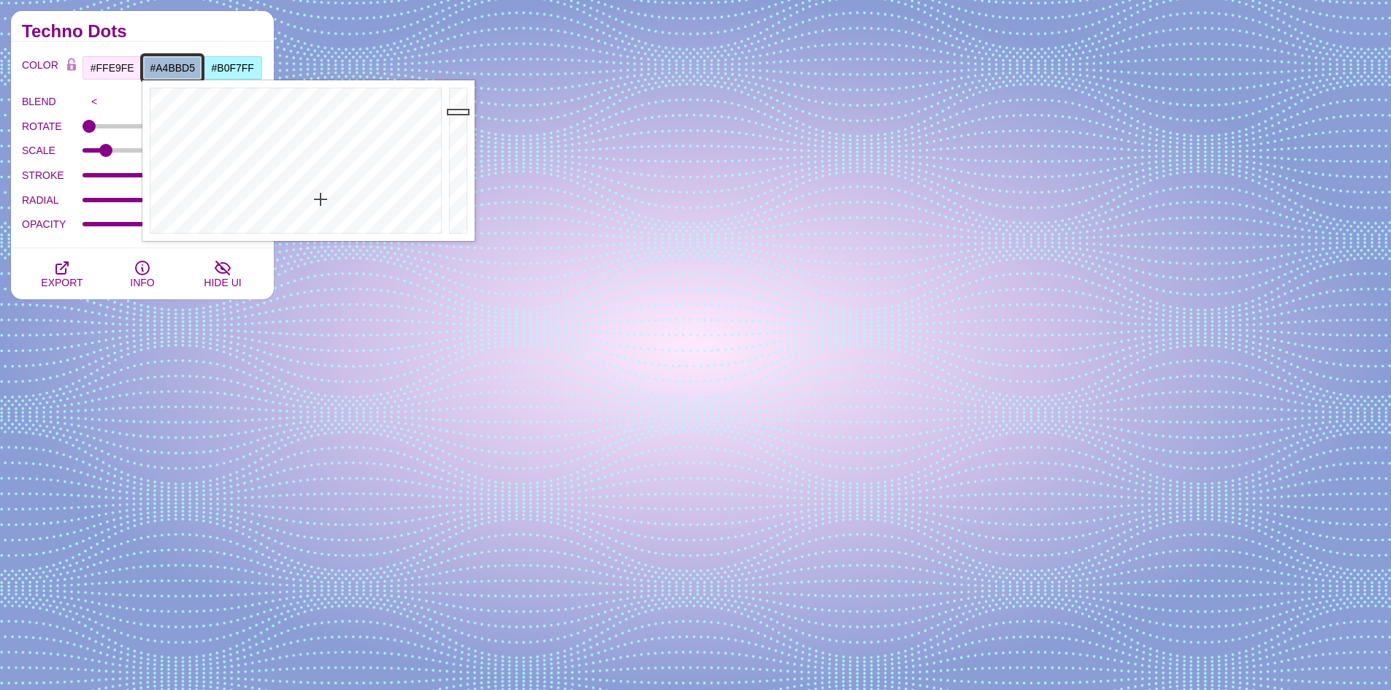
click at [321, 199] on div at bounding box center [293, 160] width 303 height 161
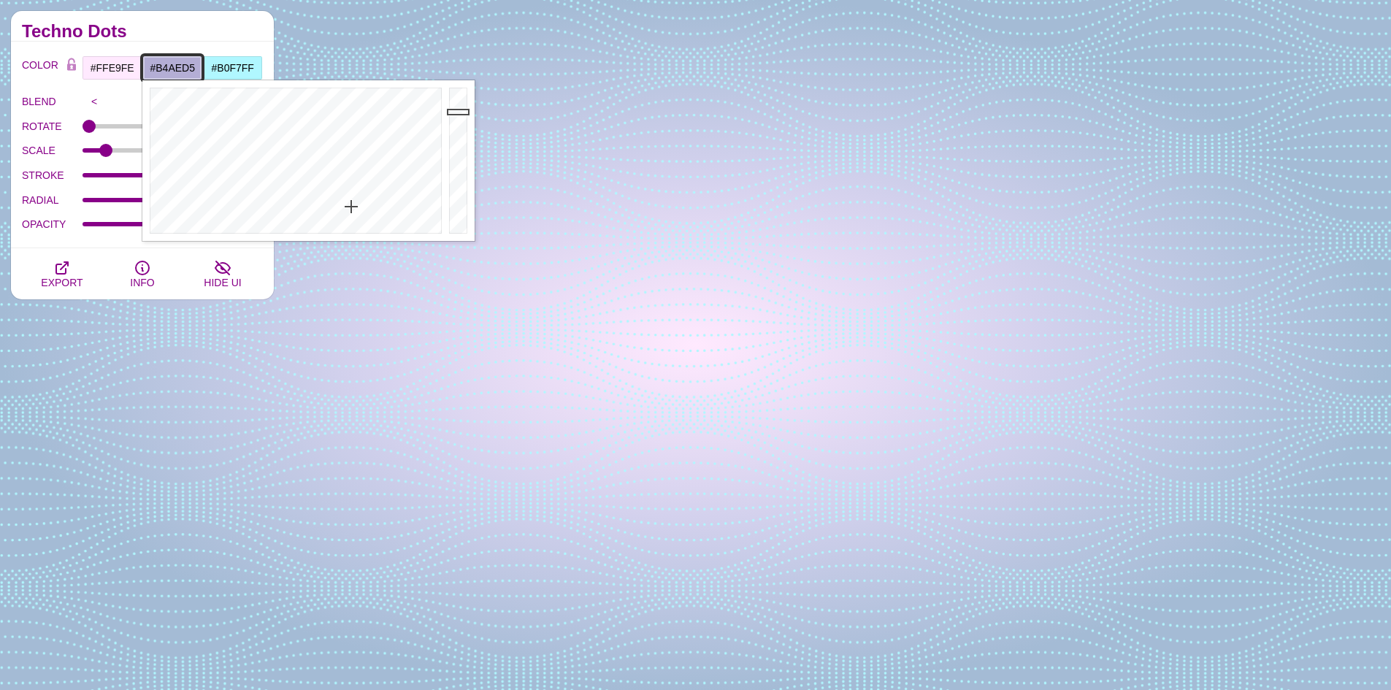
click at [351, 207] on div at bounding box center [293, 160] width 303 height 161
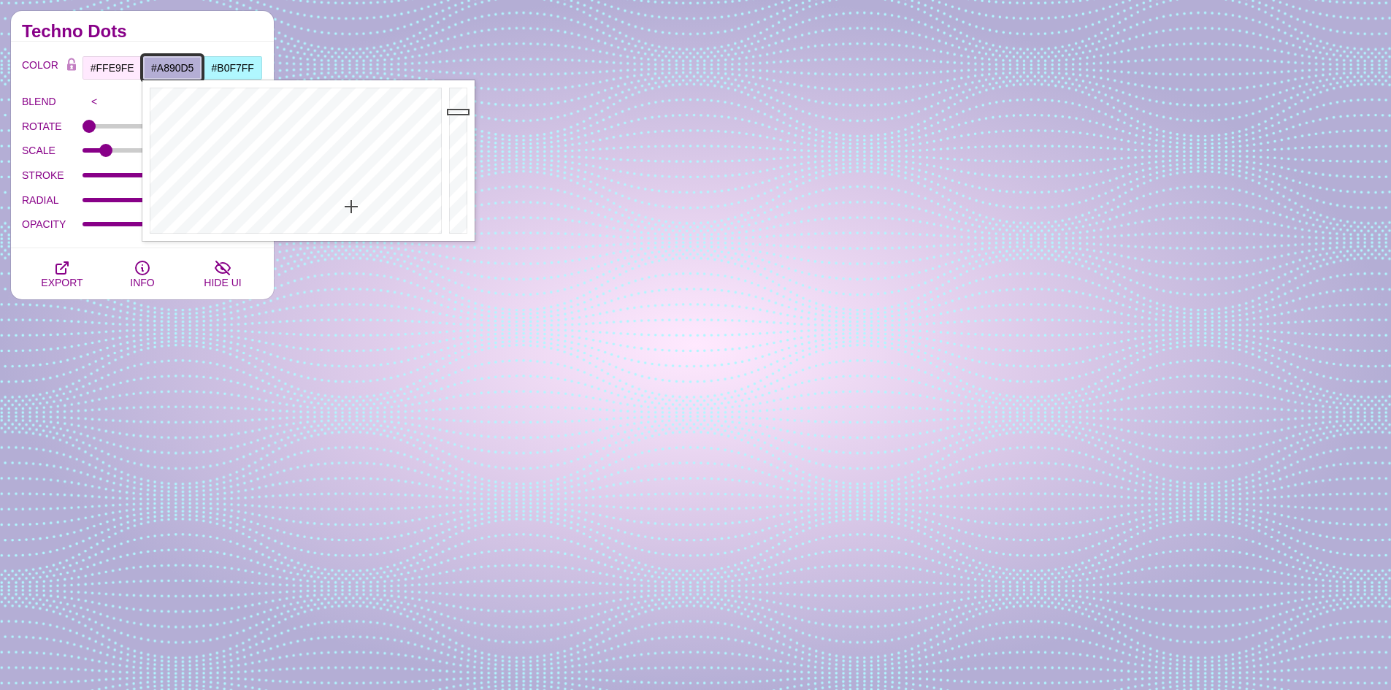
click at [360, 183] on div at bounding box center [293, 160] width 303 height 161
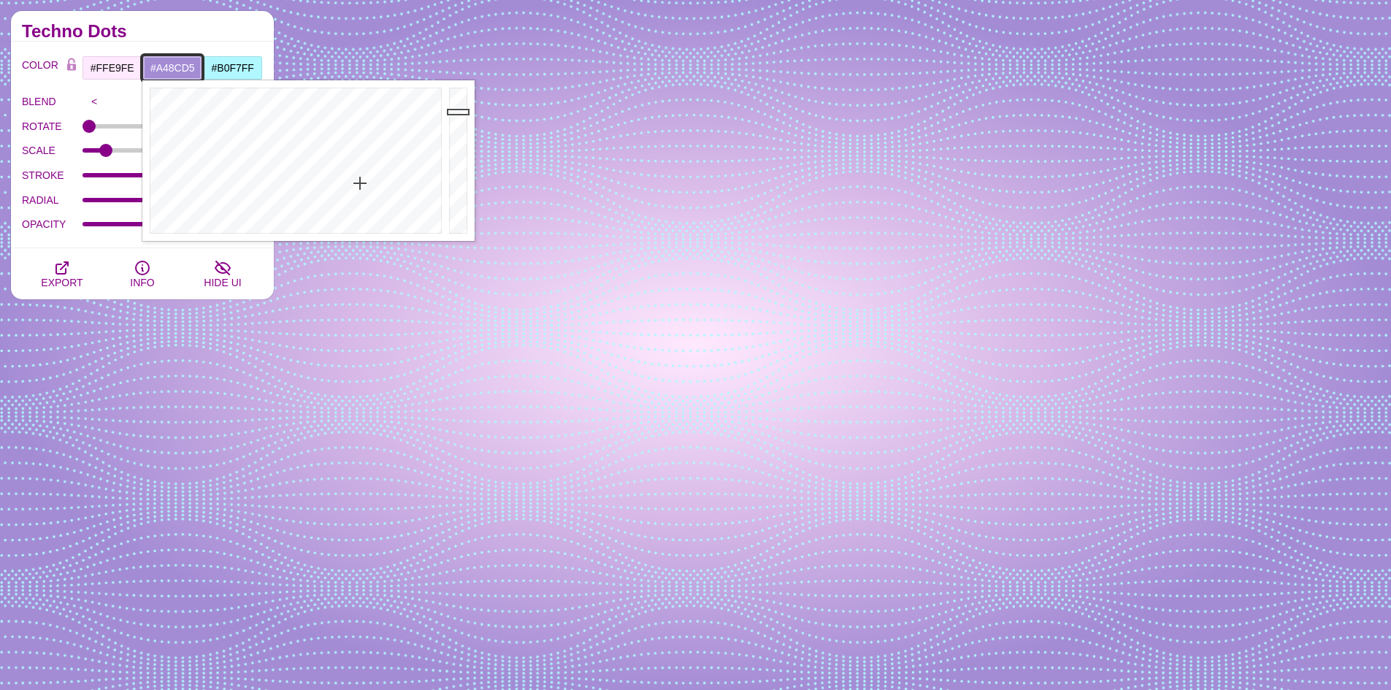
type input "#7E7AD5"
click at [346, 171] on div at bounding box center [293, 160] width 303 height 161
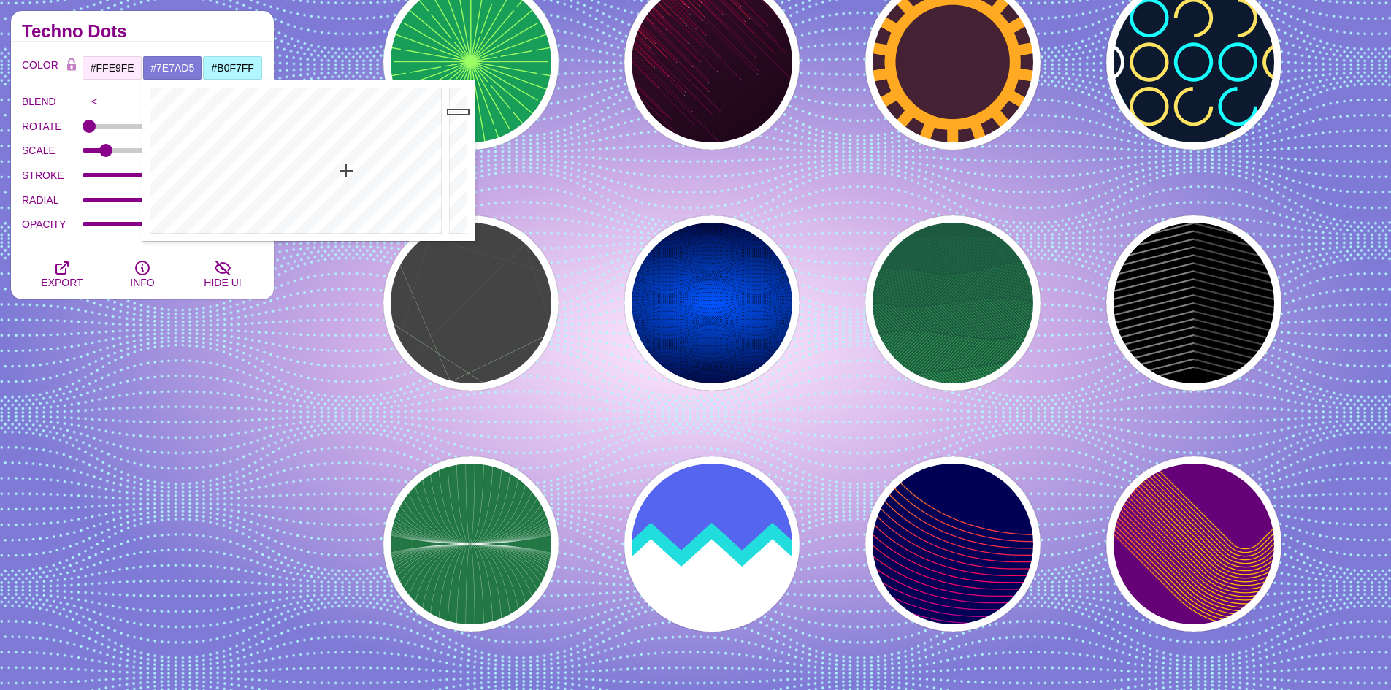
click at [334, 34] on div "PREVIEW PREVIEW PREVIEW PREVIEW PREVIEW PREVIEW PREVIEW PREVIEW PREVIEW PREVIEW…" at bounding box center [838, 302] width 1106 height 1161
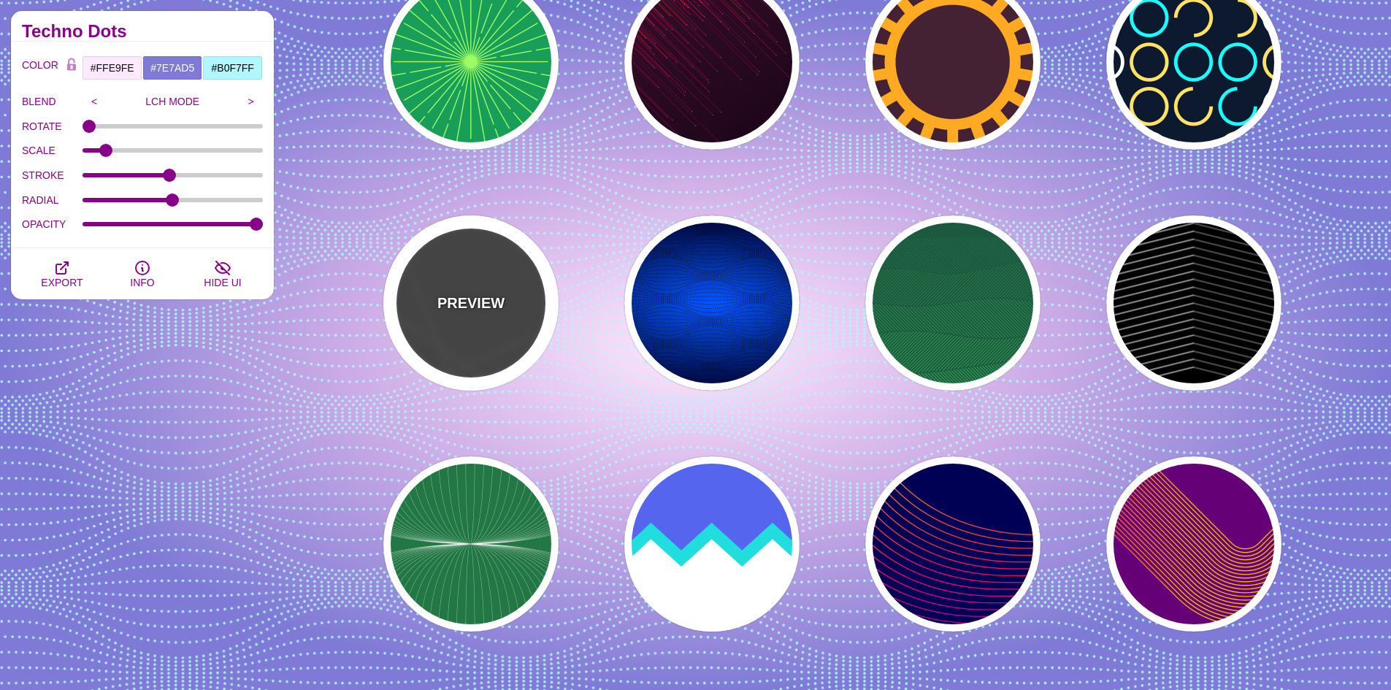
click at [500, 322] on div "PREVIEW" at bounding box center [470, 302] width 175 height 175
type input "#444444"
type input "#555555"
type input "#BBFFBB"
type input "1"
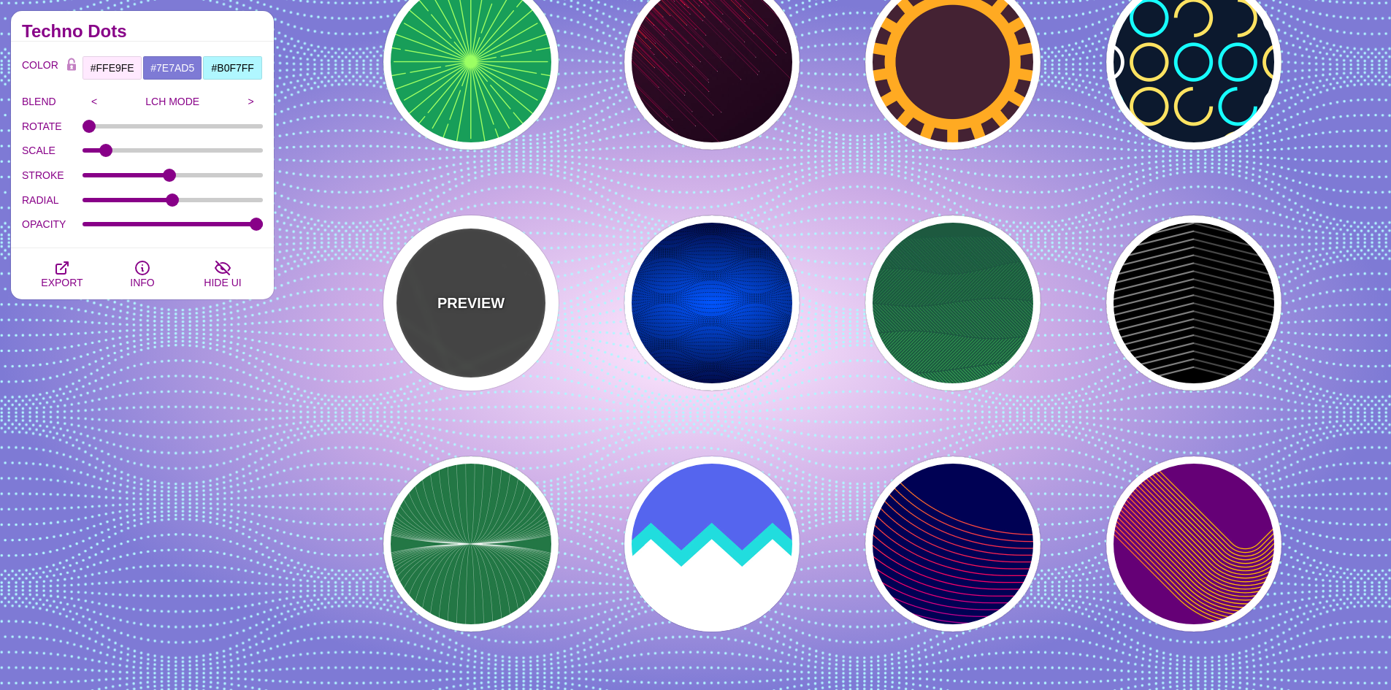
type input "1"
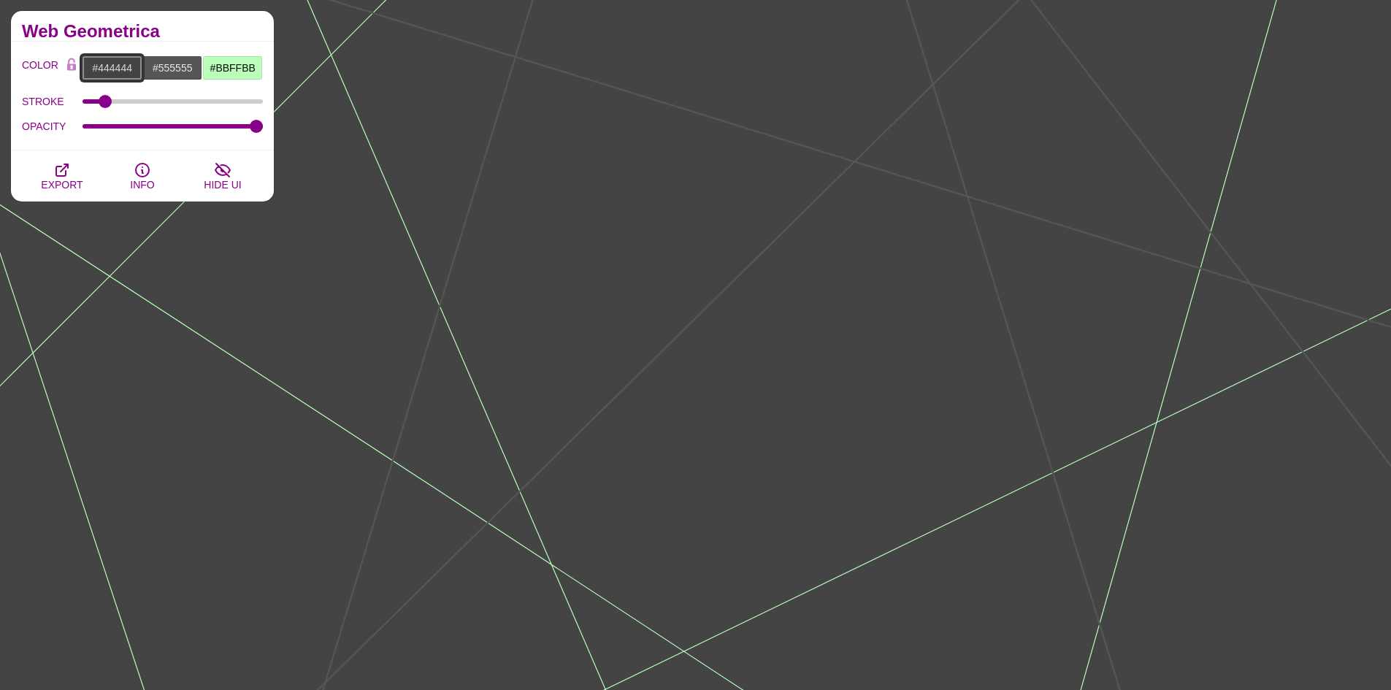
click at [137, 76] on input "#444444" at bounding box center [112, 68] width 61 height 25
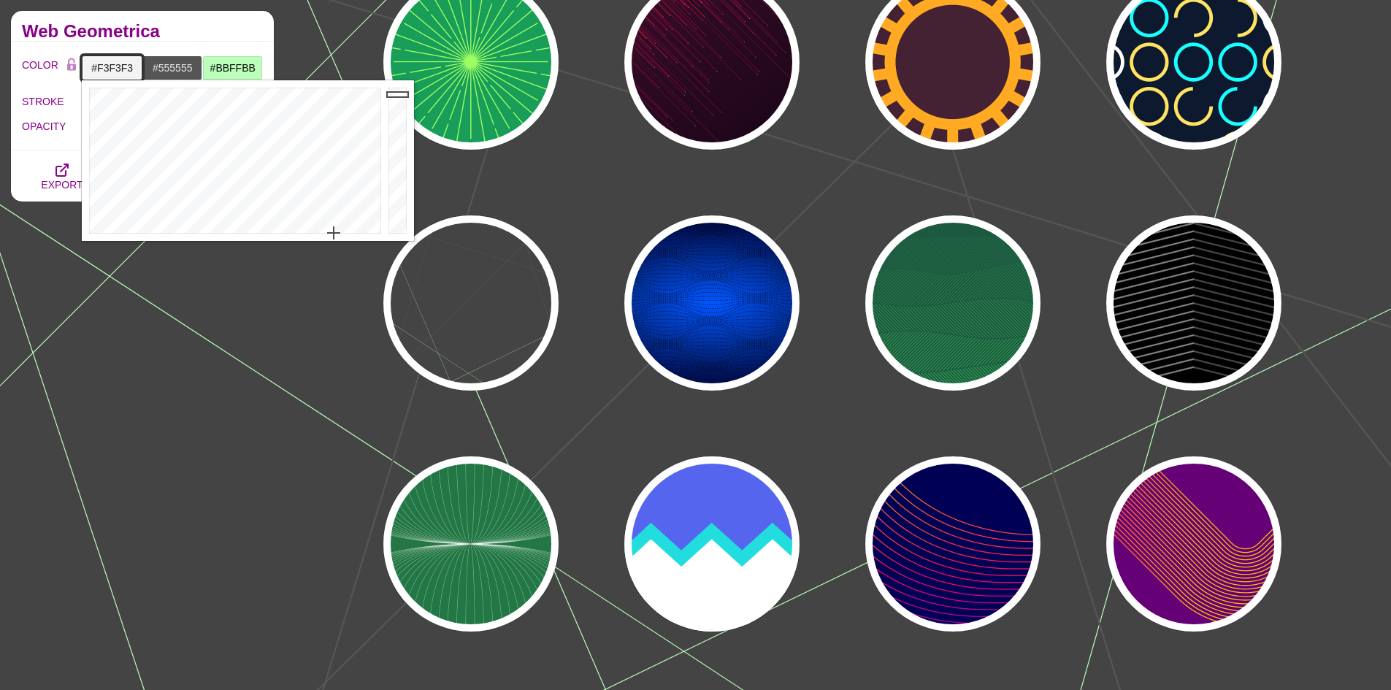
drag, startPoint x: 402, startPoint y: 192, endPoint x: 410, endPoint y: 94, distance: 98.2
click at [410, 94] on div at bounding box center [399, 160] width 29 height 161
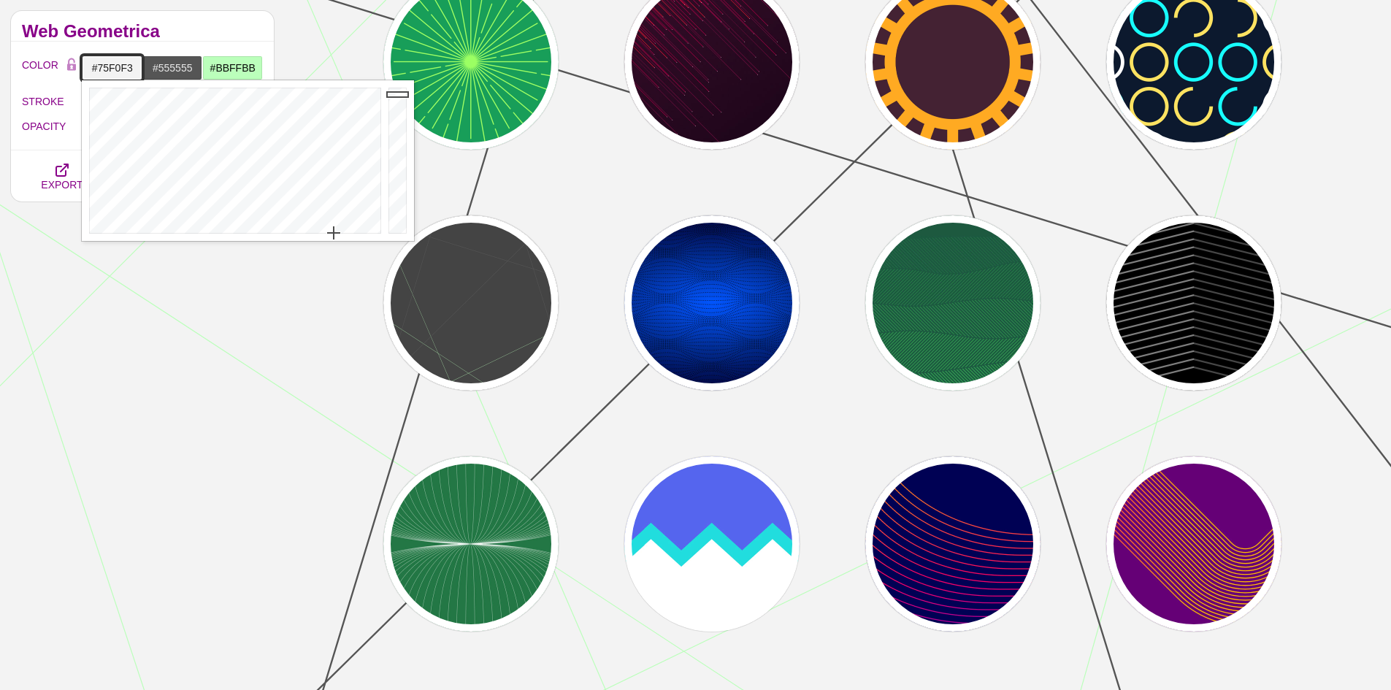
click at [237, 158] on div at bounding box center [233, 160] width 303 height 161
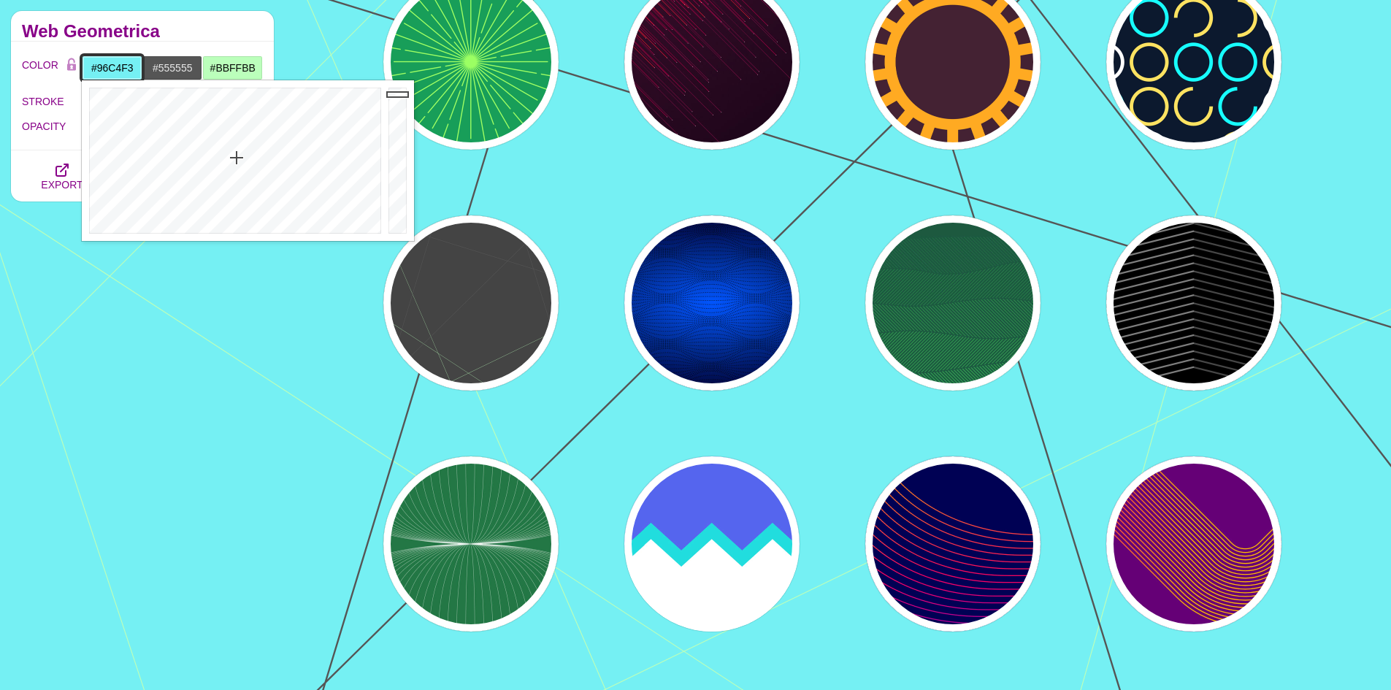
click at [260, 177] on div at bounding box center [233, 160] width 303 height 161
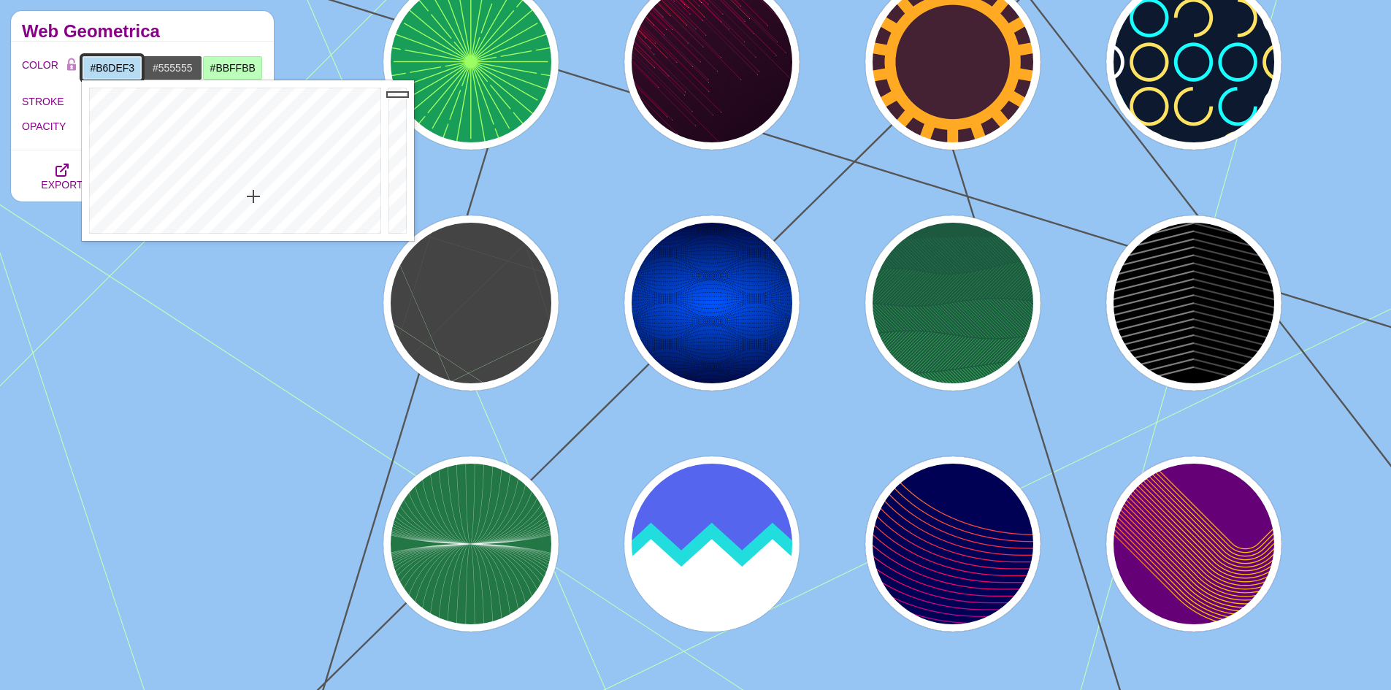
click at [252, 196] on div at bounding box center [233, 160] width 303 height 161
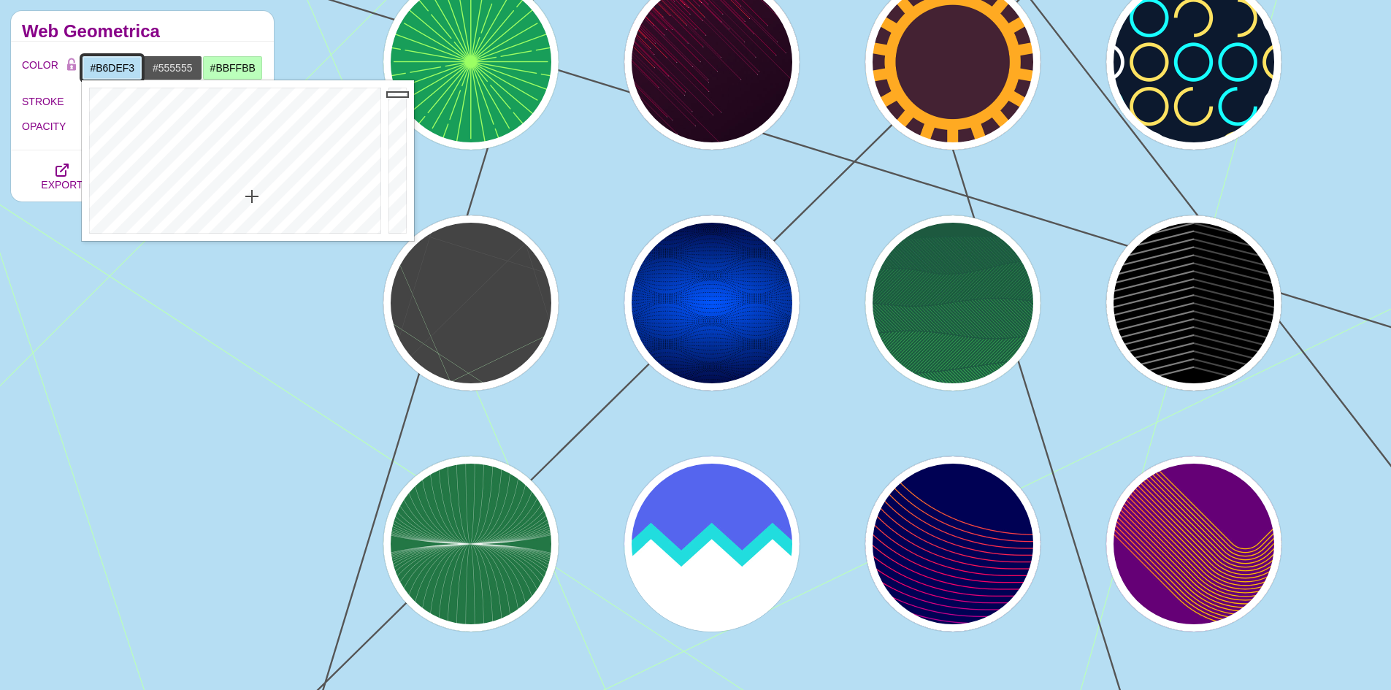
type input "#BEE9F3"
click at [245, 201] on div at bounding box center [233, 160] width 303 height 161
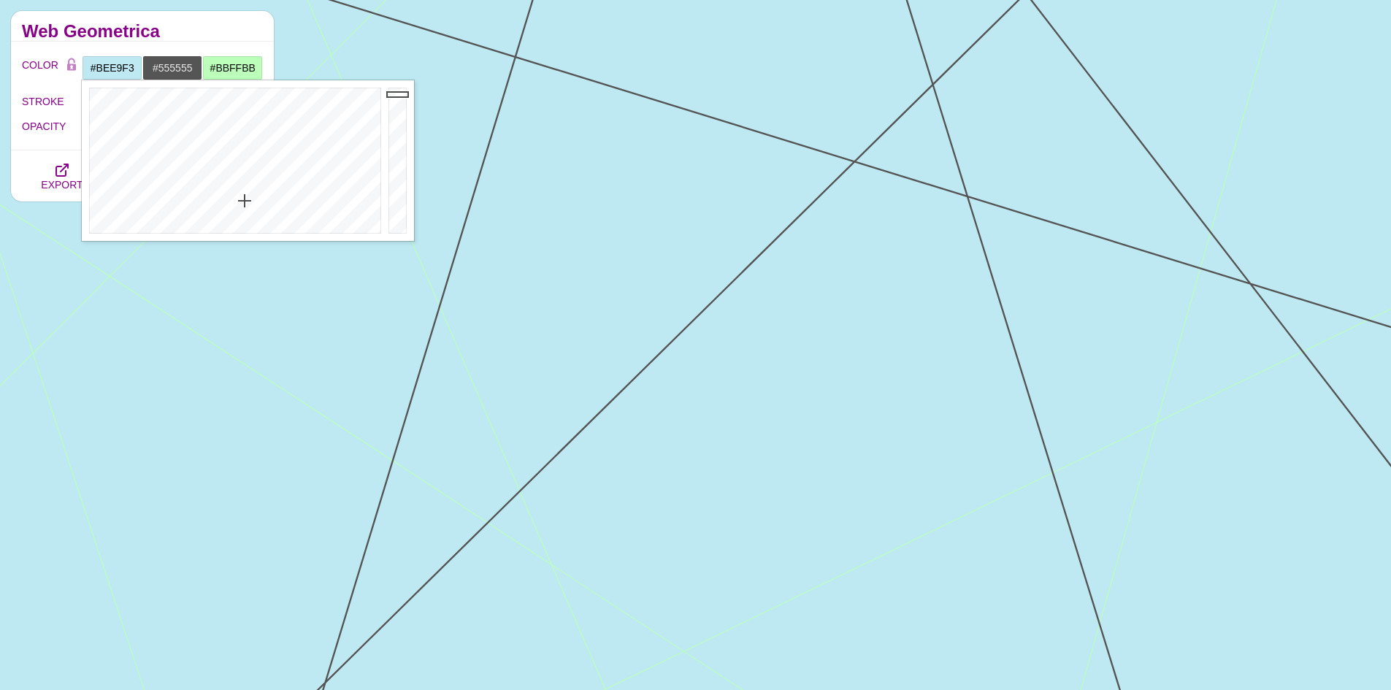
click at [189, 34] on h2 "Web Geometrica" at bounding box center [142, 32] width 241 height 12
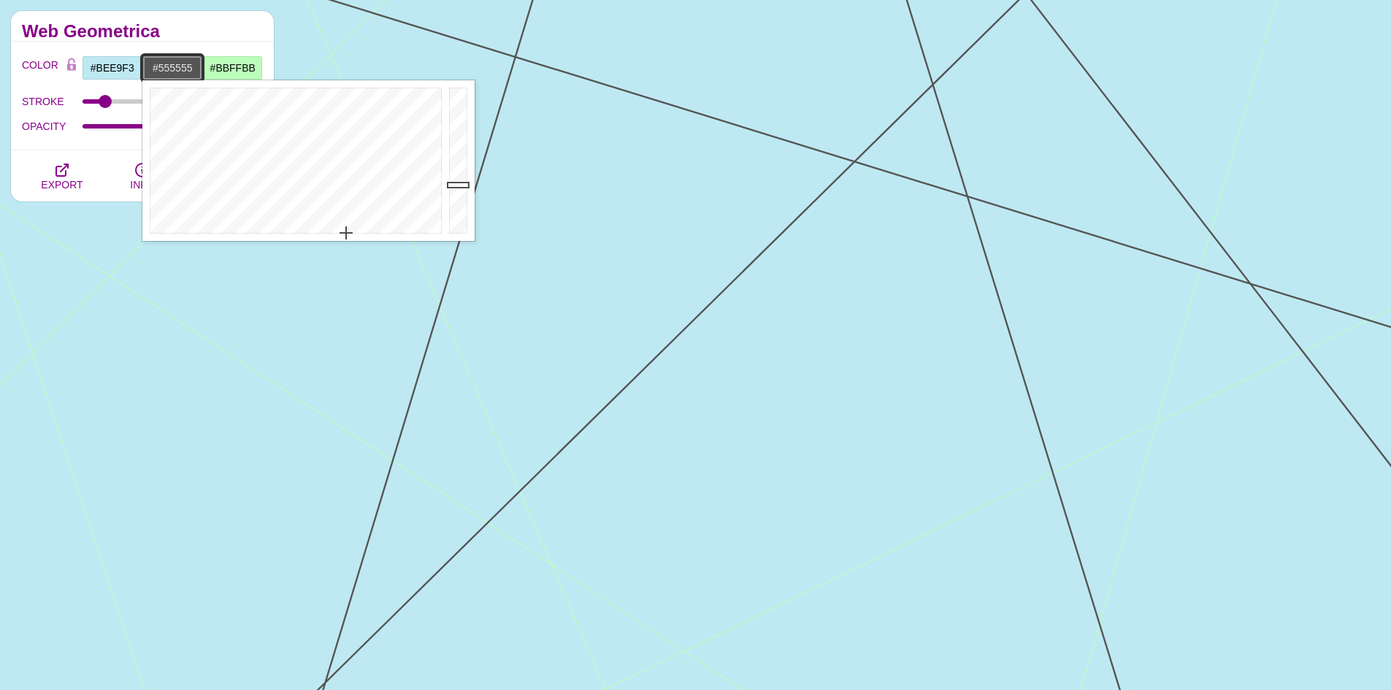
click at [195, 59] on input "#555555" at bounding box center [172, 68] width 61 height 25
click at [340, 119] on div at bounding box center [293, 160] width 303 height 161
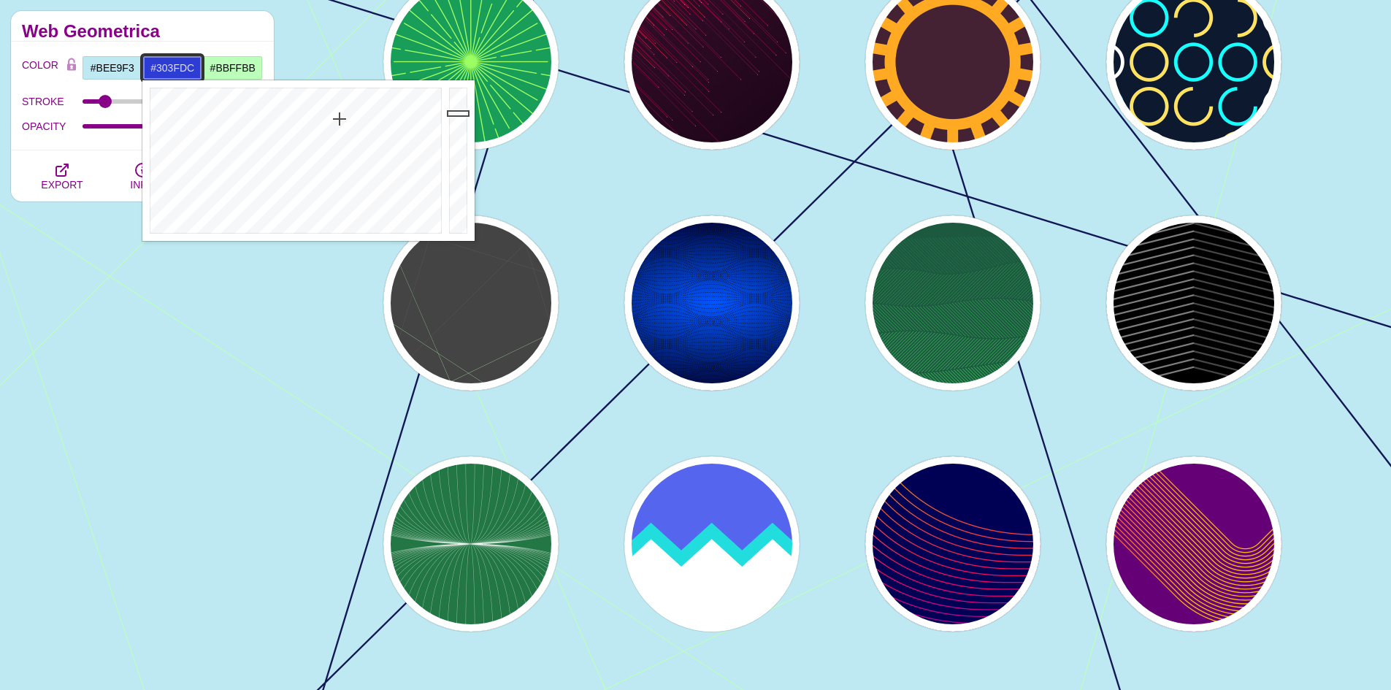
type input "#3040DE"
drag, startPoint x: 462, startPoint y: 180, endPoint x: 462, endPoint y: 107, distance: 73.0
click at [462, 107] on div at bounding box center [459, 160] width 29 height 161
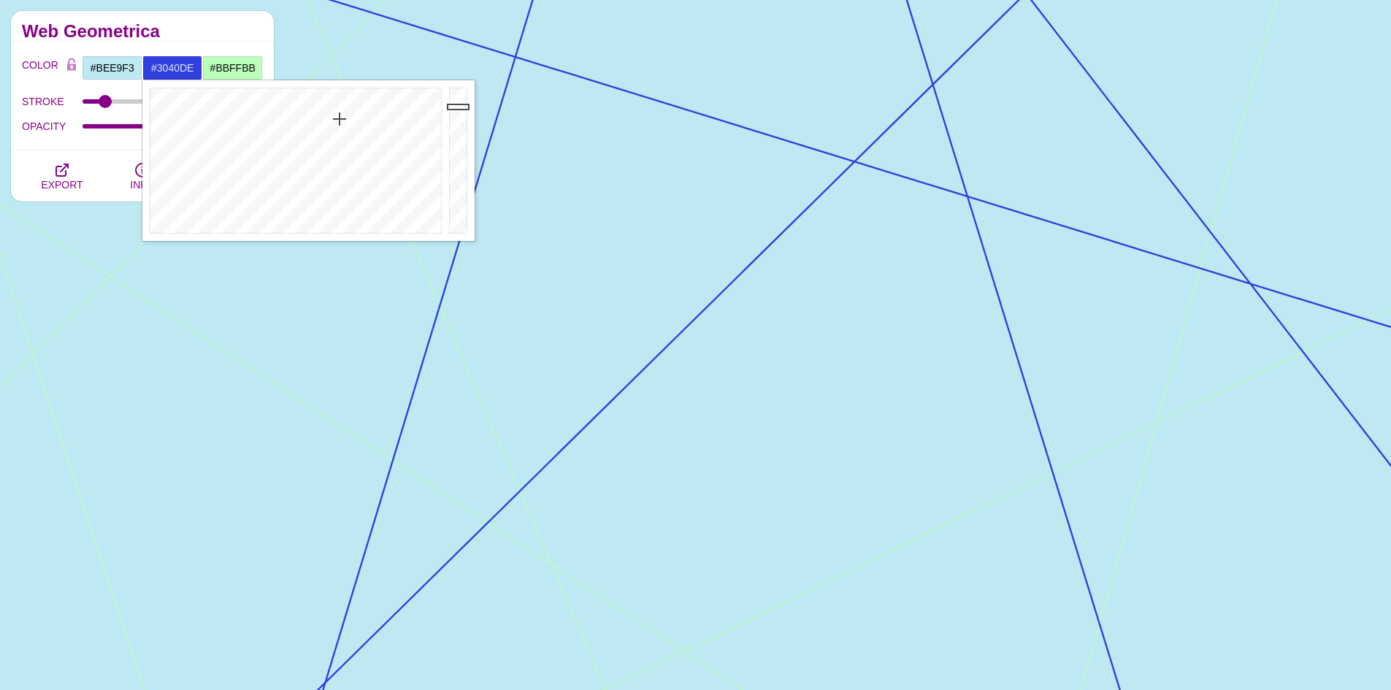
click at [207, 32] on h2 "Web Geometrica" at bounding box center [142, 32] width 241 height 12
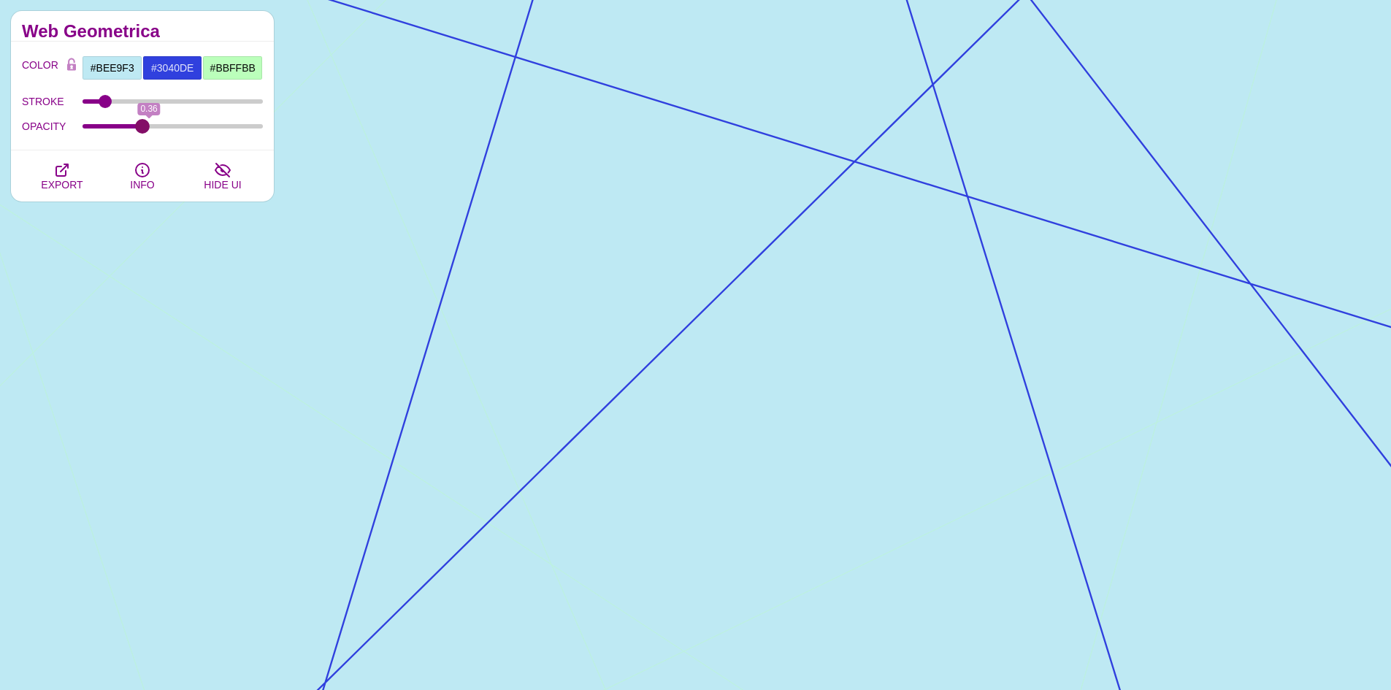
drag, startPoint x: 256, startPoint y: 124, endPoint x: 143, endPoint y: 131, distance: 112.7
click at [143, 129] on input "OPACITY" at bounding box center [173, 126] width 181 height 6
drag, startPoint x: 138, startPoint y: 126, endPoint x: 95, endPoint y: 126, distance: 43.1
click at [95, 126] on input "OPACITY" at bounding box center [173, 126] width 181 height 6
drag, startPoint x: 148, startPoint y: 125, endPoint x: 258, endPoint y: 121, distance: 109.6
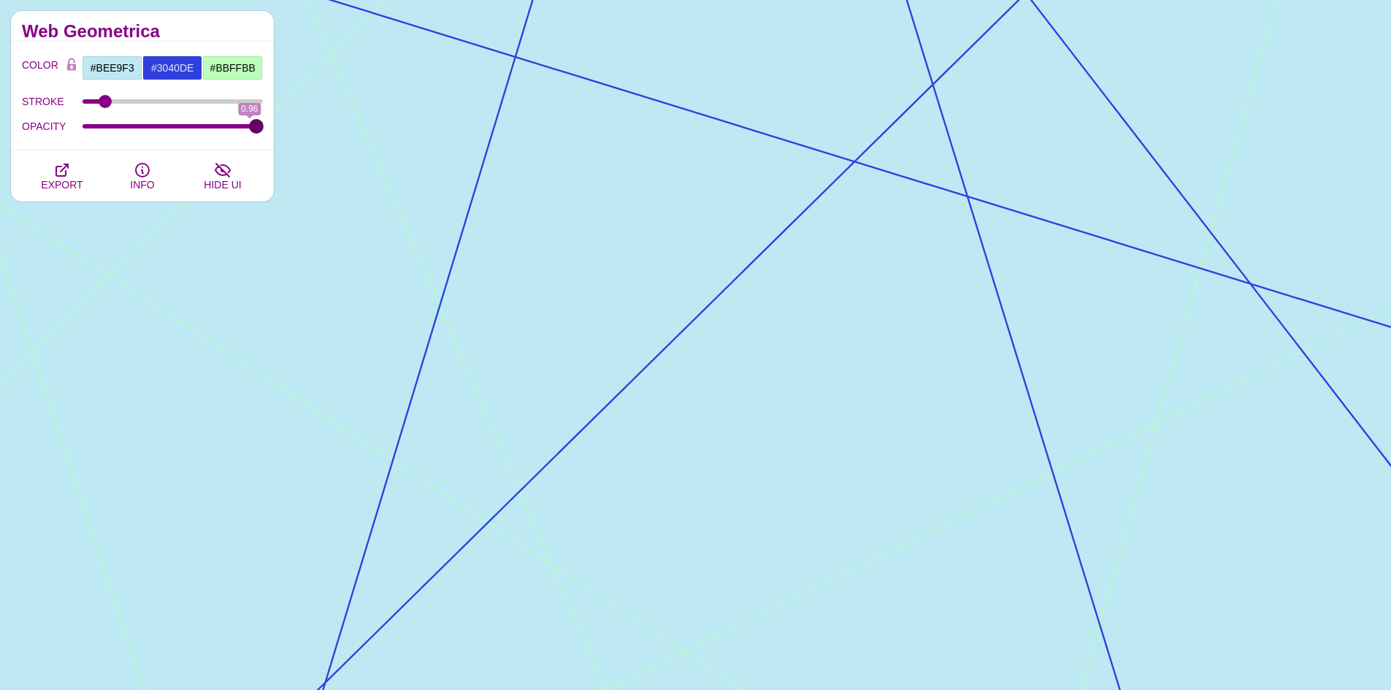
type input "1"
click at [256, 123] on input "OPACITY" at bounding box center [173, 126] width 181 height 6
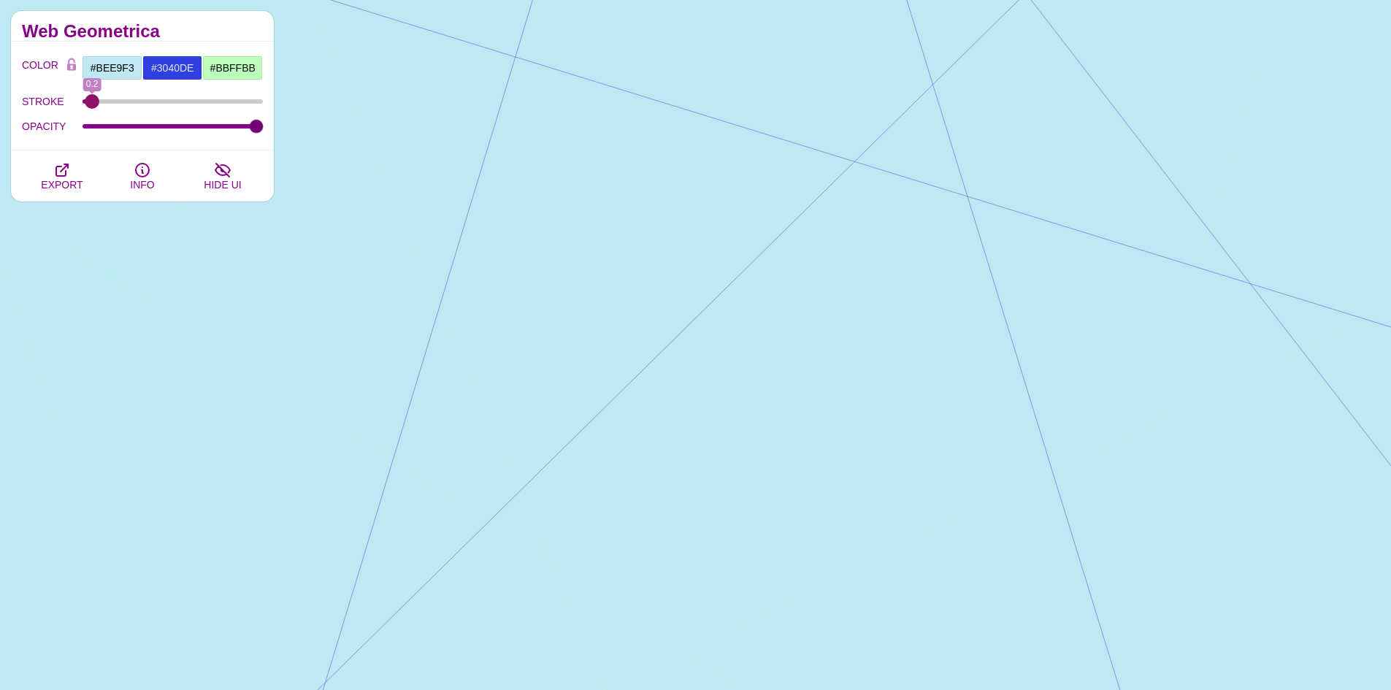
type input "0.2"
click at [91, 100] on input "STROKE" at bounding box center [173, 102] width 181 height 6
click at [190, 20] on div "Web Geometrica" at bounding box center [142, 26] width 263 height 31
click at [208, 75] on input "#BBFFBB" at bounding box center [232, 68] width 61 height 25
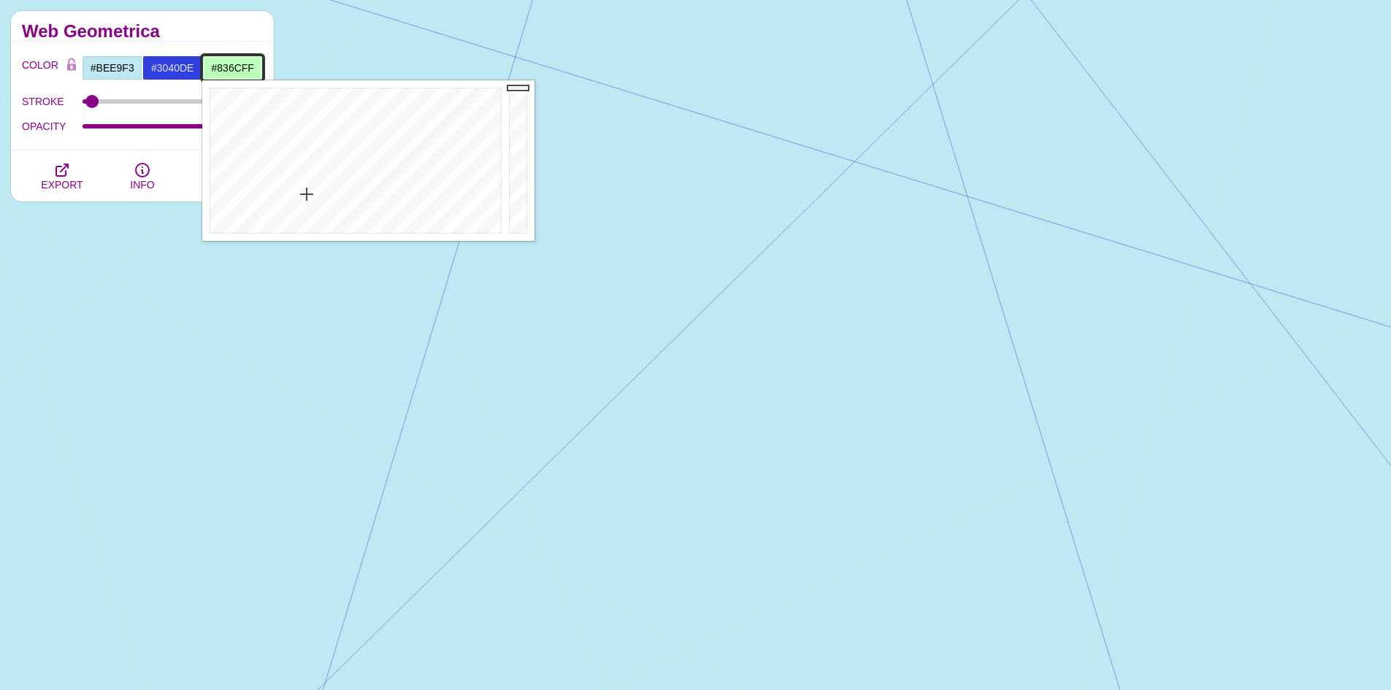
click at [412, 149] on div at bounding box center [353, 160] width 303 height 161
drag, startPoint x: 420, startPoint y: 132, endPoint x: 404, endPoint y: 103, distance: 33.3
click at [420, 131] on div at bounding box center [353, 160] width 303 height 161
click at [404, 101] on div at bounding box center [353, 160] width 303 height 161
click at [459, 125] on div at bounding box center [353, 160] width 303 height 161
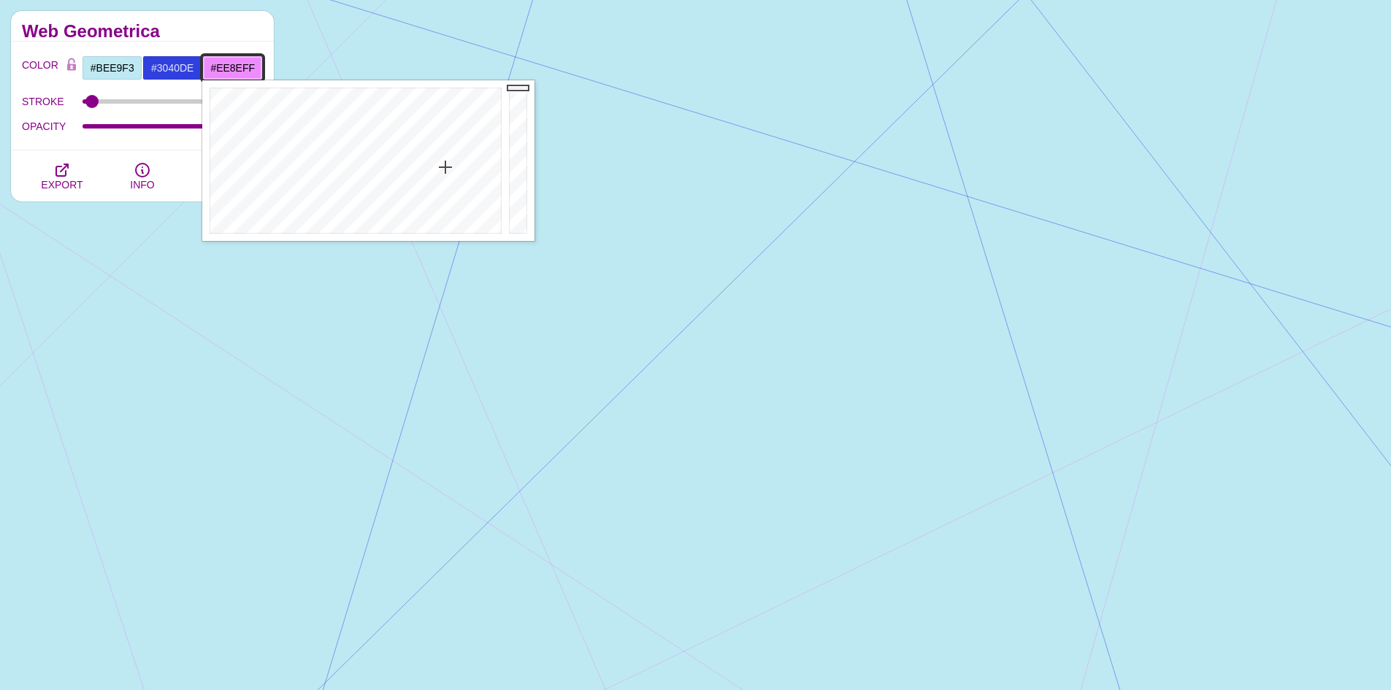
drag, startPoint x: 445, startPoint y: 167, endPoint x: 448, endPoint y: 200, distance: 33.0
click at [445, 170] on div at bounding box center [353, 160] width 303 height 161
drag, startPoint x: 448, startPoint y: 200, endPoint x: 450, endPoint y: 208, distance: 8.2
click at [448, 202] on div at bounding box center [353, 160] width 303 height 161
click at [390, 213] on div at bounding box center [353, 160] width 303 height 161
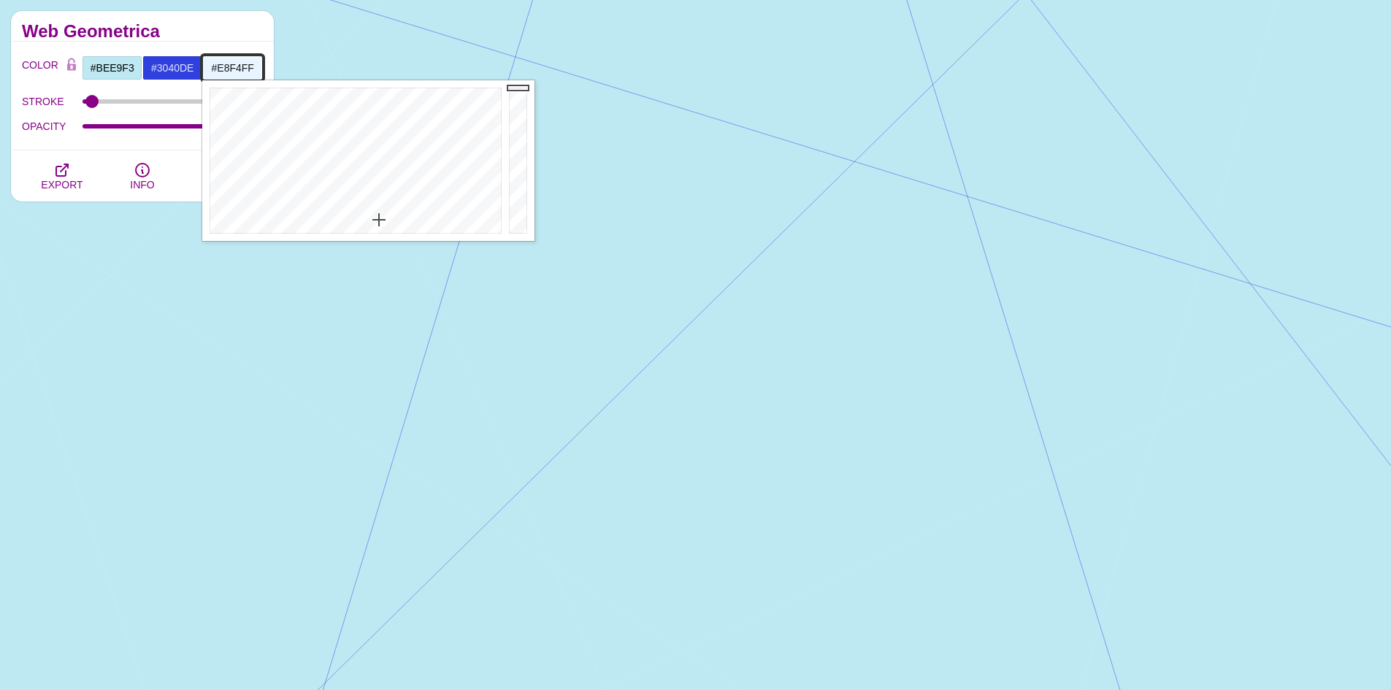
click at [379, 220] on div at bounding box center [353, 160] width 303 height 161
click at [378, 198] on div at bounding box center [353, 160] width 303 height 161
click at [390, 187] on div at bounding box center [353, 160] width 303 height 161
drag, startPoint x: 519, startPoint y: 88, endPoint x: 523, endPoint y: 108, distance: 20.2
click at [523, 108] on div at bounding box center [519, 160] width 29 height 161
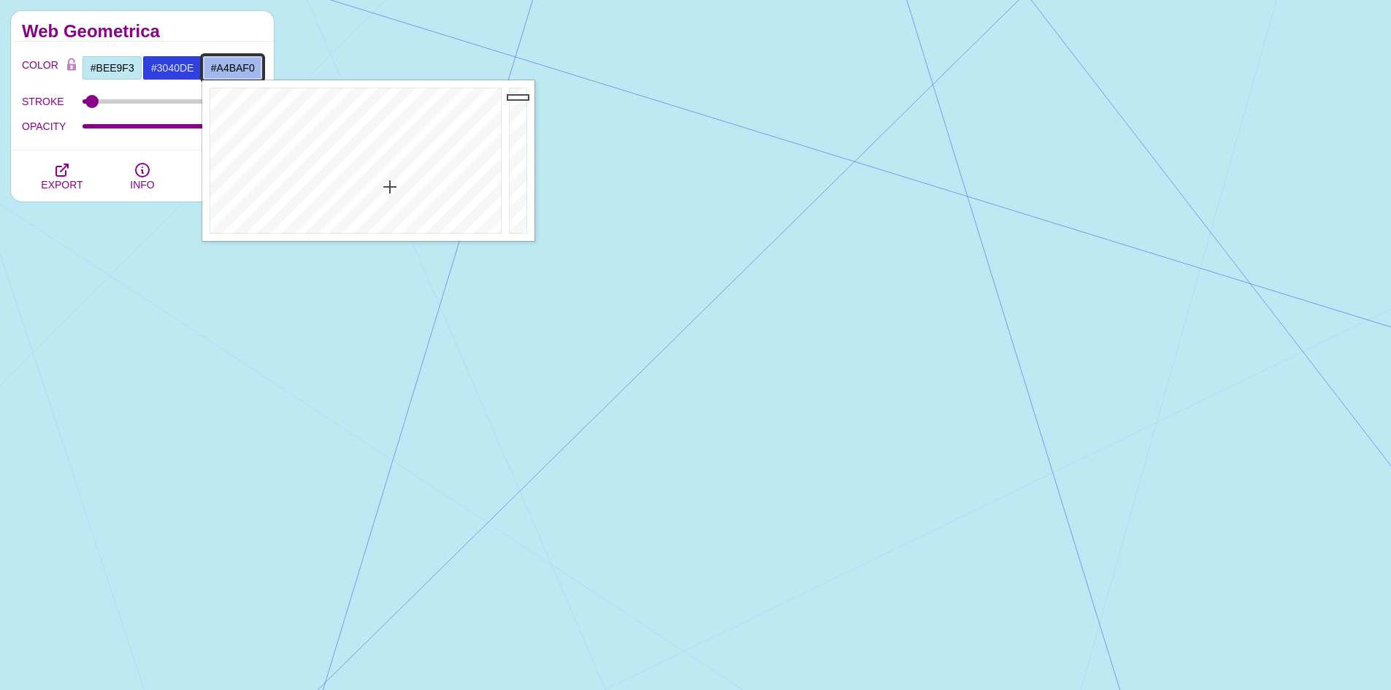
drag, startPoint x: 516, startPoint y: 110, endPoint x: 517, endPoint y: 96, distance: 14.0
type input "#A5BBF1"
click at [517, 96] on div at bounding box center [519, 160] width 29 height 161
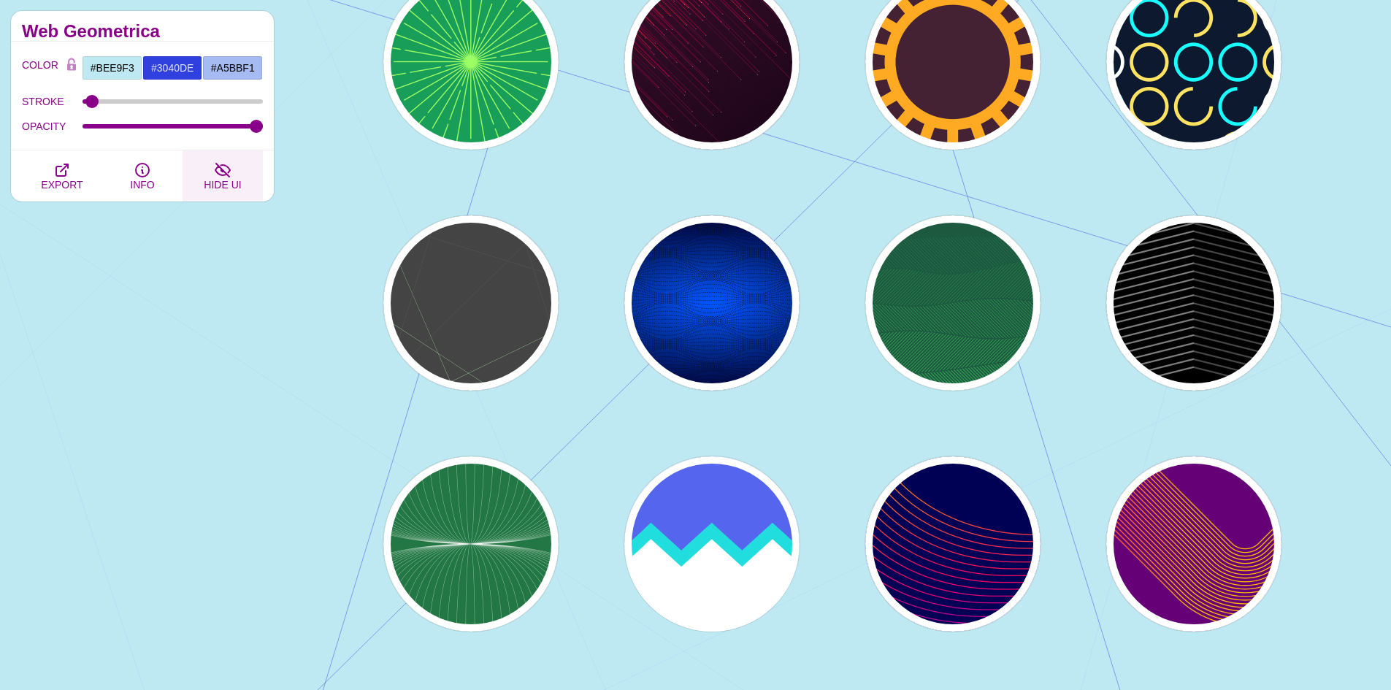
drag, startPoint x: 216, startPoint y: 423, endPoint x: 212, endPoint y: 196, distance: 227.2
click at [216, 421] on div "Geometric Line Art This series of backgrounds features line art generated with …" at bounding box center [142, 478] width 285 height 1161
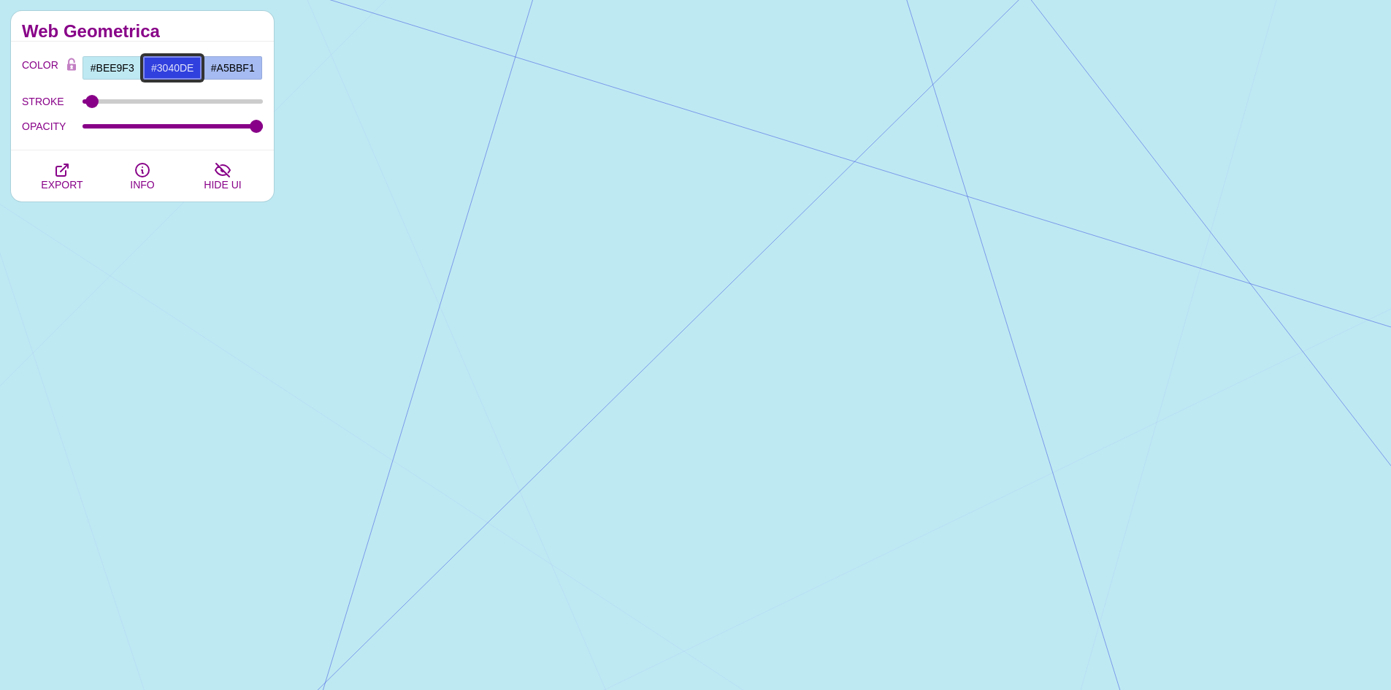
click at [190, 76] on input "#3040DE" at bounding box center [172, 68] width 61 height 25
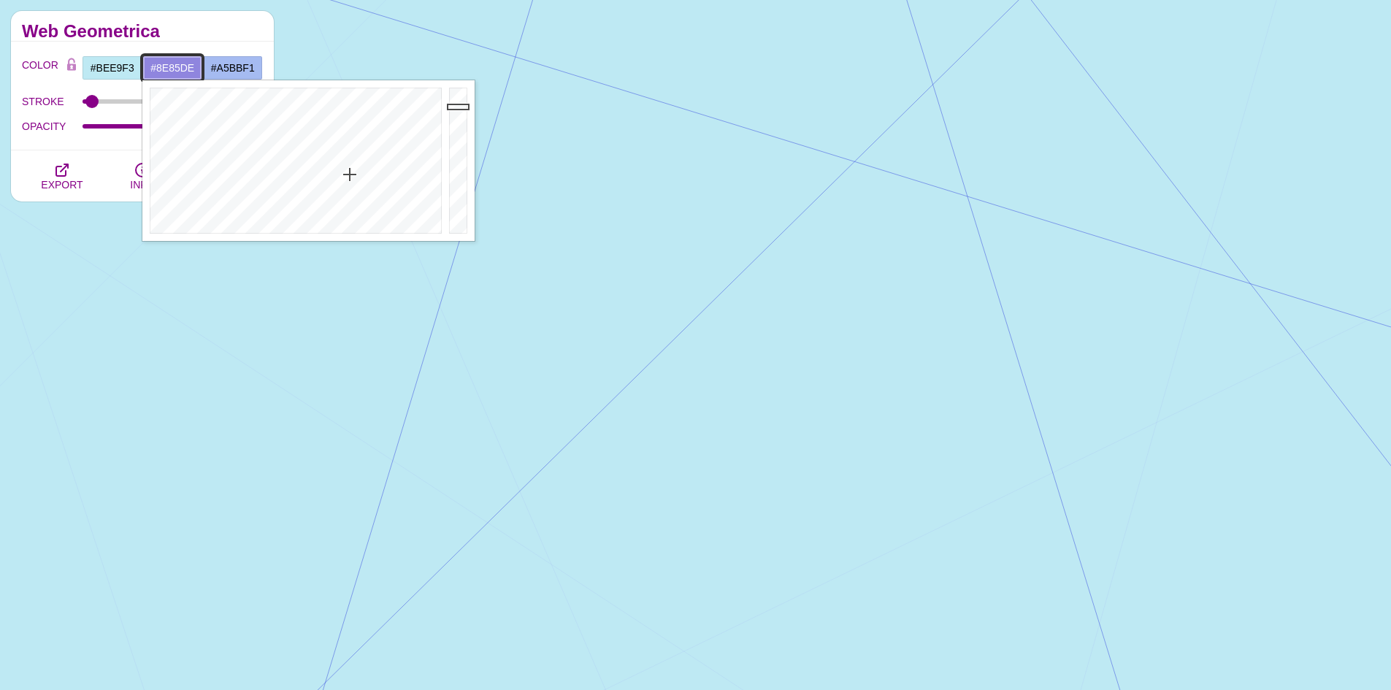
drag, startPoint x: 349, startPoint y: 167, endPoint x: 348, endPoint y: 175, distance: 7.3
click at [349, 175] on div at bounding box center [293, 160] width 303 height 161
drag, startPoint x: 326, startPoint y: 187, endPoint x: 318, endPoint y: 192, distance: 9.5
click at [318, 192] on div at bounding box center [293, 160] width 303 height 161
click at [315, 176] on div at bounding box center [293, 160] width 303 height 161
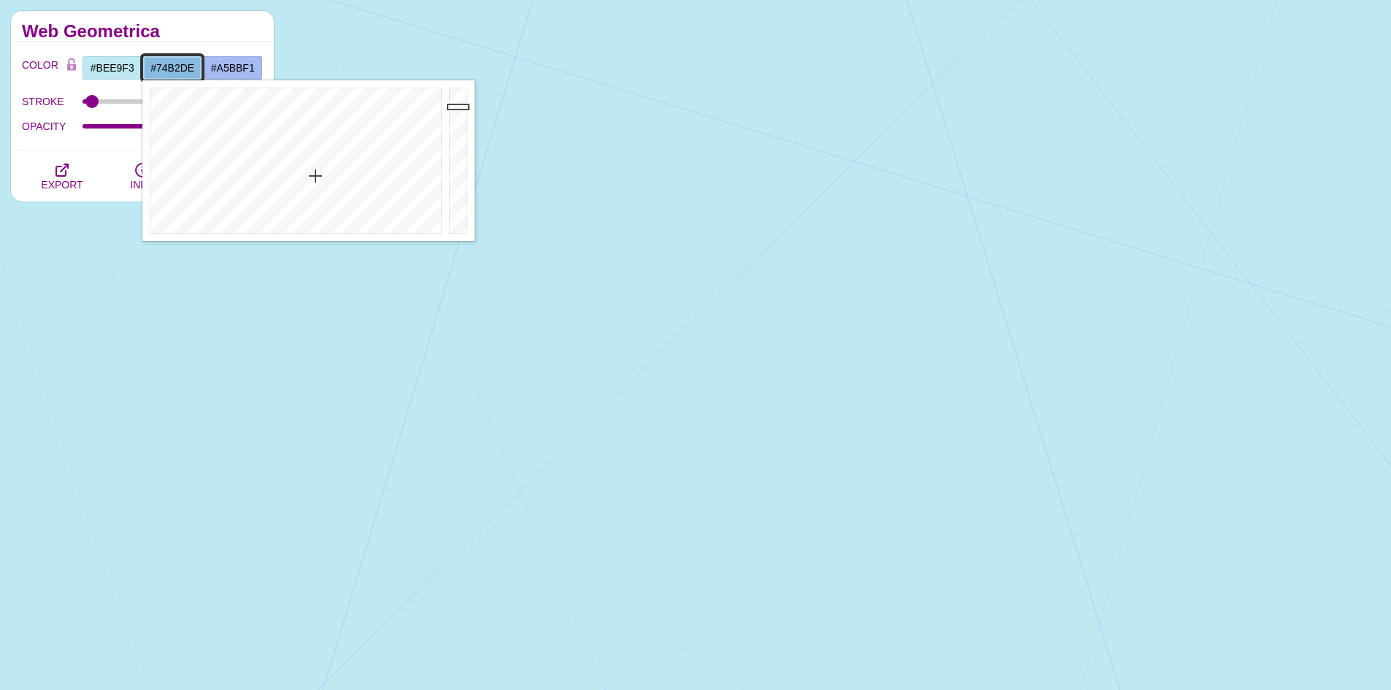
click at [315, 164] on div at bounding box center [293, 160] width 303 height 161
click at [337, 156] on div at bounding box center [293, 160] width 303 height 161
click at [318, 148] on div at bounding box center [293, 160] width 303 height 161
click at [318, 138] on div at bounding box center [293, 160] width 303 height 161
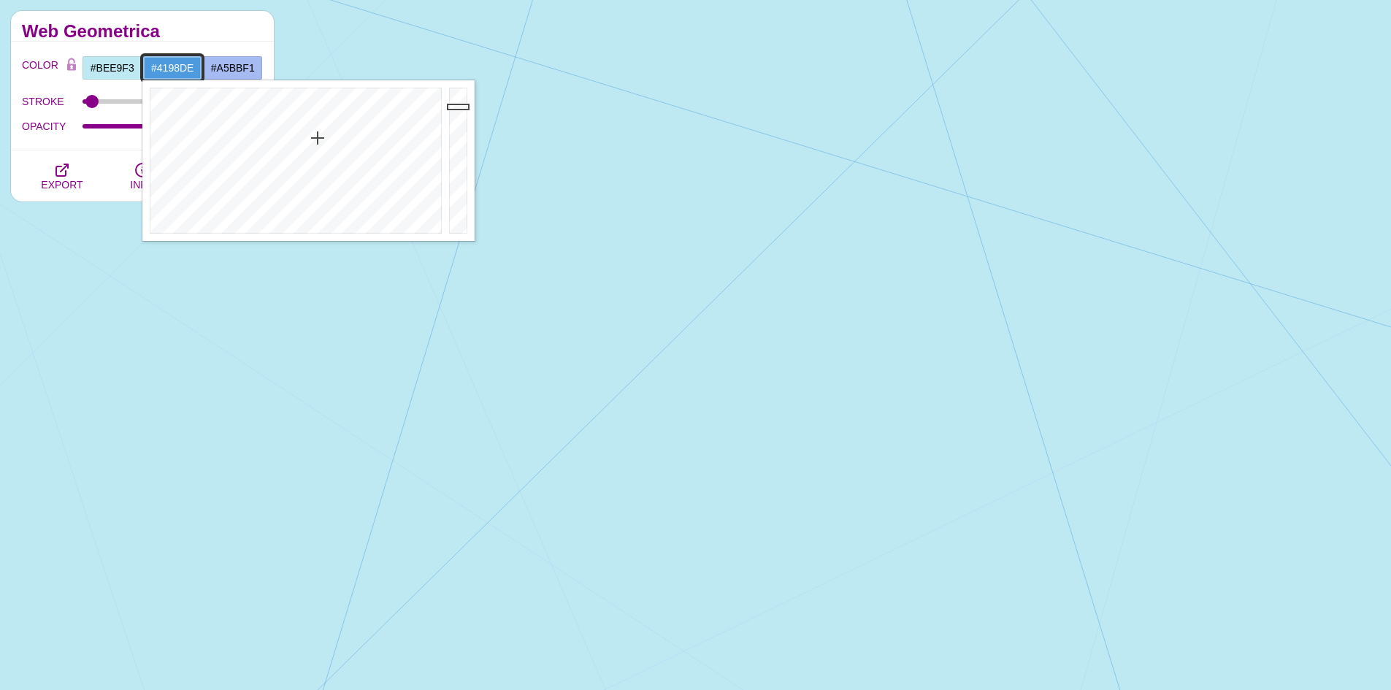
click at [317, 130] on div at bounding box center [293, 160] width 303 height 161
click at [320, 126] on div at bounding box center [293, 160] width 303 height 161
click at [330, 157] on div at bounding box center [293, 160] width 303 height 161
click at [341, 165] on div at bounding box center [293, 160] width 303 height 161
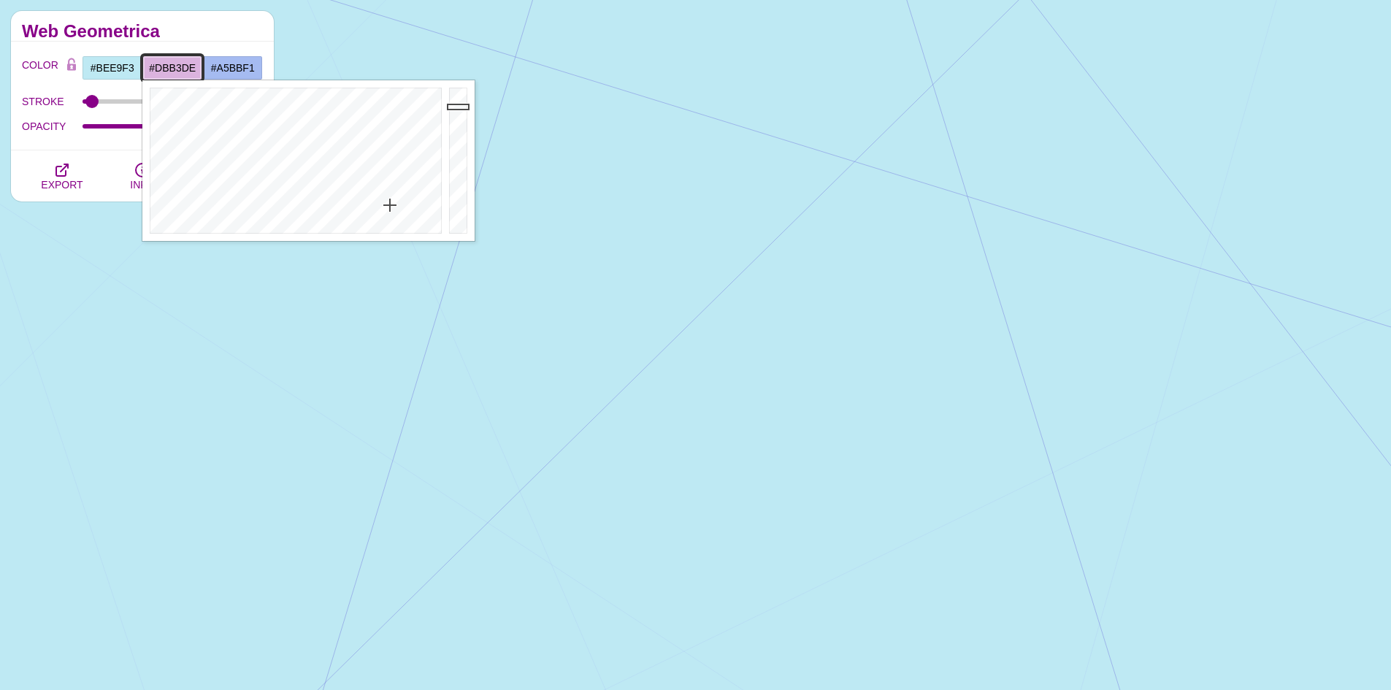
click at [390, 205] on div at bounding box center [293, 160] width 303 height 161
click at [331, 167] on div at bounding box center [293, 160] width 303 height 161
click at [315, 134] on div at bounding box center [293, 160] width 303 height 161
click at [313, 128] on div at bounding box center [293, 160] width 303 height 161
click at [306, 177] on div at bounding box center [293, 160] width 303 height 161
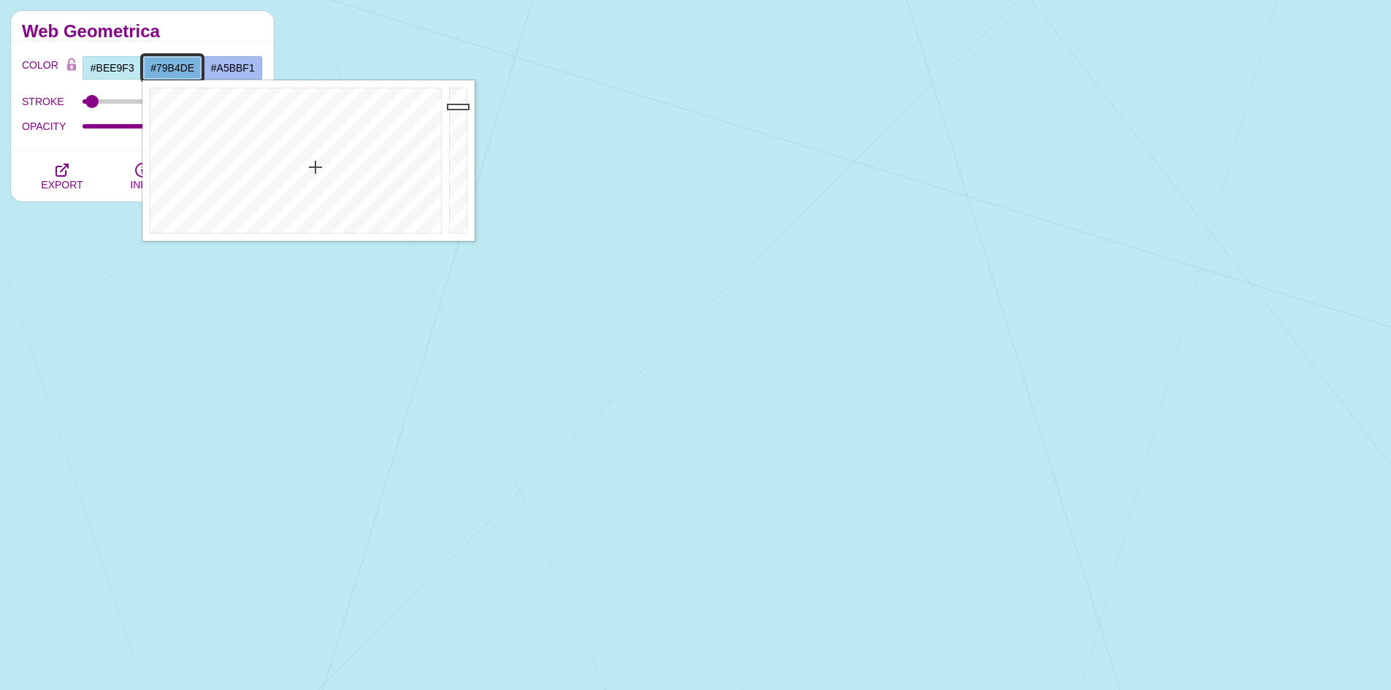
click at [315, 167] on div at bounding box center [293, 160] width 303 height 161
click at [297, 160] on div at bounding box center [293, 160] width 303 height 161
click at [321, 136] on div at bounding box center [293, 160] width 303 height 161
click at [307, 156] on div at bounding box center [293, 160] width 303 height 161
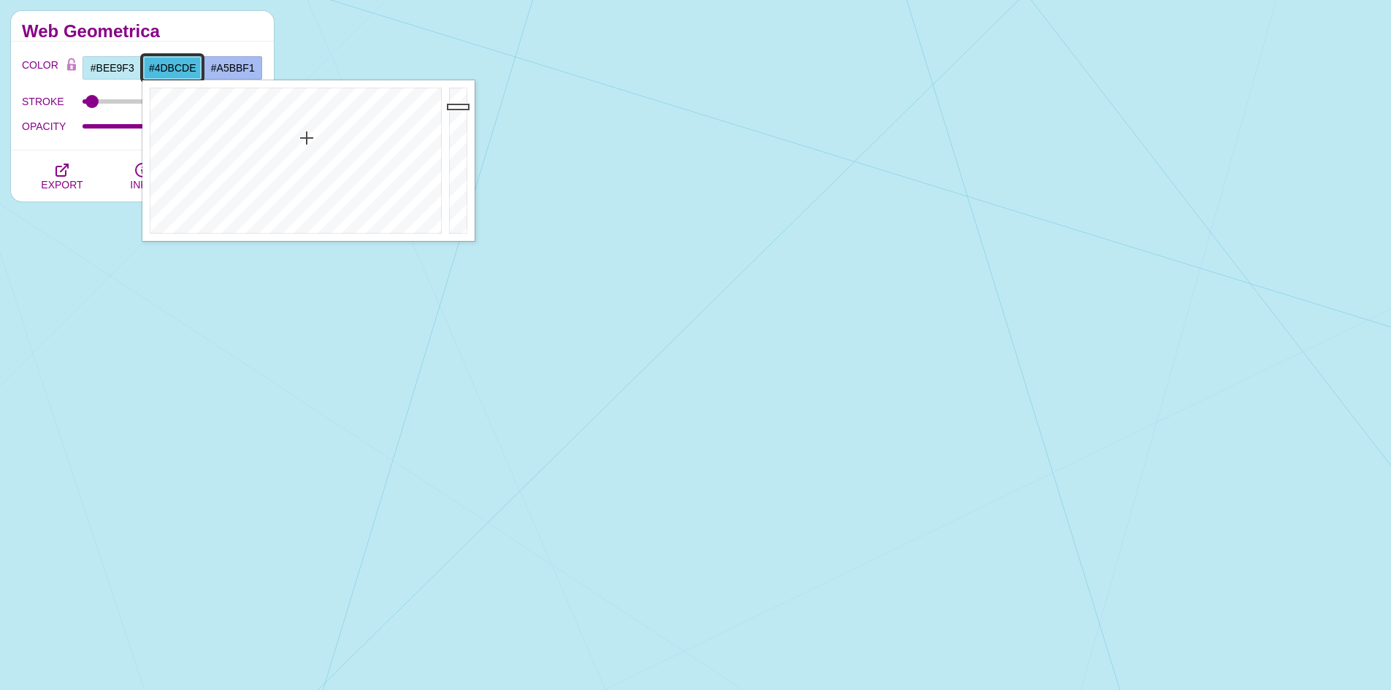
click at [307, 138] on div at bounding box center [293, 160] width 303 height 161
type input "#76CADE"
click at [305, 165] on div at bounding box center [293, 160] width 303 height 161
click at [229, 26] on h2 "Web Geometrica" at bounding box center [142, 32] width 241 height 12
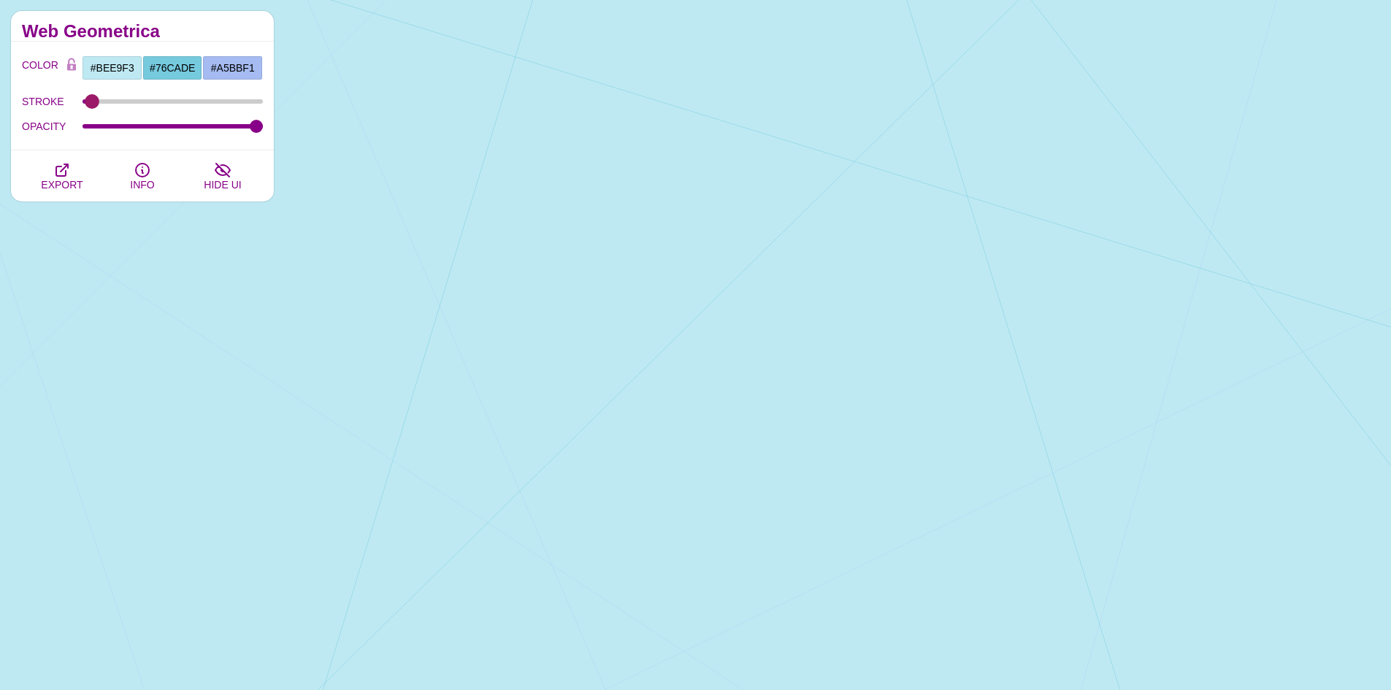
click at [96, 104] on input "STROKE" at bounding box center [173, 102] width 181 height 6
type input "0.4"
click at [96, 103] on input "STROKE" at bounding box center [173, 102] width 181 height 6
click at [150, 75] on input "#76CADE" at bounding box center [172, 68] width 61 height 25
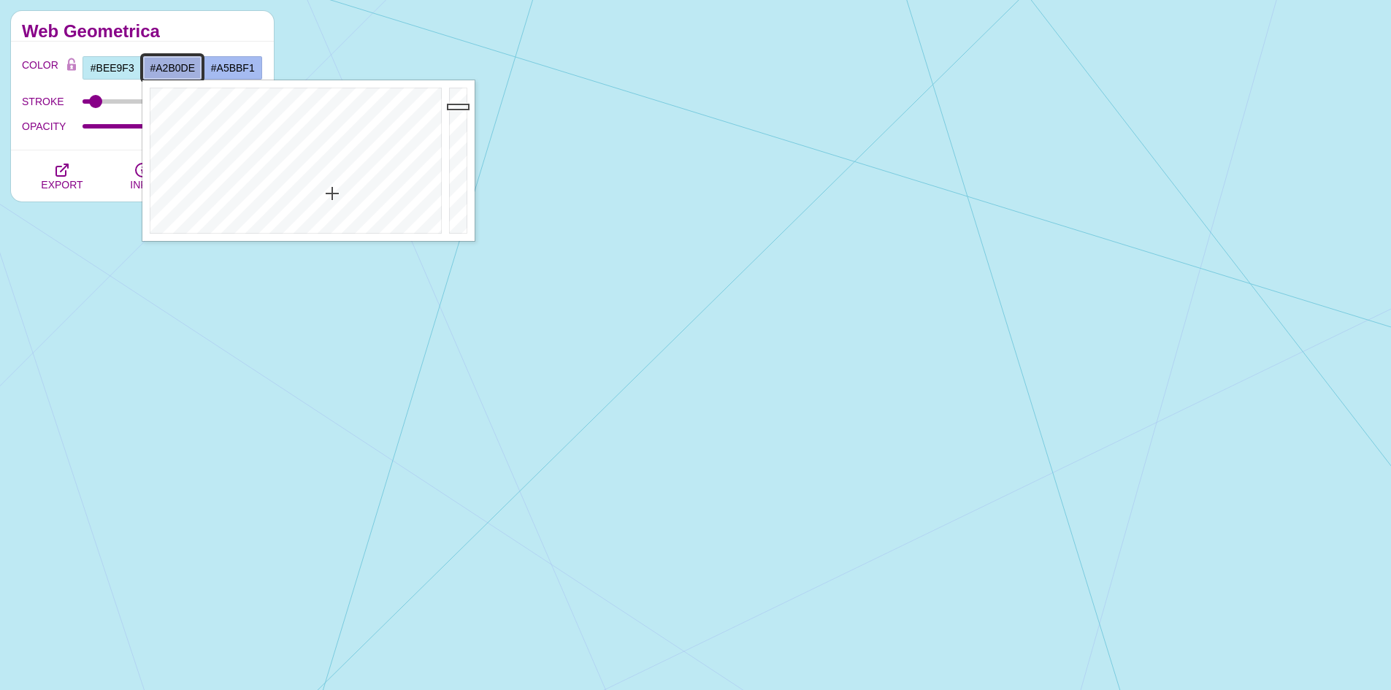
click at [332, 194] on div at bounding box center [293, 160] width 303 height 161
click at [332, 171] on div at bounding box center [293, 160] width 303 height 161
click at [332, 168] on div at bounding box center [293, 160] width 303 height 161
click at [332, 156] on div at bounding box center [293, 160] width 303 height 161
click at [326, 181] on div at bounding box center [293, 160] width 303 height 161
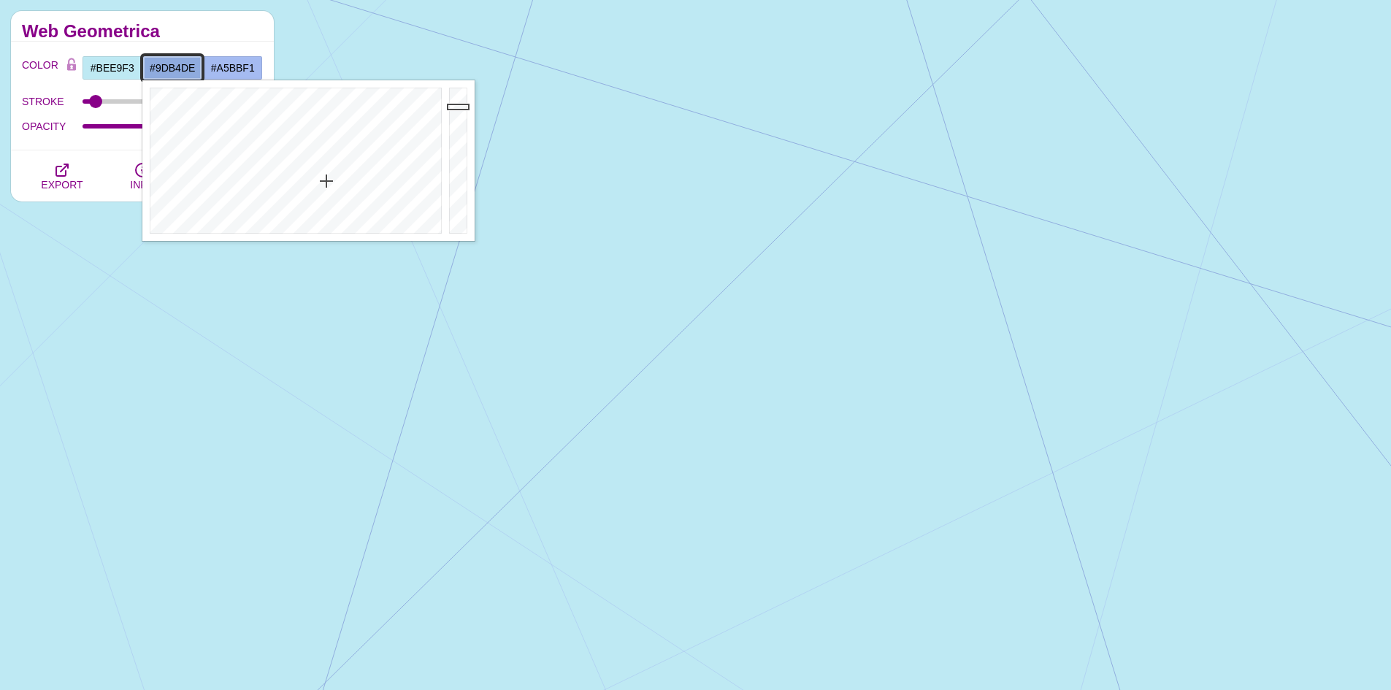
click at [326, 191] on div at bounding box center [293, 160] width 303 height 161
click at [329, 194] on div at bounding box center [293, 160] width 303 height 161
click at [329, 196] on div at bounding box center [293, 160] width 303 height 161
drag, startPoint x: 335, startPoint y: 204, endPoint x: 343, endPoint y: 206, distance: 7.6
click at [336, 204] on div at bounding box center [293, 160] width 303 height 161
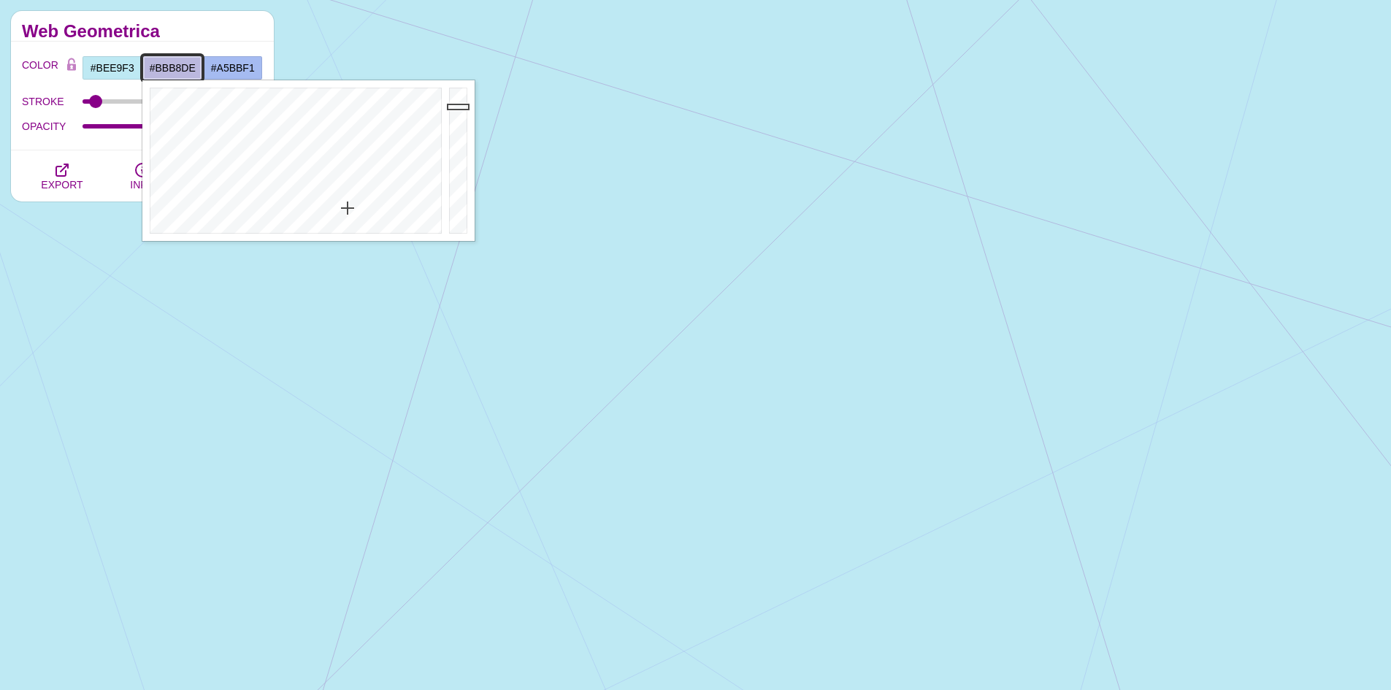
click at [348, 208] on div at bounding box center [293, 160] width 303 height 161
click at [352, 202] on div at bounding box center [293, 160] width 303 height 161
click at [341, 196] on div at bounding box center [293, 160] width 303 height 161
click at [337, 189] on div at bounding box center [293, 160] width 303 height 161
click at [337, 201] on div at bounding box center [293, 160] width 303 height 161
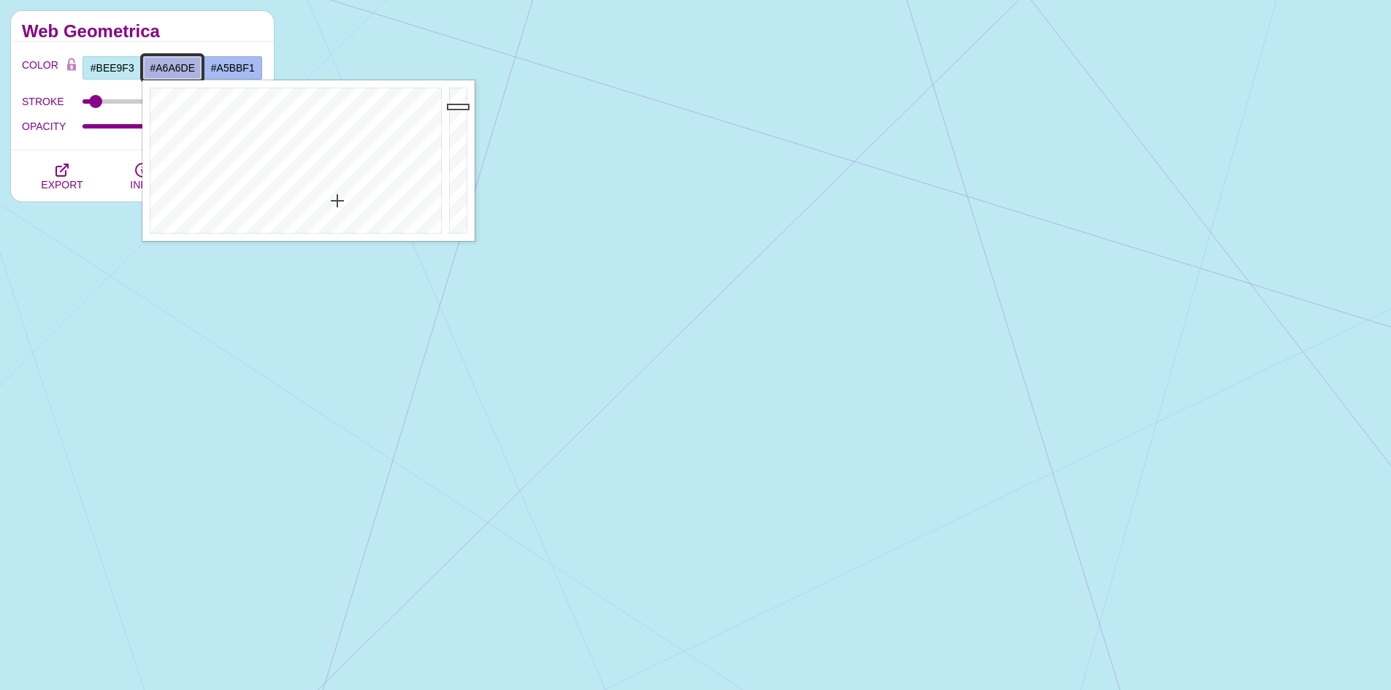
click at [344, 196] on div at bounding box center [293, 160] width 303 height 161
click at [352, 186] on div at bounding box center [293, 160] width 303 height 161
click at [344, 186] on div at bounding box center [293, 160] width 303 height 161
click at [333, 193] on div at bounding box center [293, 160] width 303 height 161
click at [327, 194] on div at bounding box center [293, 160] width 303 height 161
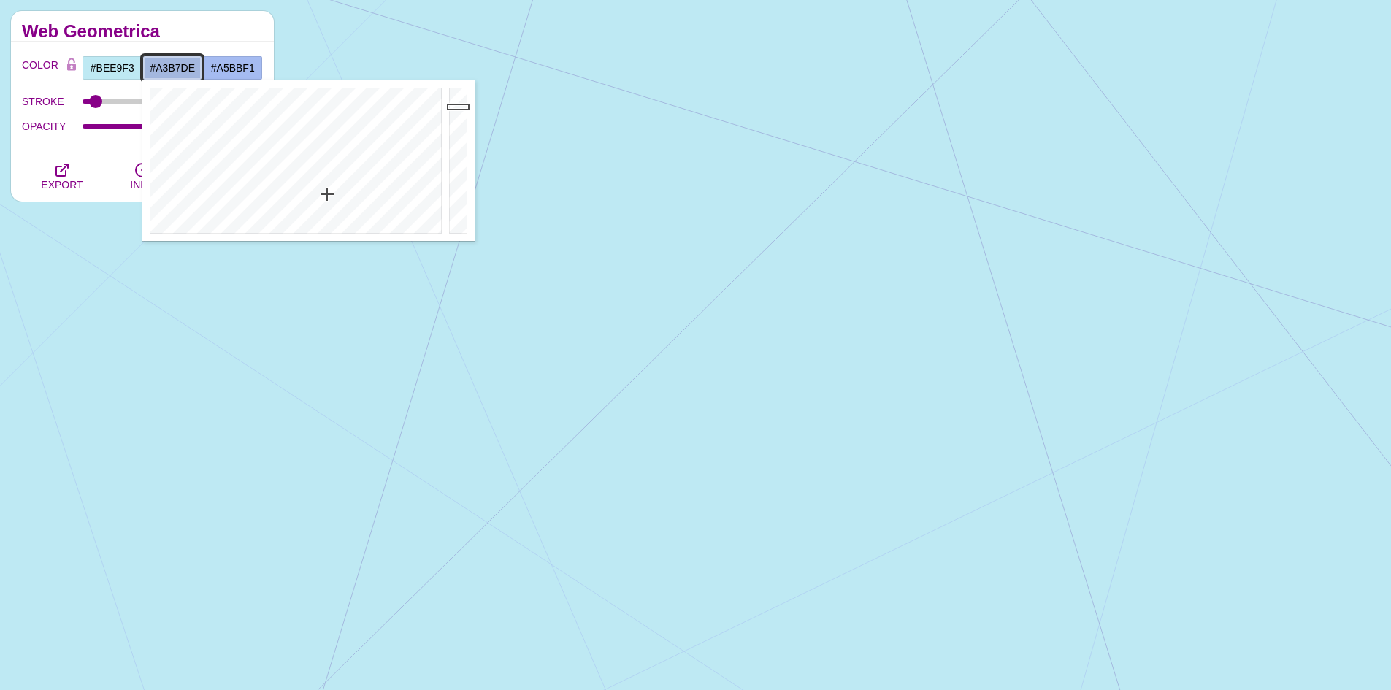
type input "#79BDDE"
click at [311, 167] on div at bounding box center [293, 160] width 303 height 161
click at [238, 20] on div "Web Geometrica" at bounding box center [142, 26] width 263 height 31
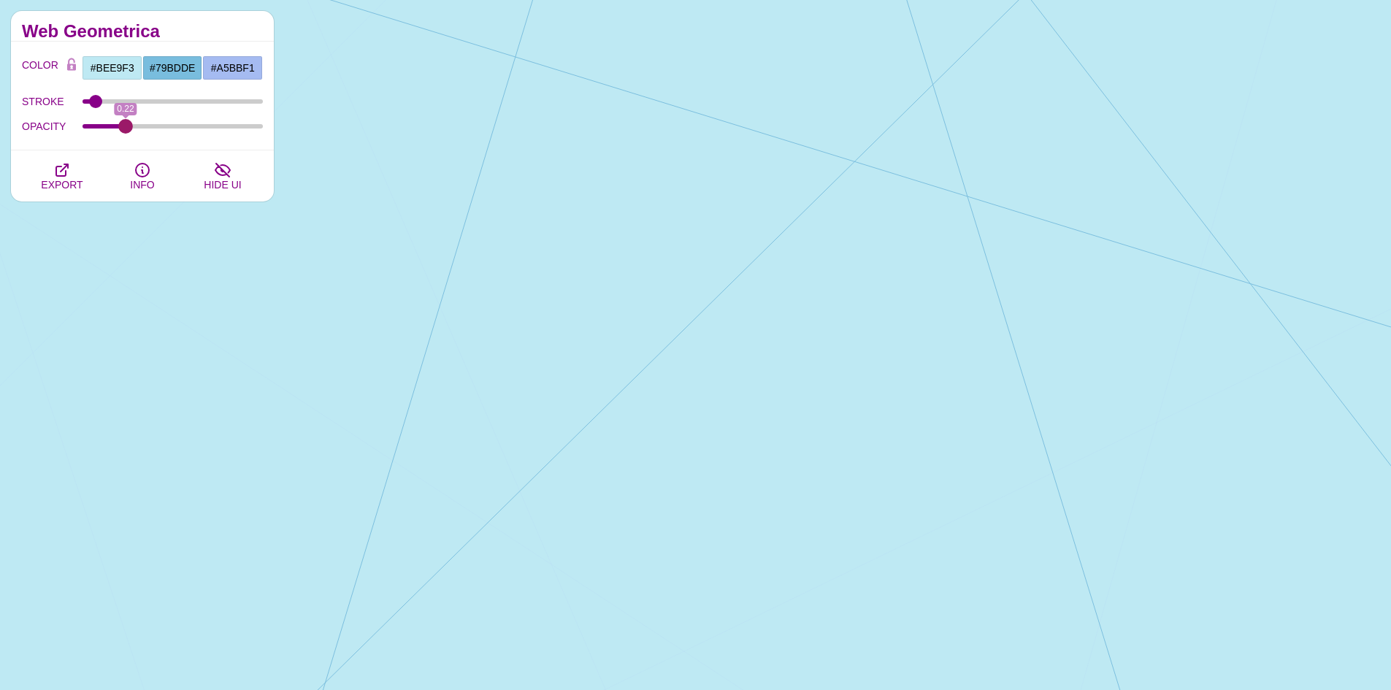
drag, startPoint x: 257, startPoint y: 129, endPoint x: 126, endPoint y: 129, distance: 131.5
click at [126, 129] on input "OPACITY" at bounding box center [173, 126] width 181 height 6
click at [83, 128] on input "OPACITY" at bounding box center [173, 126] width 181 height 6
drag, startPoint x: 100, startPoint y: 126, endPoint x: 213, endPoint y: 136, distance: 113.6
type input "0.74"
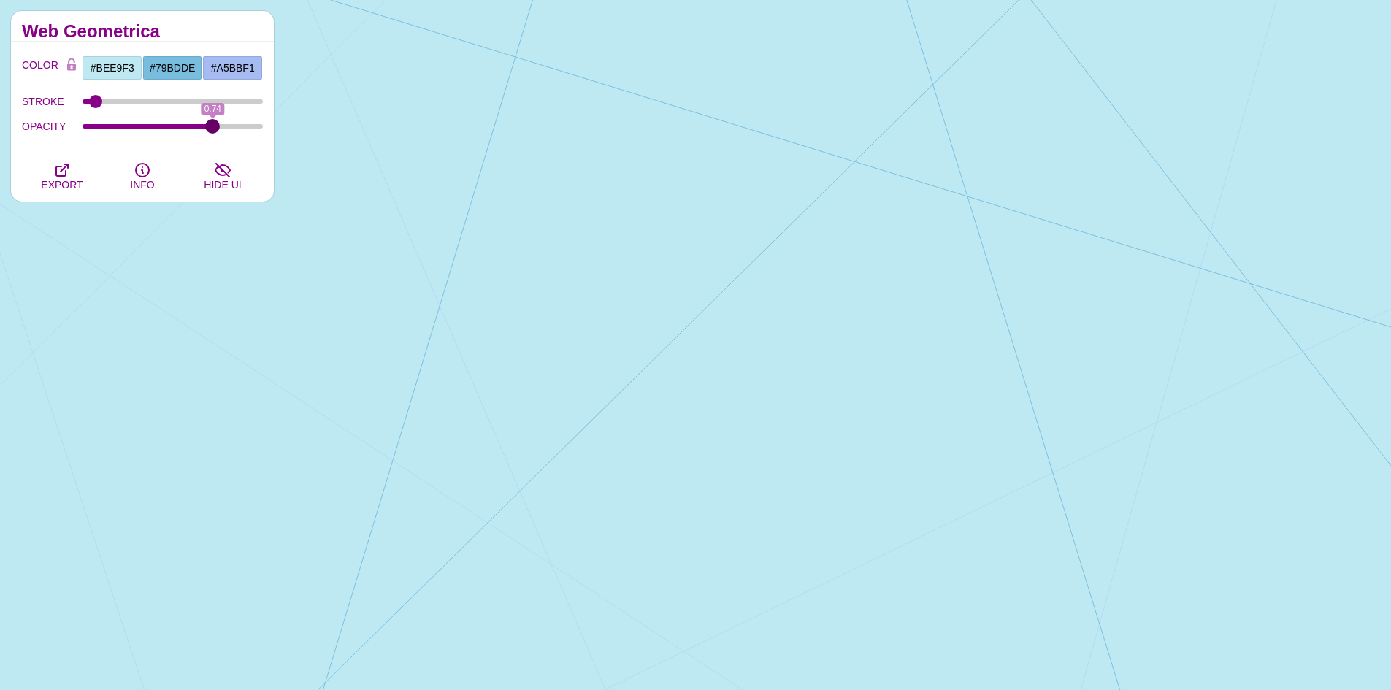
click at [213, 129] on input "OPACITY" at bounding box center [173, 126] width 181 height 6
click at [197, 15] on div "Web Geometrica" at bounding box center [142, 26] width 263 height 31
click at [65, 179] on span "EXPORT" at bounding box center [62, 185] width 42 height 12
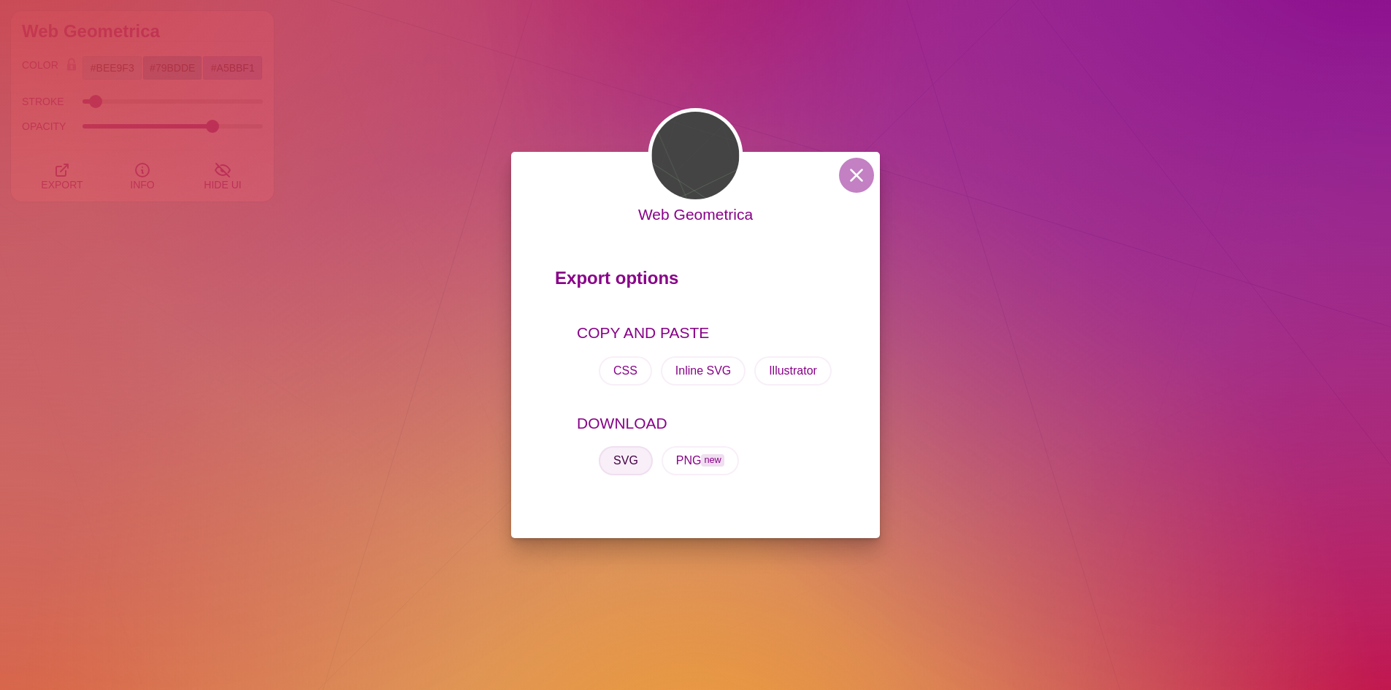
click at [626, 464] on button "SVG" at bounding box center [626, 460] width 54 height 29
click at [1004, 107] on div "Web Geometrica Export options COPY AND PASTE CSS Inline SVG Illustrator DOWNLOA…" at bounding box center [695, 345] width 1391 height 690
